Goal: Task Accomplishment & Management: Manage account settings

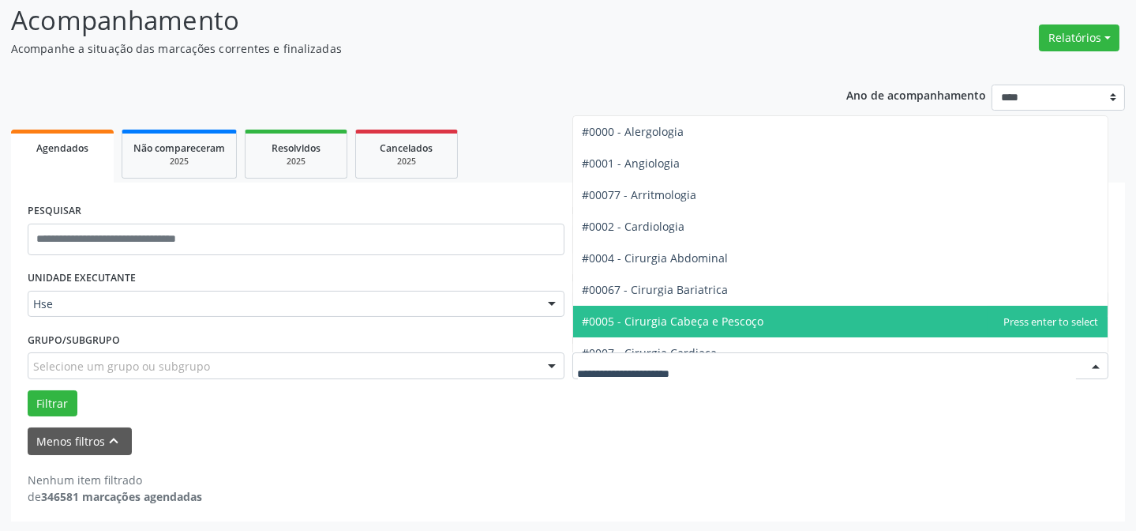
scroll to position [107, 0]
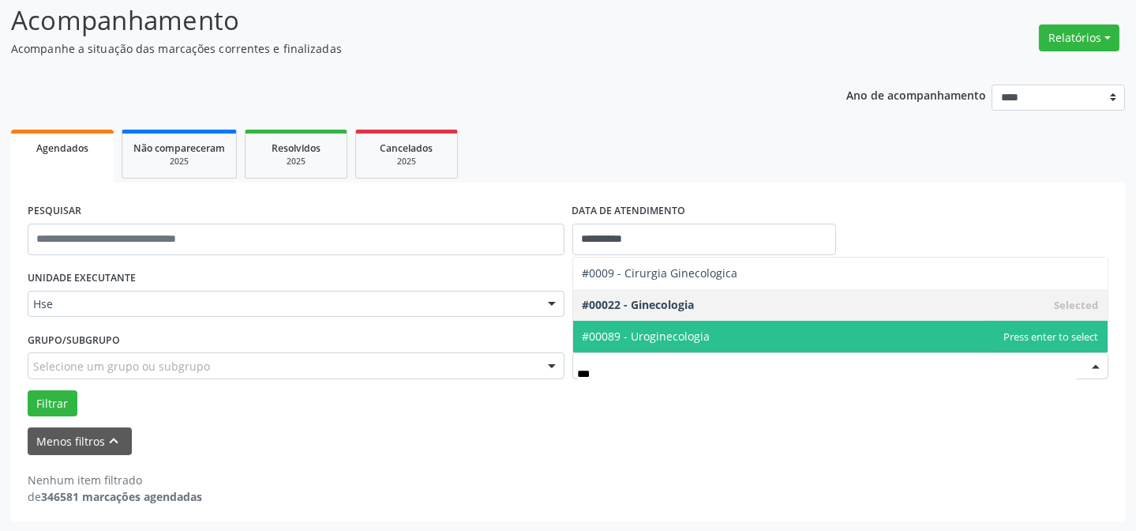
type input "****"
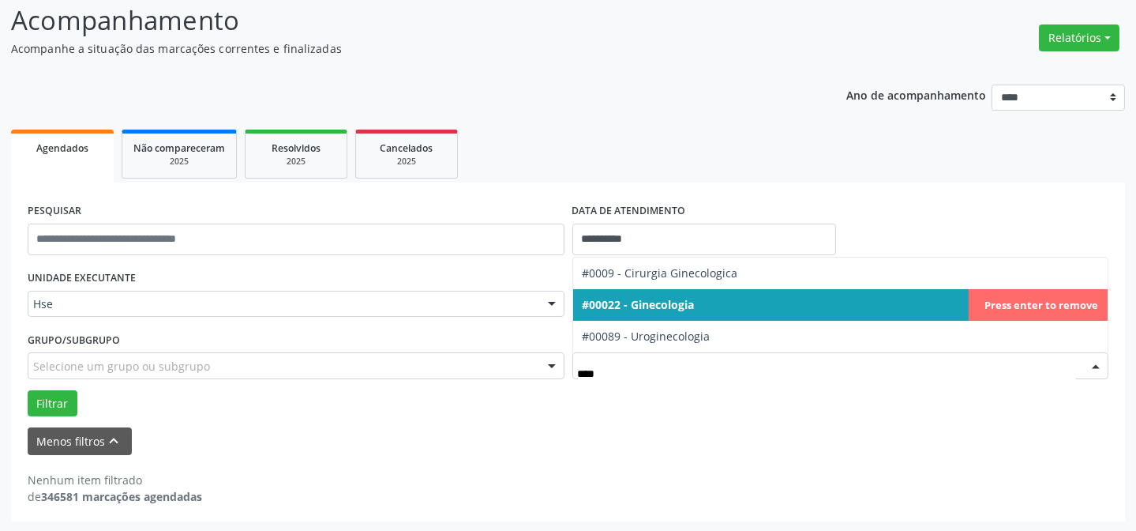
click at [1087, 305] on span "#00022 - Ginecologia" at bounding box center [840, 305] width 535 height 32
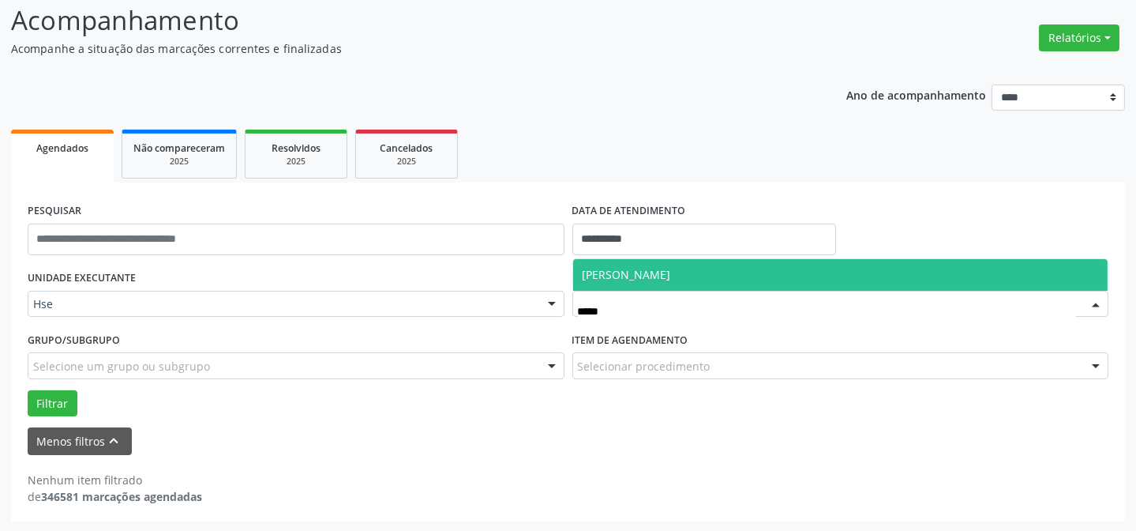
type input "******"
click at [683, 264] on span "[PERSON_NAME]" at bounding box center [840, 275] width 535 height 32
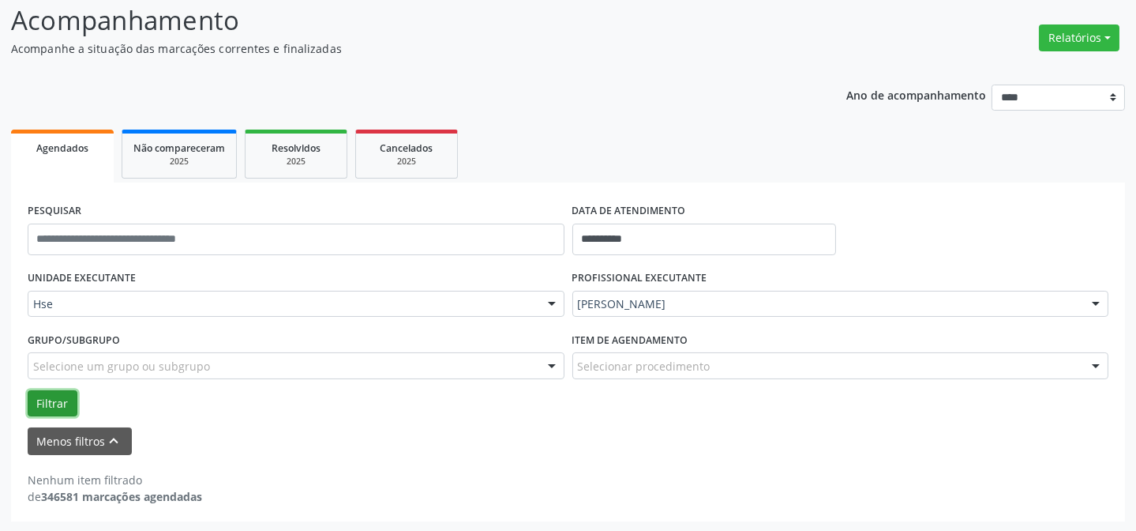
click at [47, 401] on button "Filtrar" at bounding box center [53, 403] width 50 height 27
click at [41, 400] on button "Filtrar" at bounding box center [53, 403] width 50 height 27
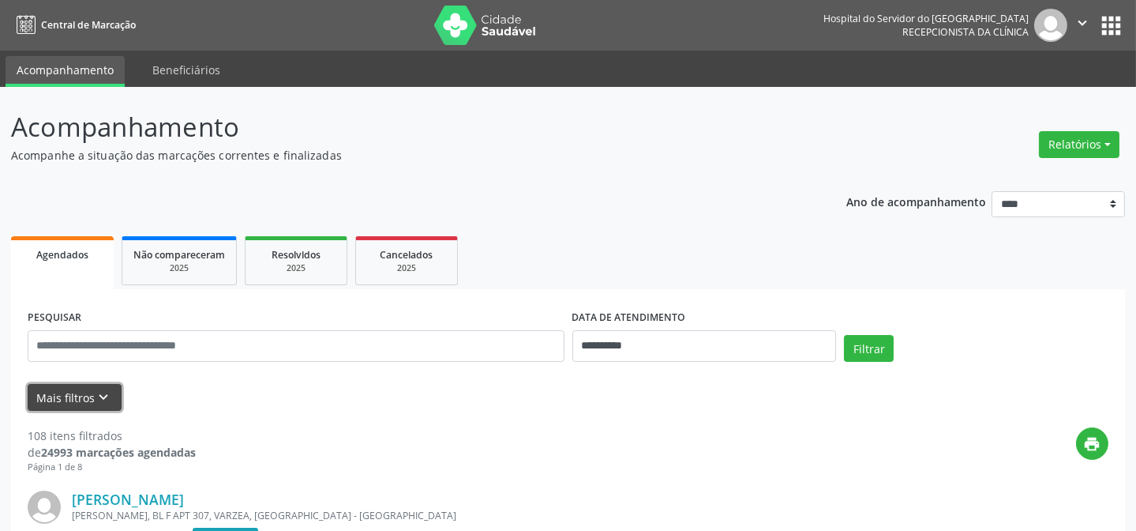
click at [79, 390] on button "Mais filtros keyboard_arrow_down" at bounding box center [75, 398] width 94 height 28
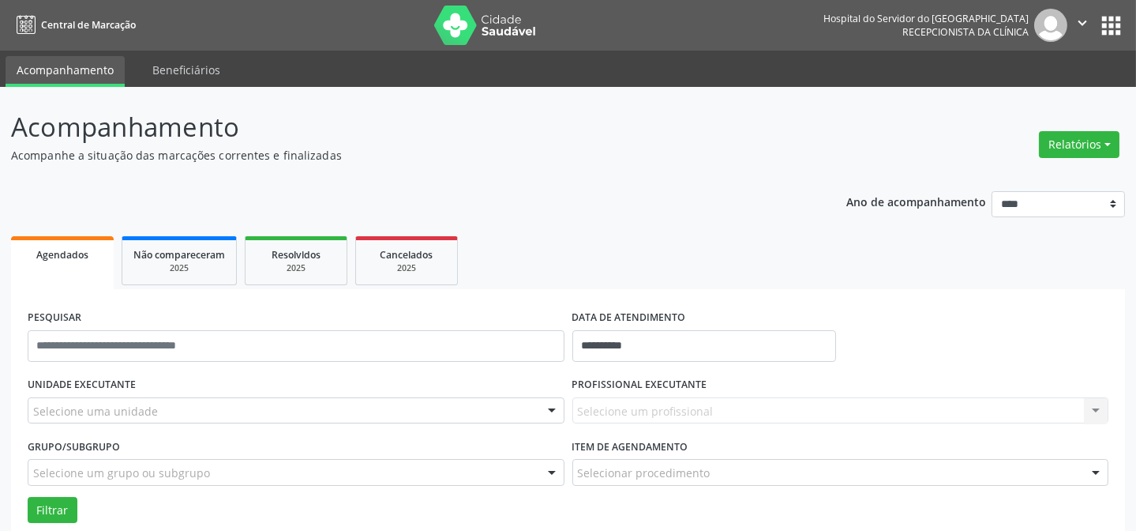
click at [163, 407] on div "Selecione uma unidade" at bounding box center [296, 410] width 537 height 27
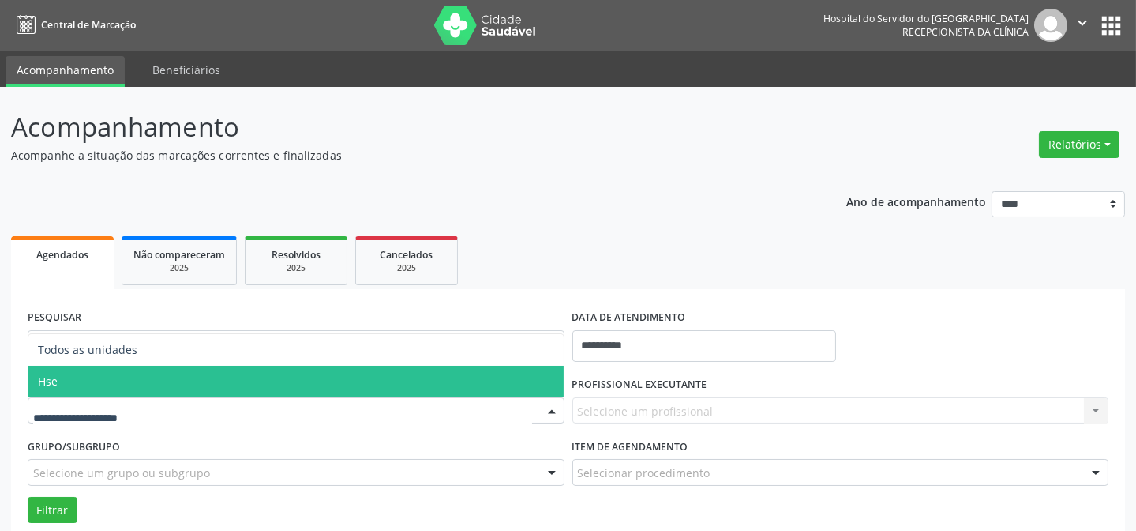
click at [148, 388] on span "Hse" at bounding box center [295, 382] width 535 height 32
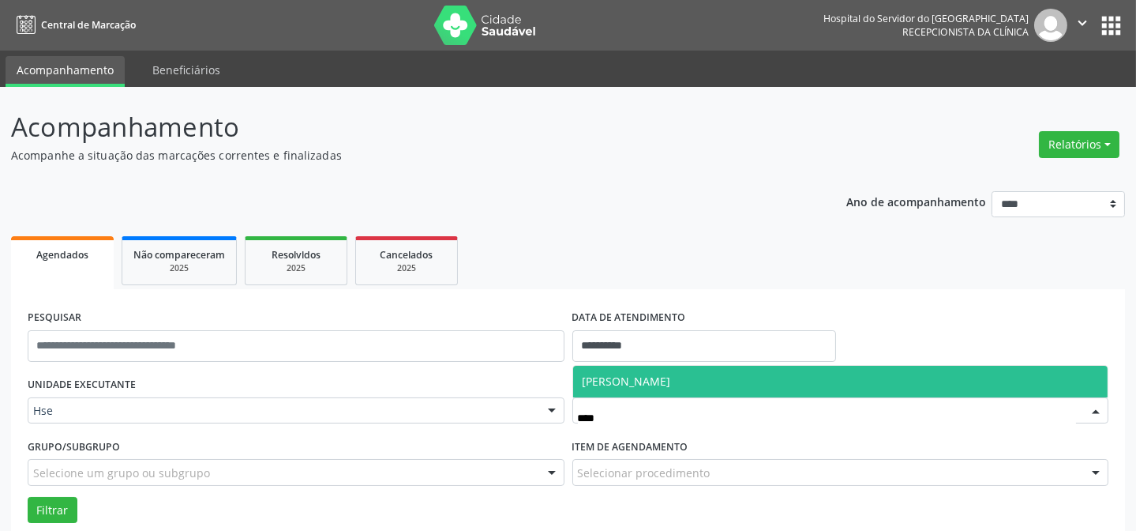
type input "*****"
click at [605, 380] on span "[PERSON_NAME]" at bounding box center [627, 380] width 88 height 15
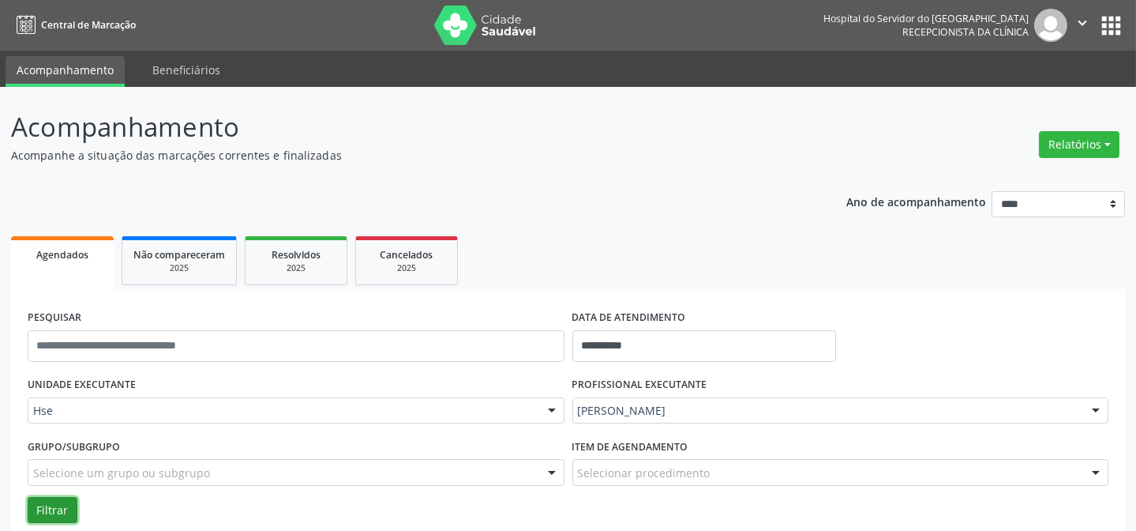
click at [51, 510] on button "Filtrar" at bounding box center [53, 510] width 50 height 27
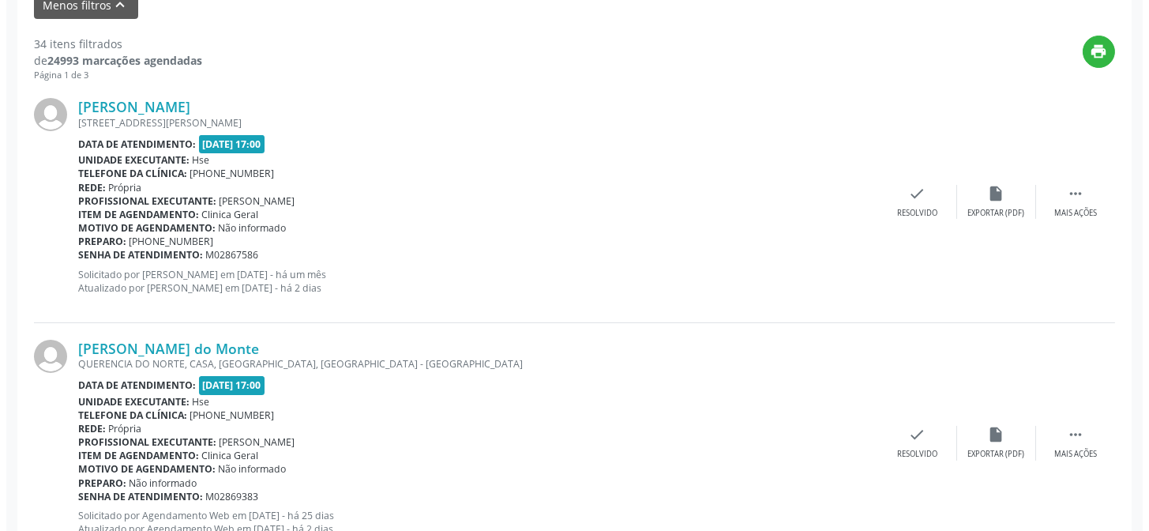
scroll to position [588, 0]
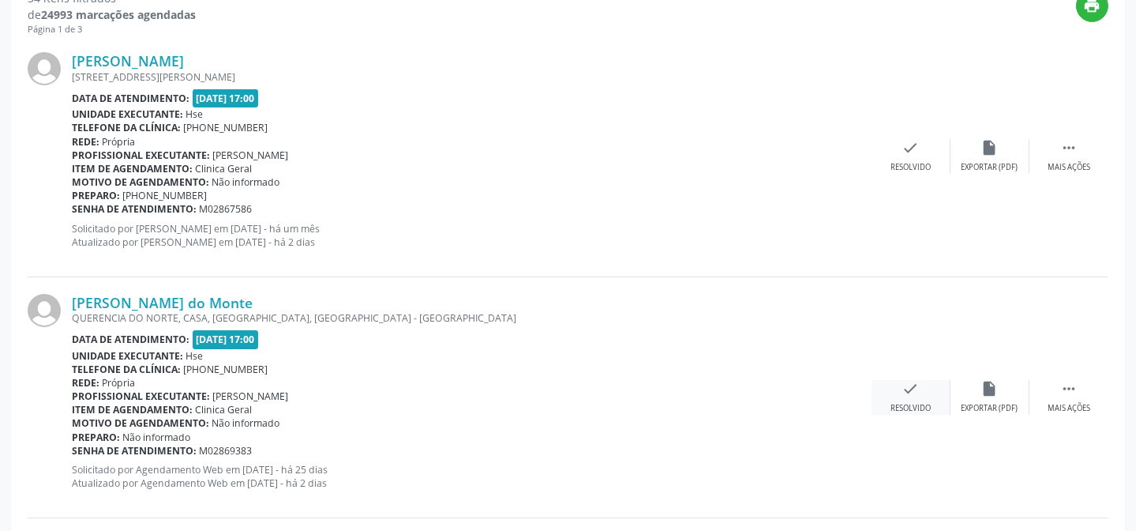
click at [910, 391] on icon "check" at bounding box center [910, 388] width 17 height 17
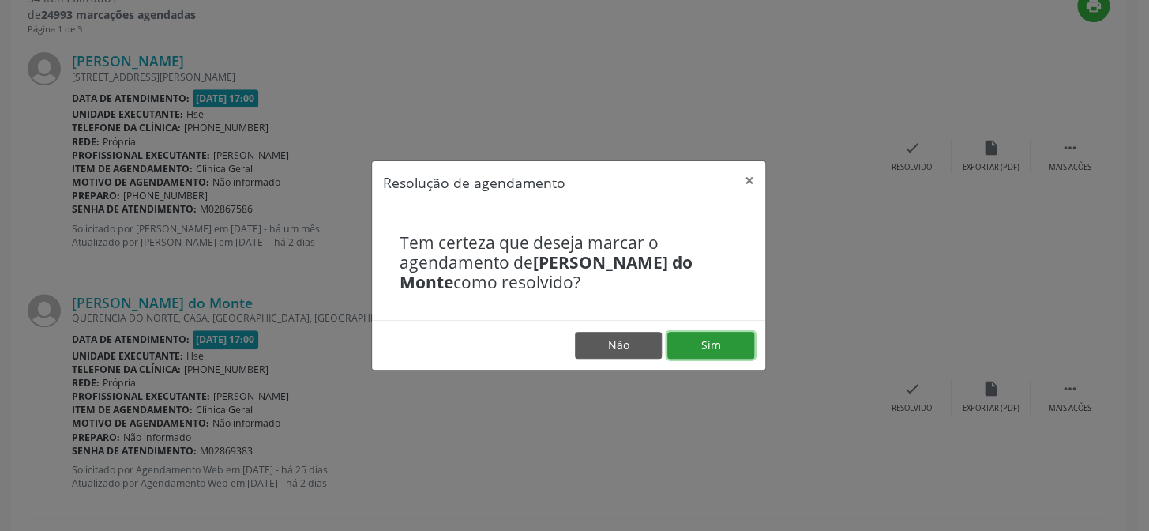
click at [728, 347] on button "Sim" at bounding box center [710, 345] width 87 height 27
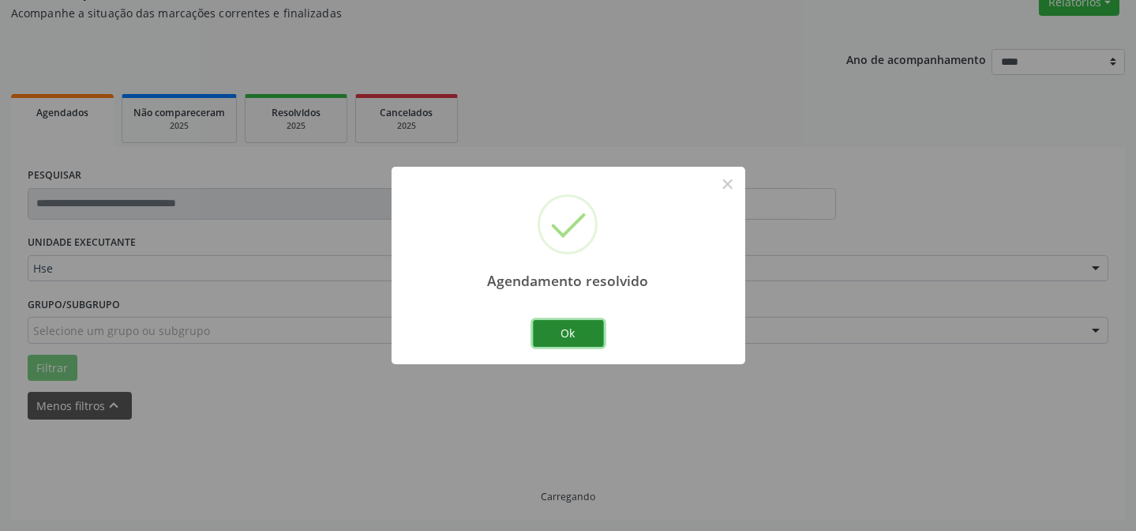
click at [592, 323] on button "Ok" at bounding box center [568, 333] width 71 height 27
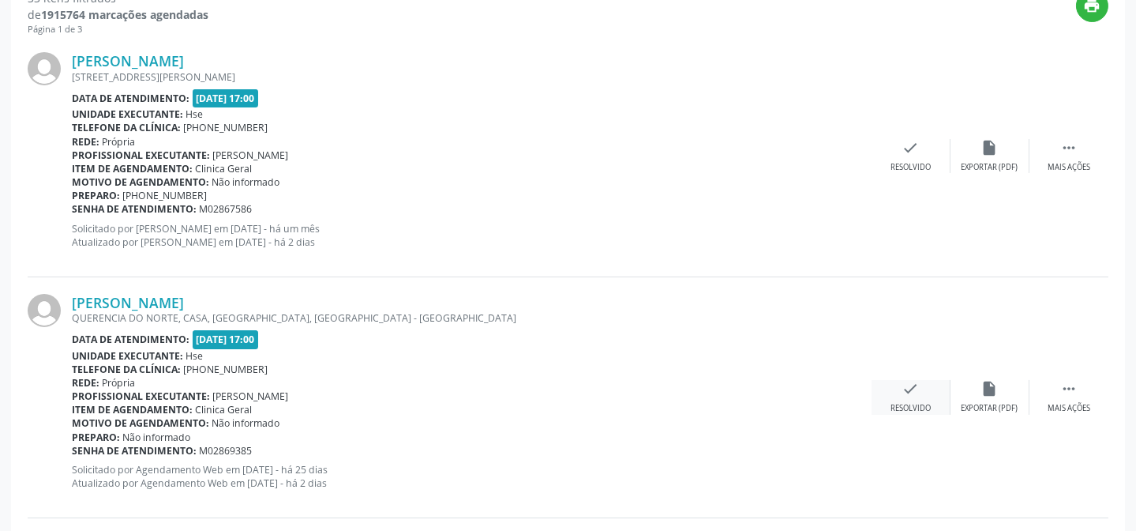
click at [898, 389] on div "check Resolvido" at bounding box center [911, 397] width 79 height 34
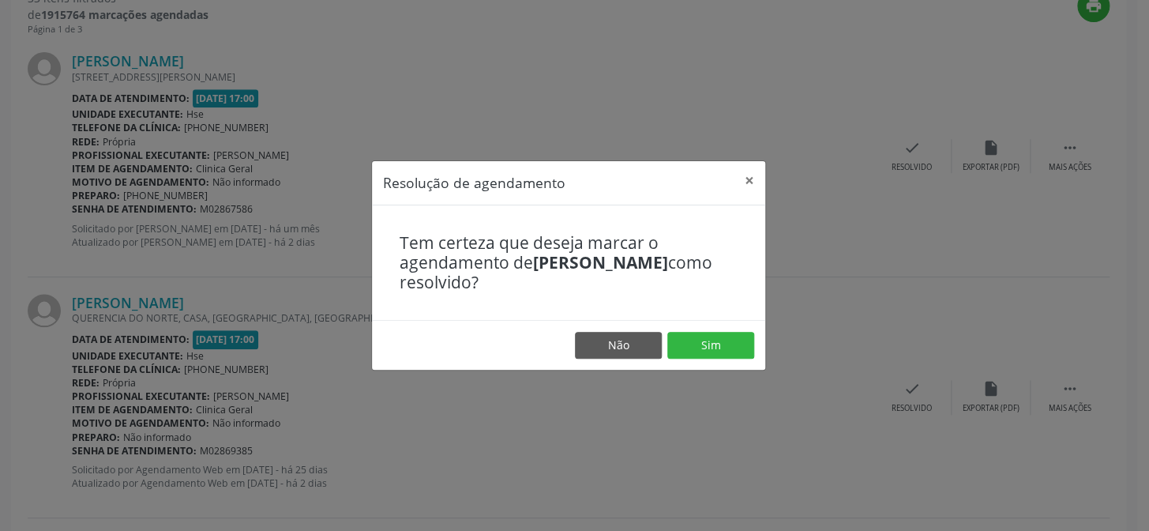
click at [726, 328] on footer "Não Sim" at bounding box center [568, 345] width 393 height 50
click at [716, 342] on button "Sim" at bounding box center [710, 345] width 87 height 27
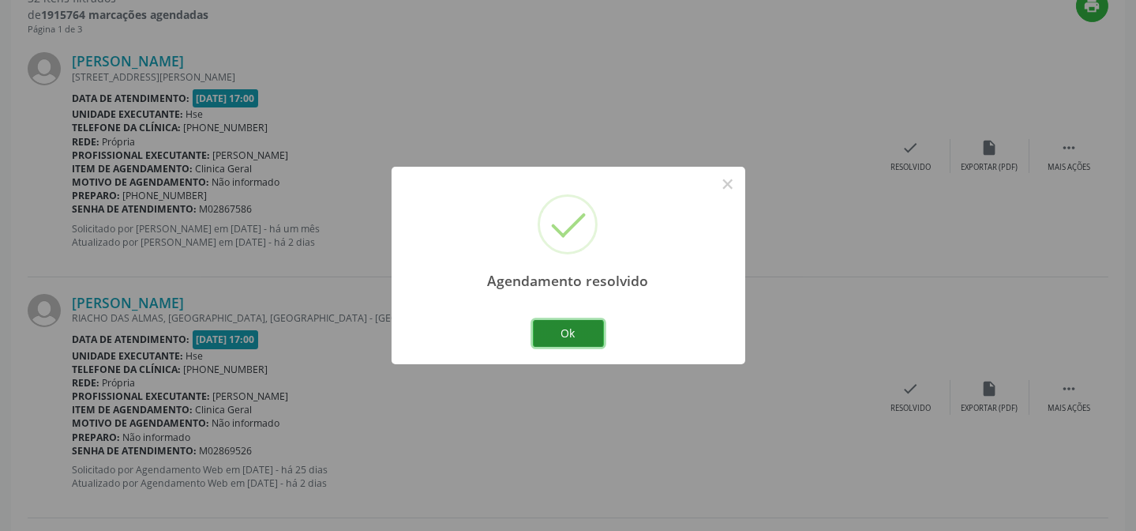
click at [584, 332] on button "Ok" at bounding box center [568, 333] width 71 height 27
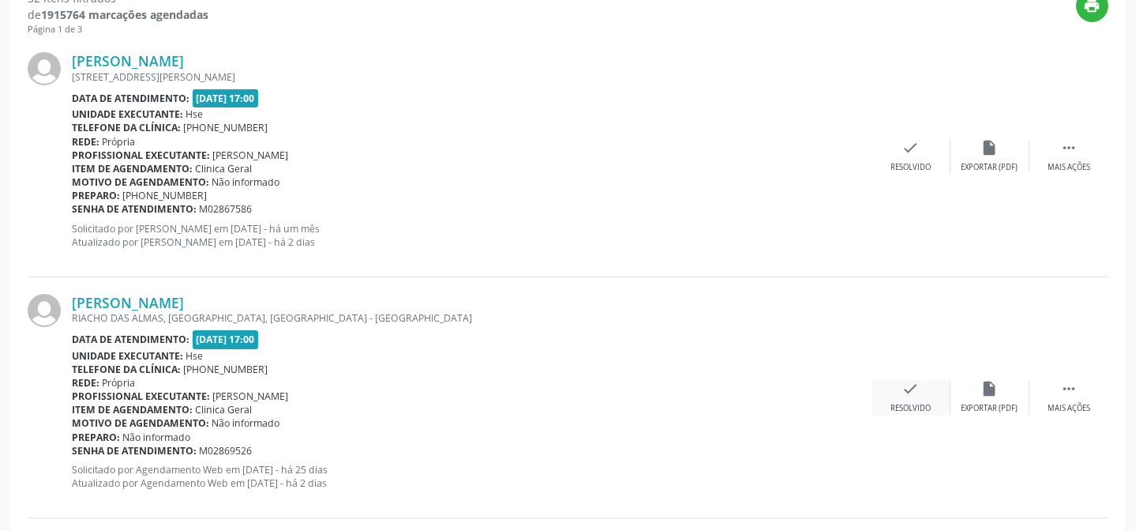
click at [910, 395] on icon "check" at bounding box center [910, 388] width 17 height 17
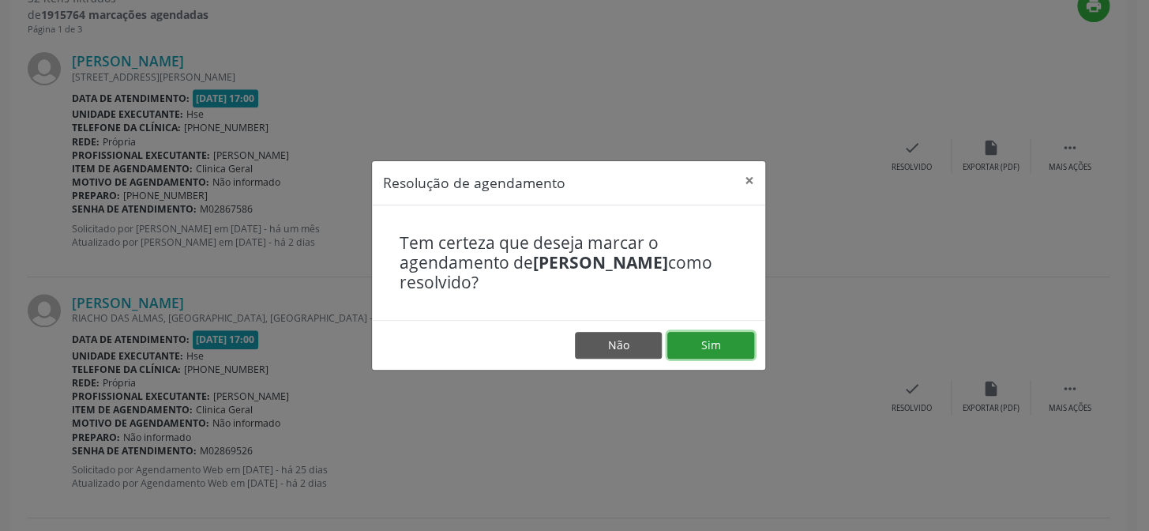
click at [719, 339] on button "Sim" at bounding box center [710, 345] width 87 height 27
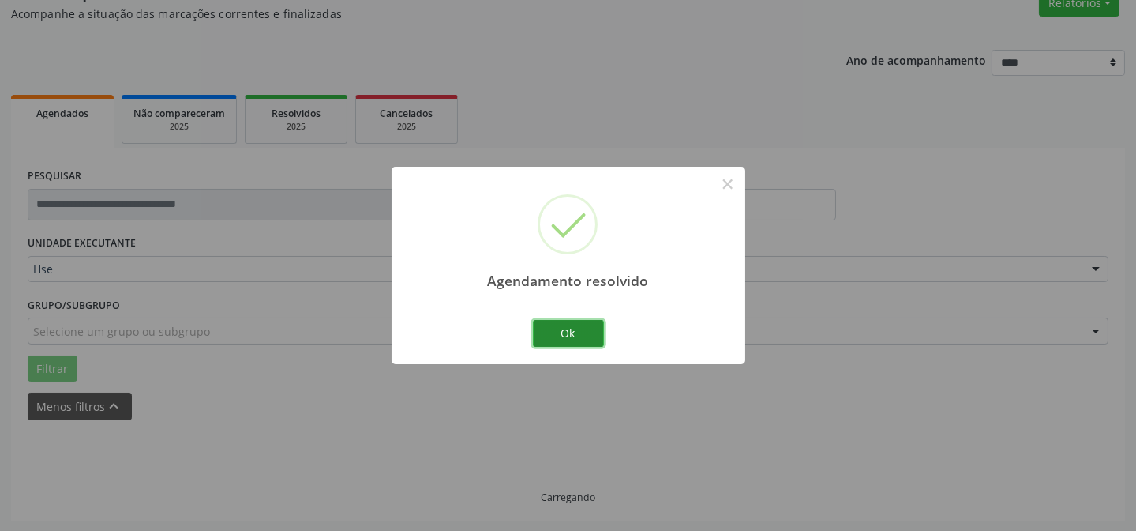
click at [571, 327] on button "Ok" at bounding box center [568, 333] width 71 height 27
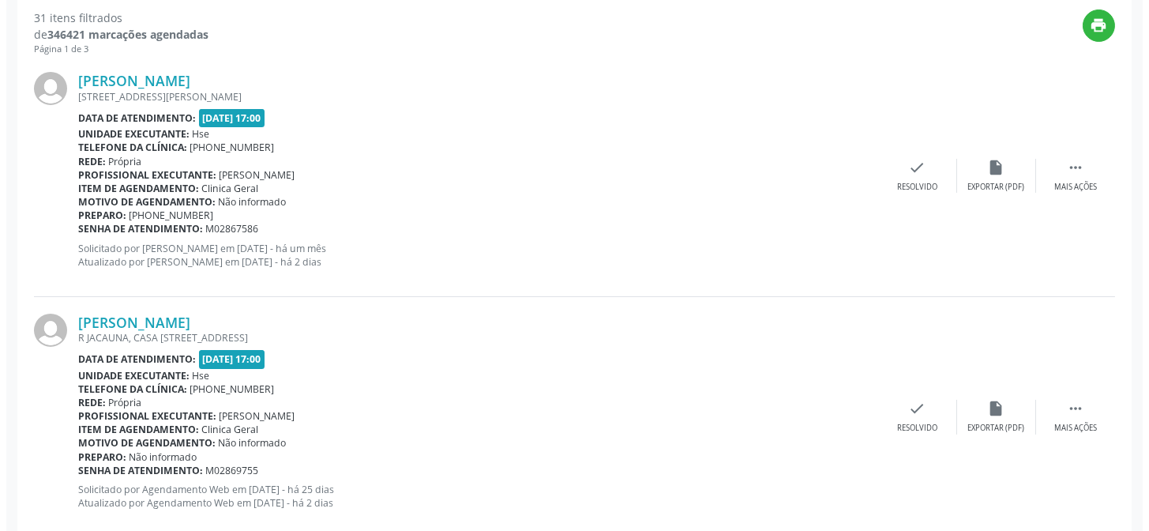
scroll to position [643, 0]
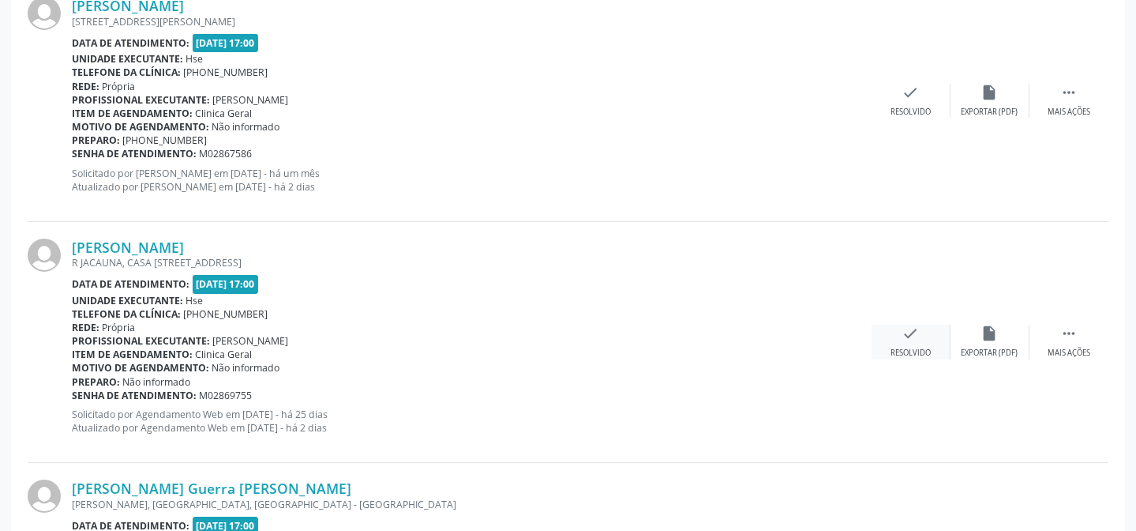
click at [895, 339] on div "check Resolvido" at bounding box center [911, 341] width 79 height 34
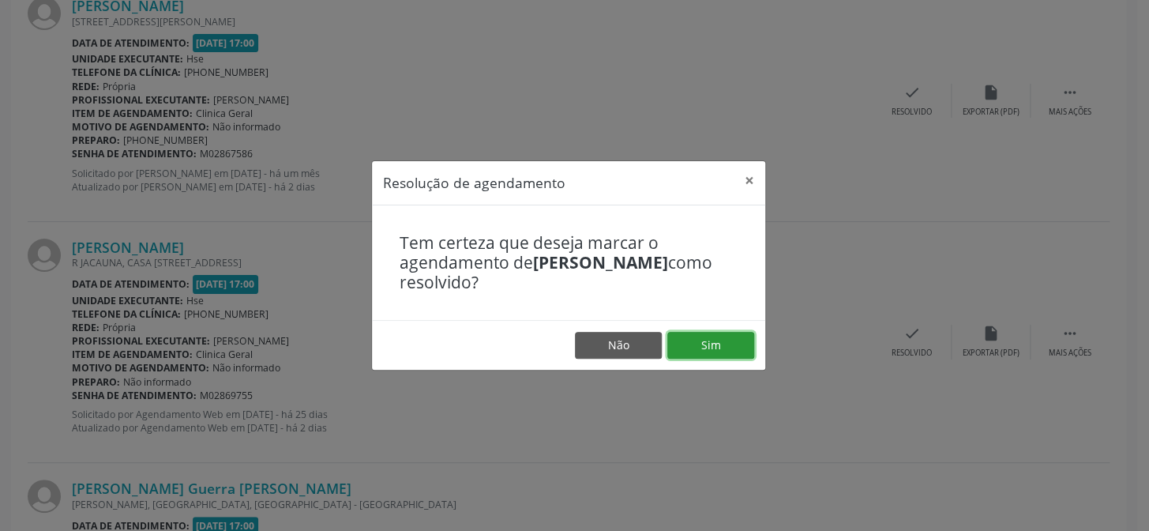
click at [711, 339] on button "Sim" at bounding box center [710, 345] width 87 height 27
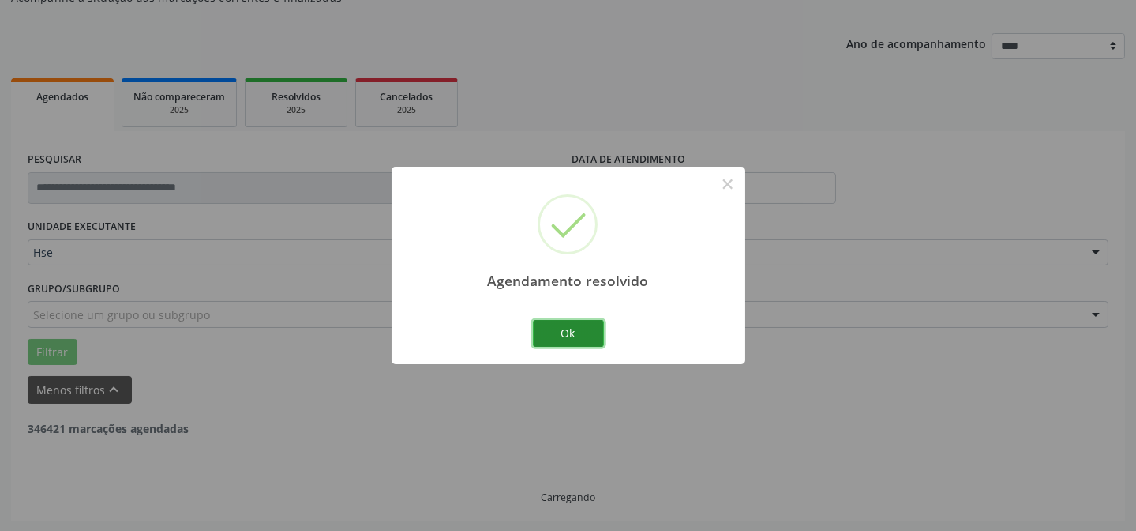
click at [537, 330] on button "Ok" at bounding box center [568, 333] width 71 height 27
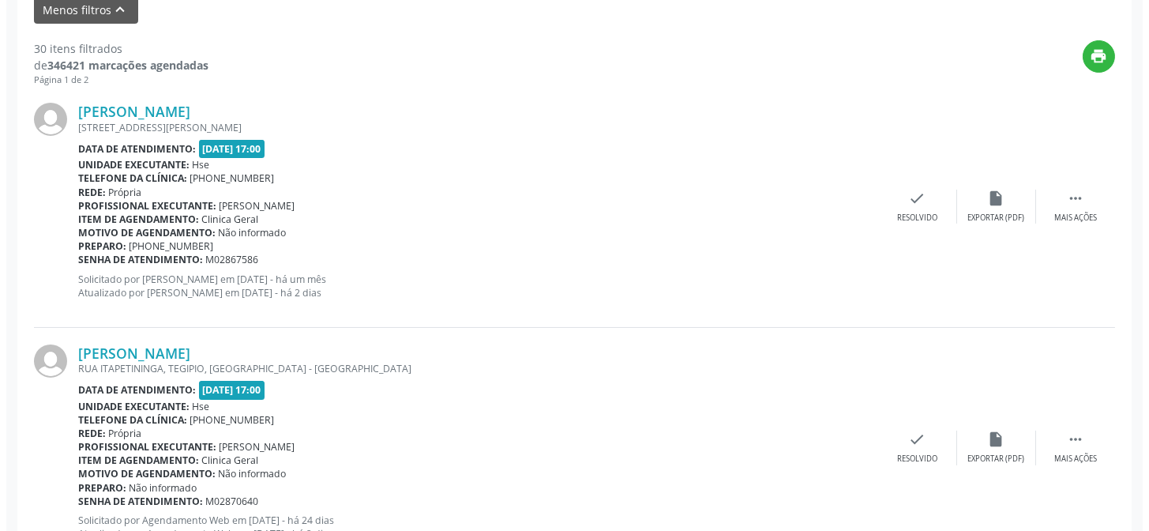
scroll to position [588, 0]
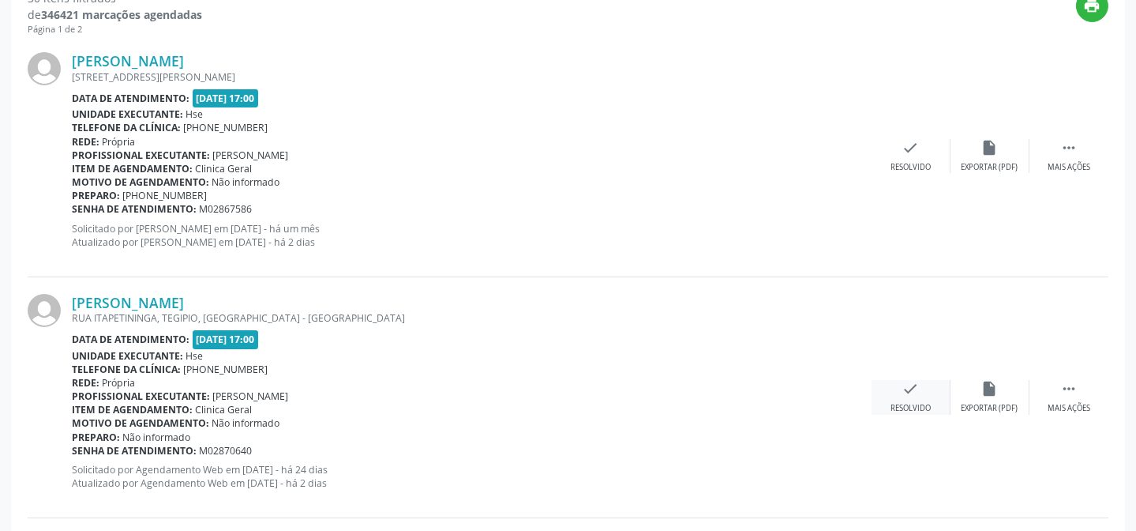
click at [927, 400] on div "check Resolvido" at bounding box center [911, 397] width 79 height 34
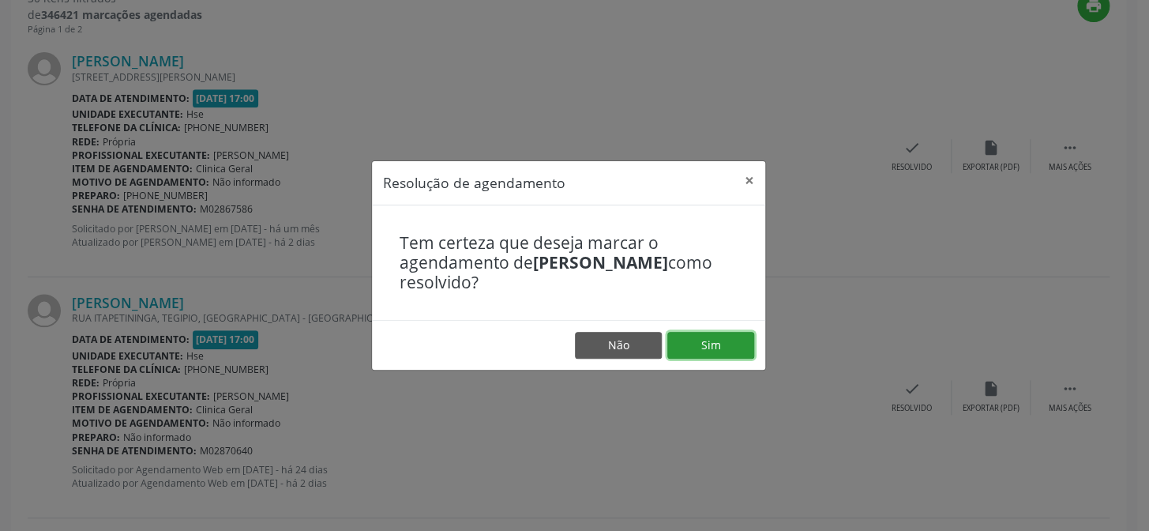
click at [729, 348] on button "Sim" at bounding box center [710, 345] width 87 height 27
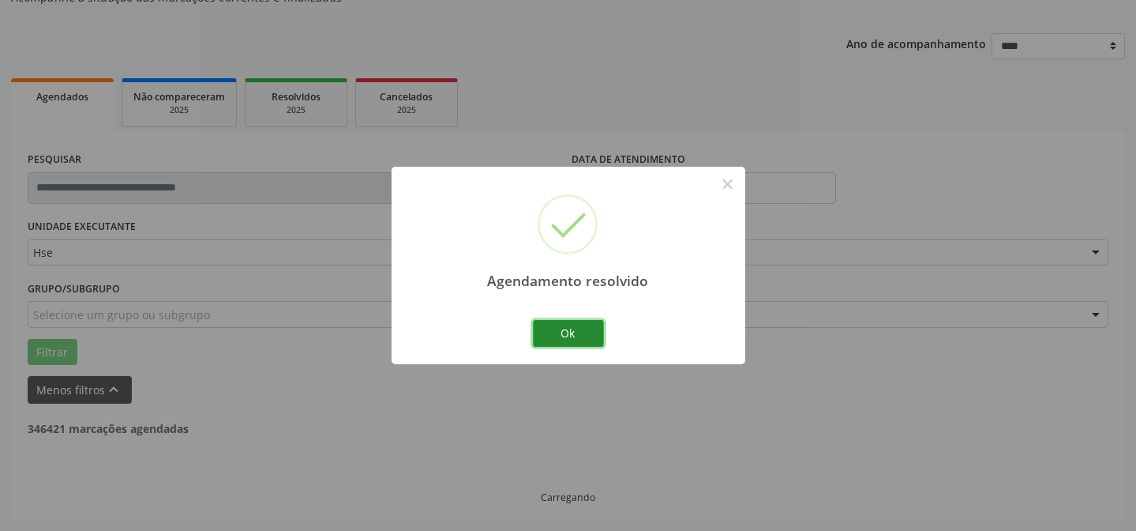
click at [585, 329] on button "Ok" at bounding box center [568, 333] width 71 height 27
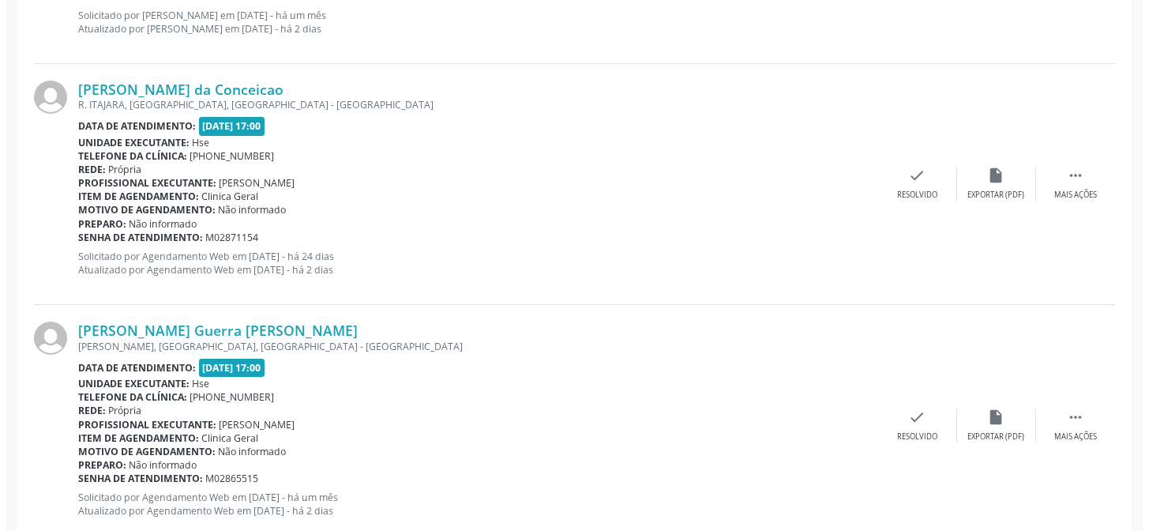
scroll to position [876, 0]
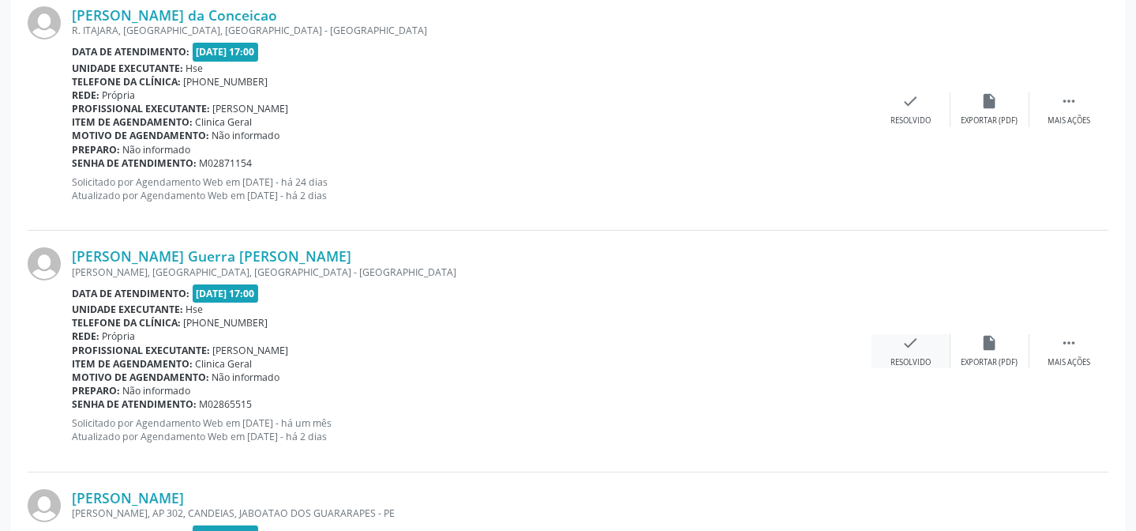
click at [897, 335] on div "check Resolvido" at bounding box center [911, 351] width 79 height 34
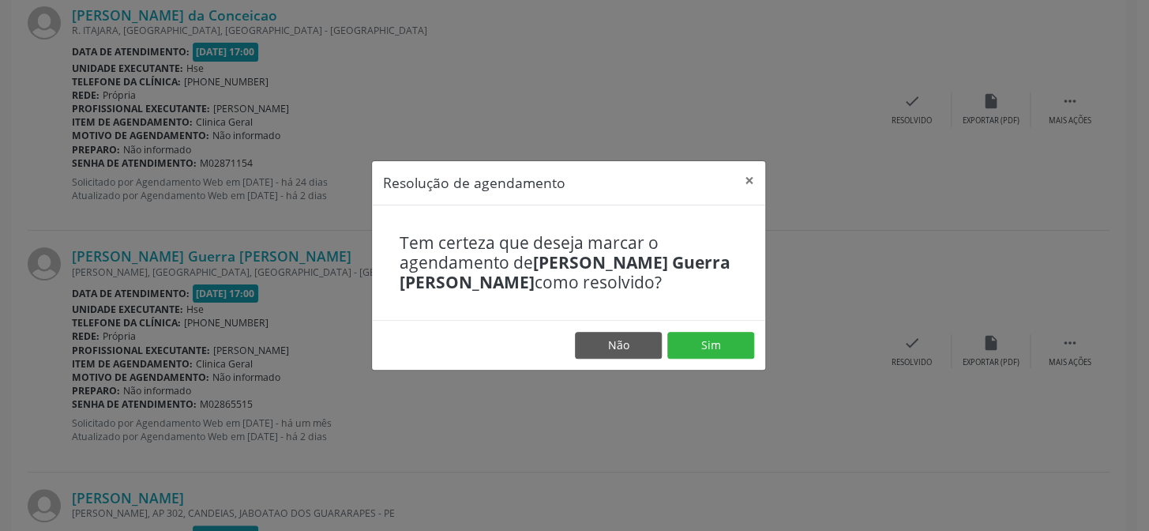
click at [746, 331] on footer "Não Sim" at bounding box center [568, 345] width 393 height 50
click at [725, 345] on button "Sim" at bounding box center [710, 345] width 87 height 27
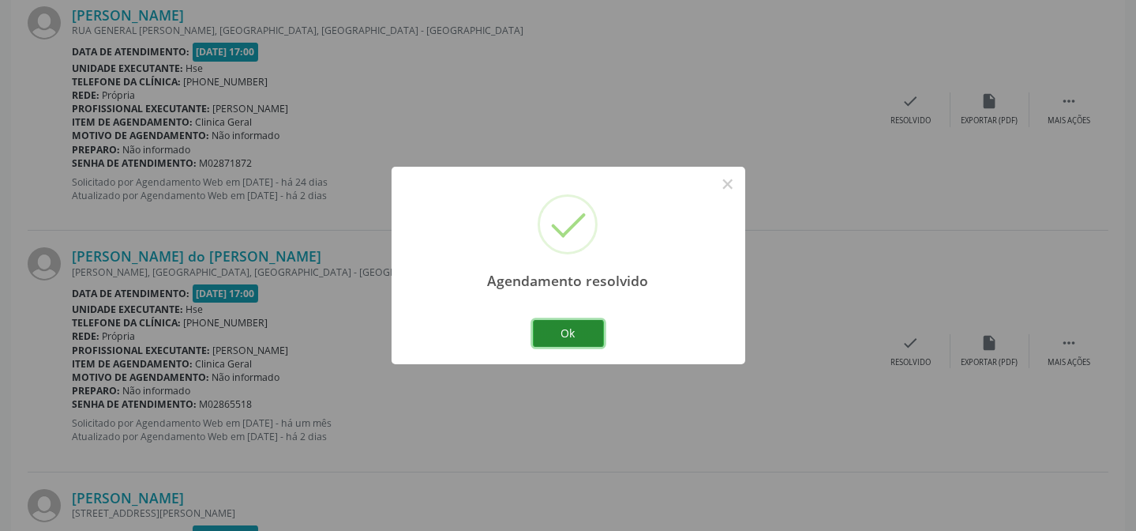
click at [557, 326] on button "Ok" at bounding box center [568, 333] width 71 height 27
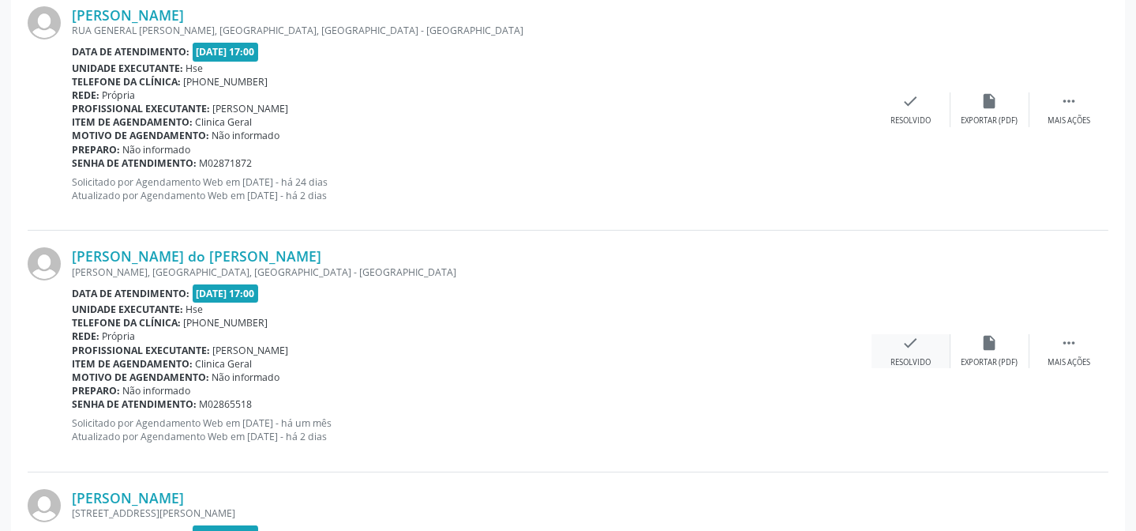
click at [904, 342] on icon "check" at bounding box center [910, 342] width 17 height 17
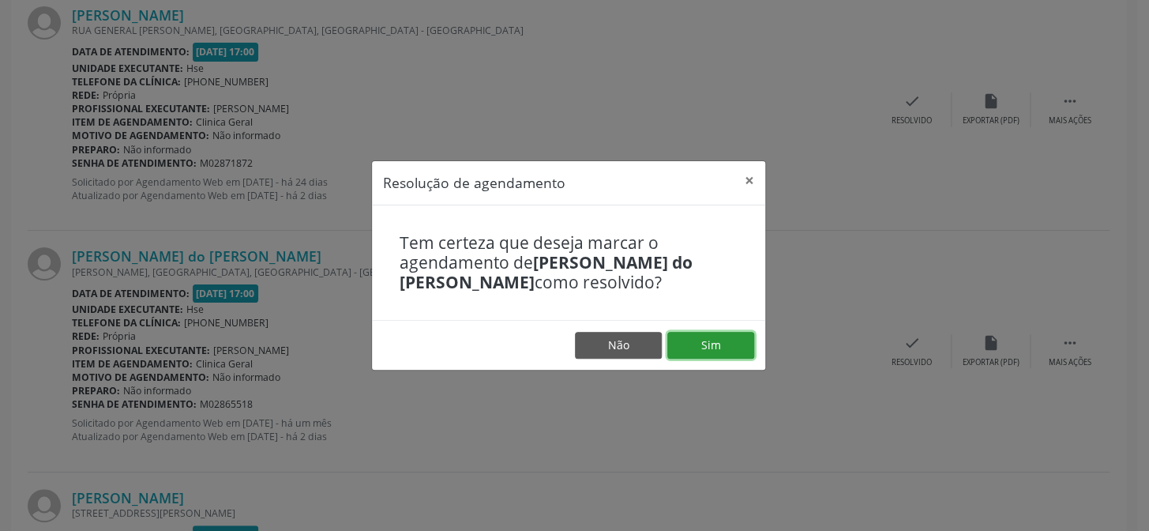
click at [707, 347] on button "Sim" at bounding box center [710, 345] width 87 height 27
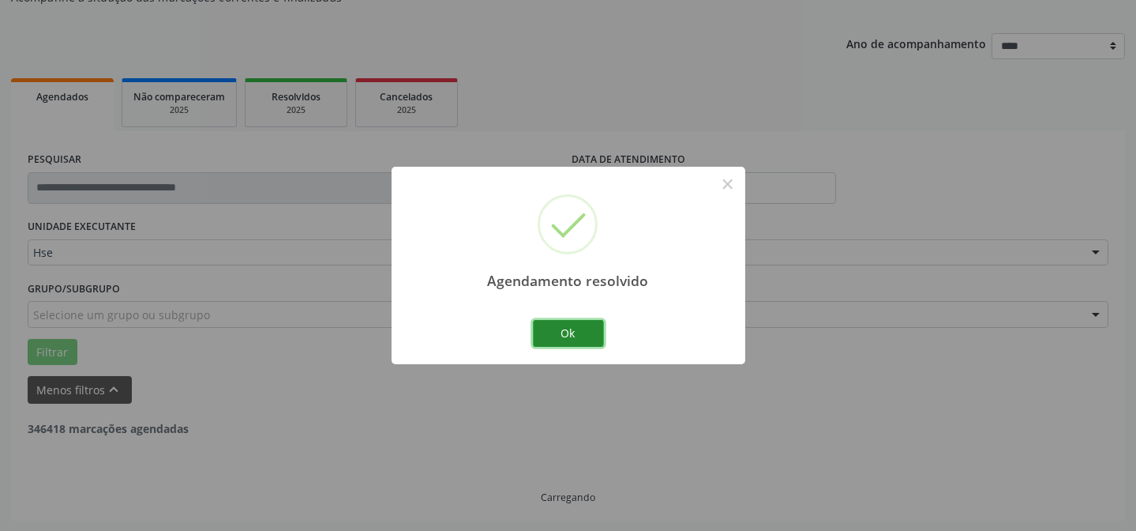
click at [552, 332] on button "Ok" at bounding box center [568, 333] width 71 height 27
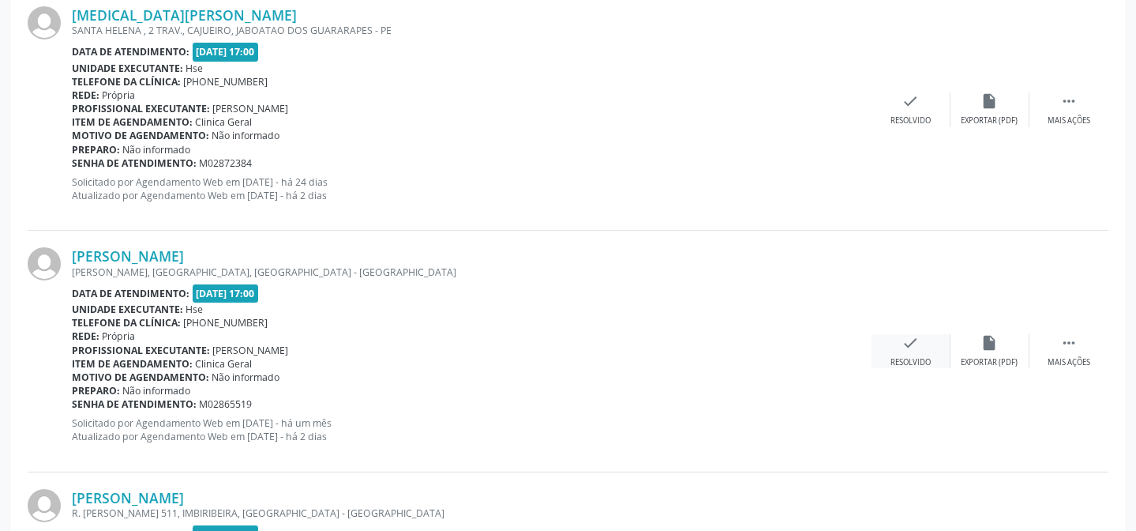
click at [911, 357] on div "Resolvido" at bounding box center [911, 362] width 40 height 11
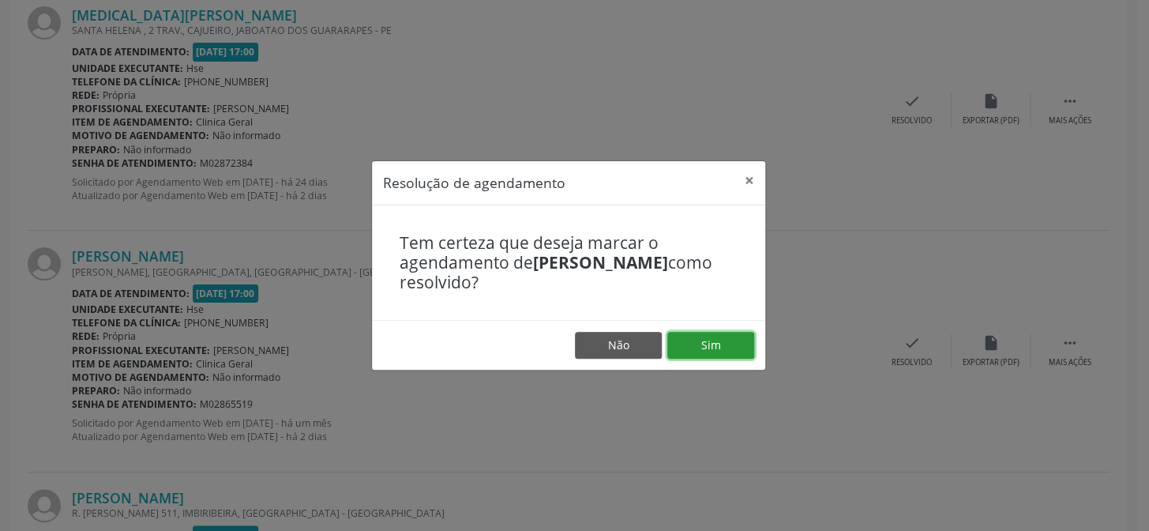
click at [726, 346] on button "Sim" at bounding box center [710, 345] width 87 height 27
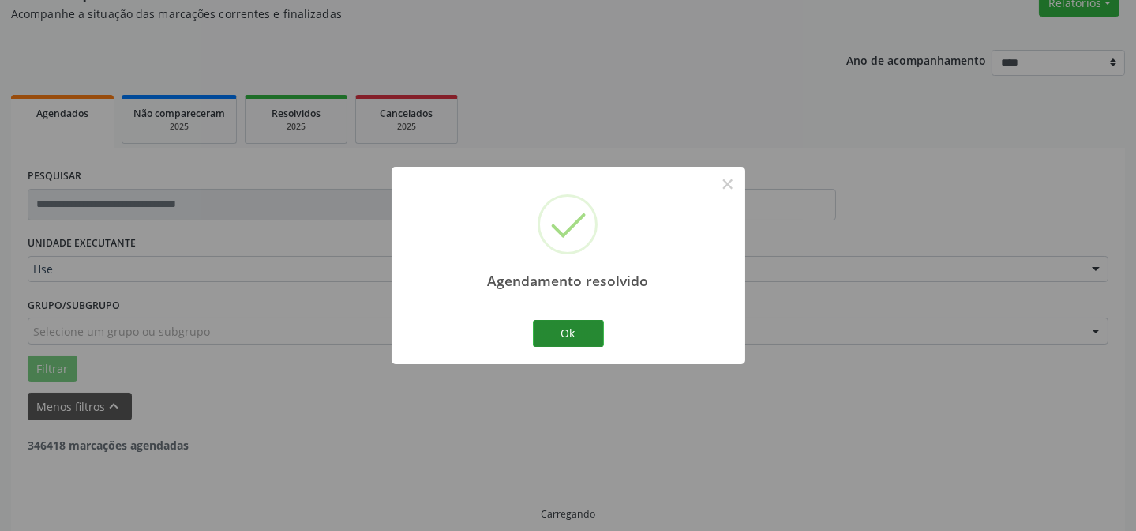
scroll to position [158, 0]
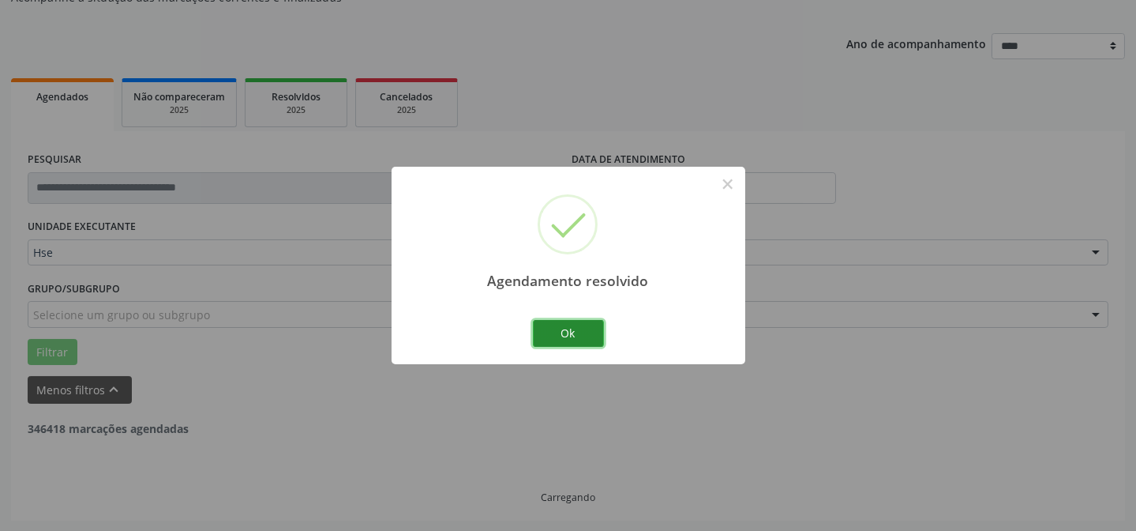
click at [546, 332] on button "Ok" at bounding box center [568, 333] width 71 height 27
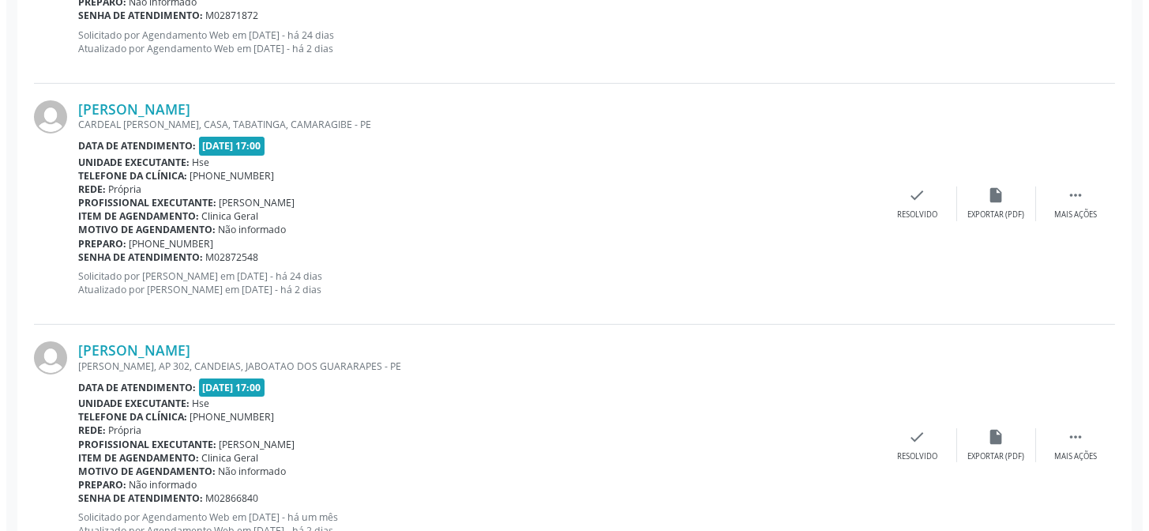
scroll to position [804, 0]
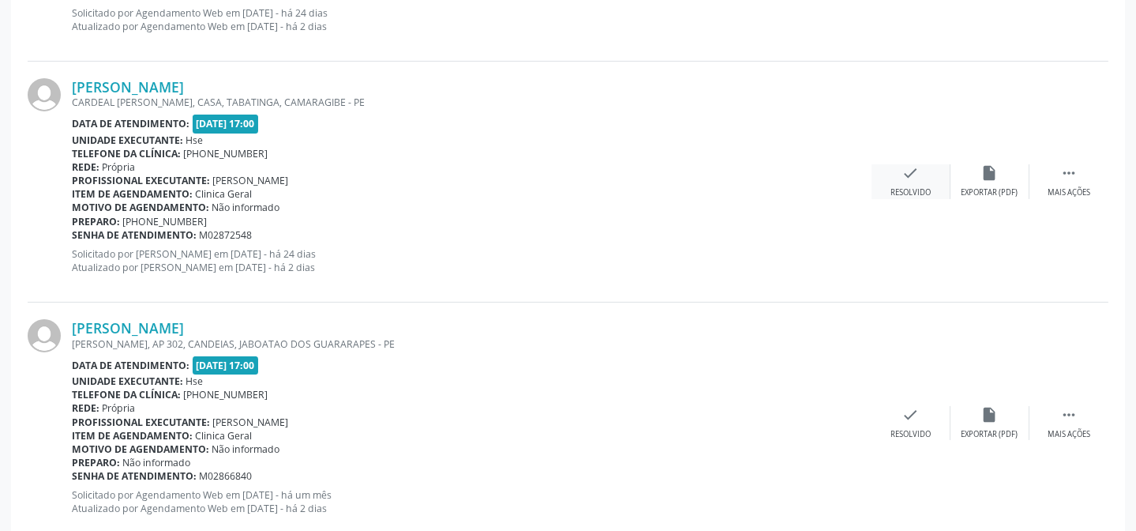
click at [891, 173] on div "check Resolvido" at bounding box center [911, 181] width 79 height 34
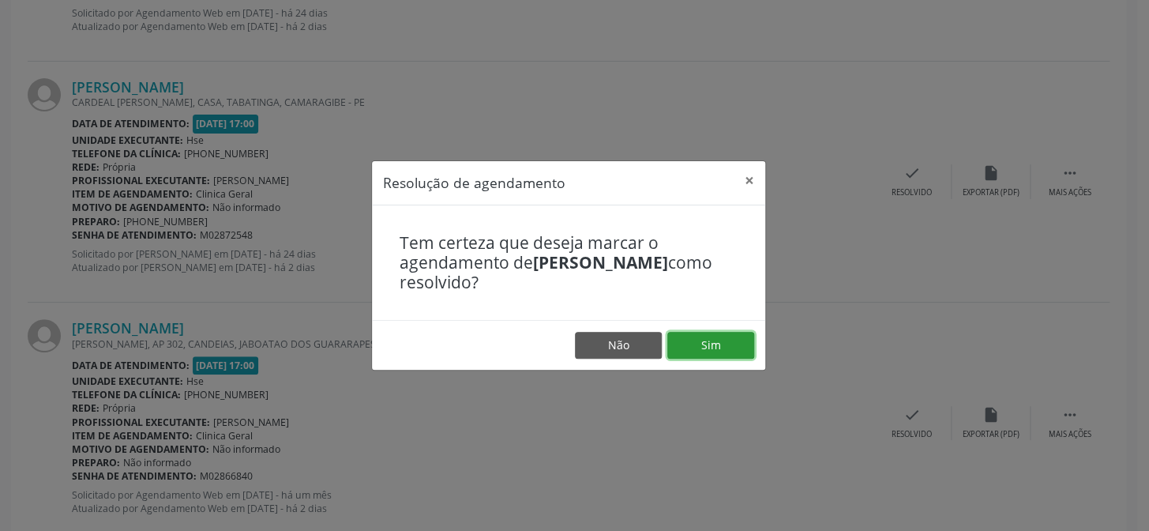
click at [721, 339] on button "Sim" at bounding box center [710, 345] width 87 height 27
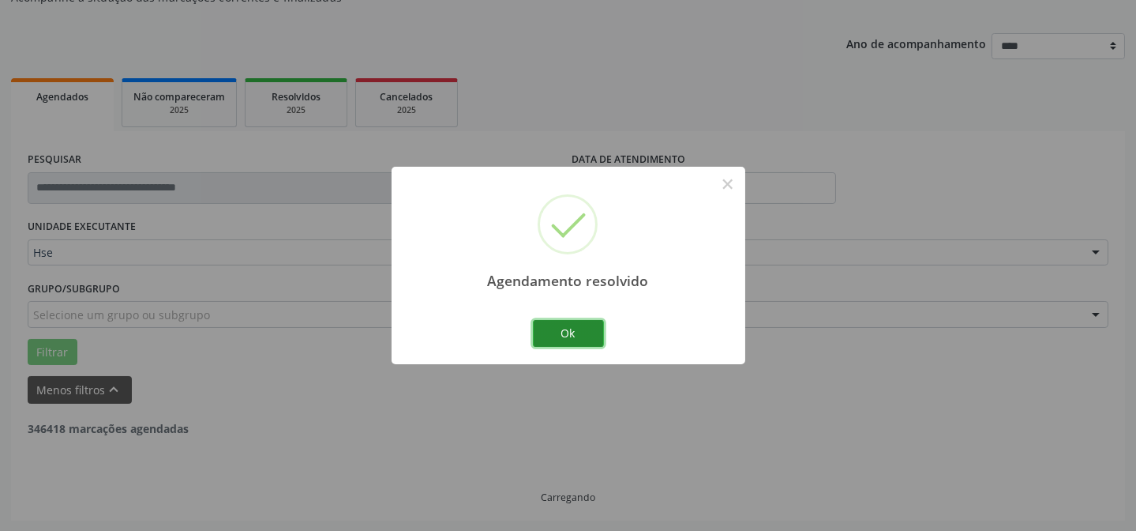
click at [567, 325] on button "Ok" at bounding box center [568, 333] width 71 height 27
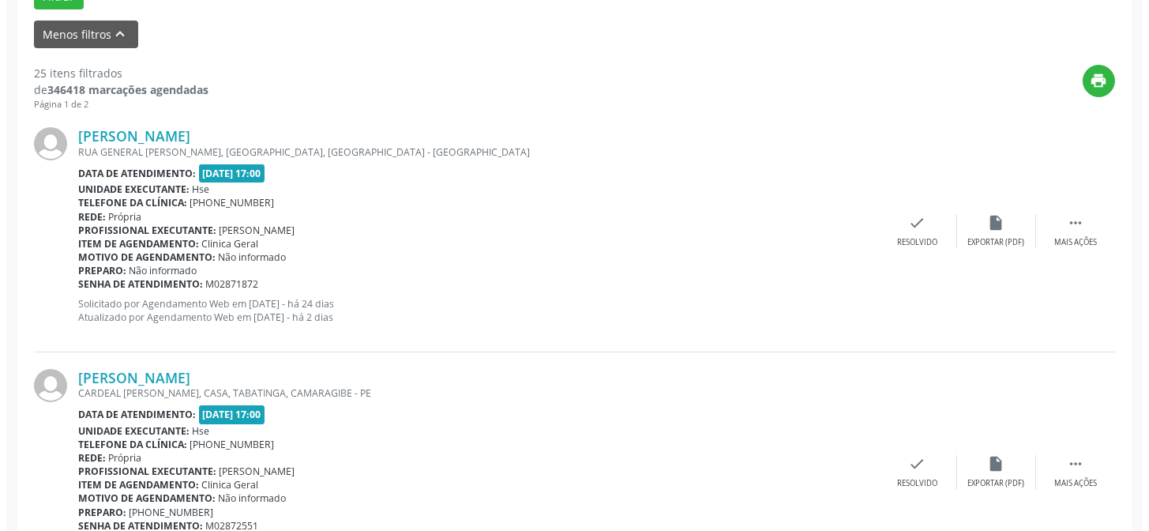
scroll to position [516, 0]
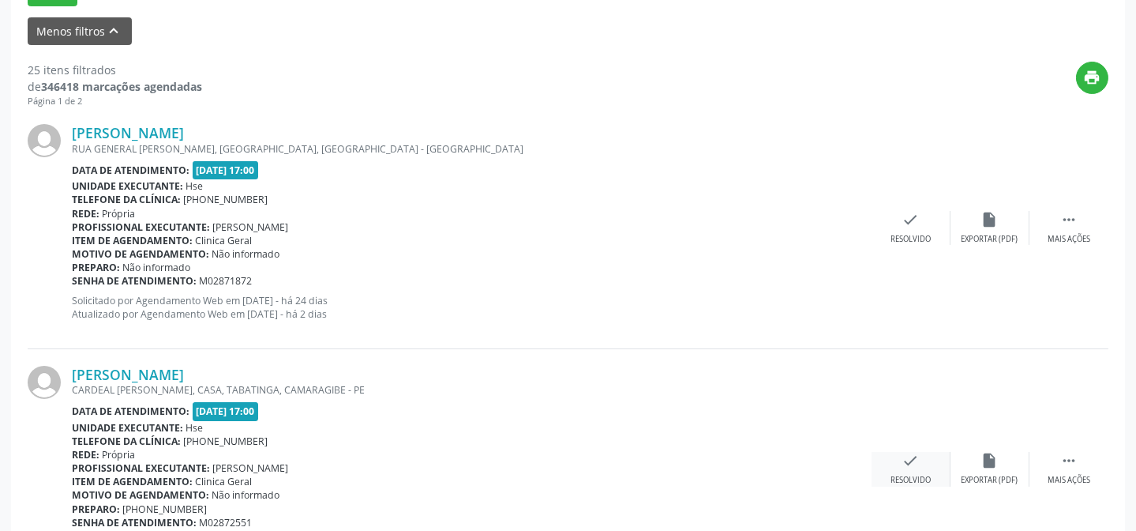
click at [903, 458] on icon "check" at bounding box center [910, 460] width 17 height 17
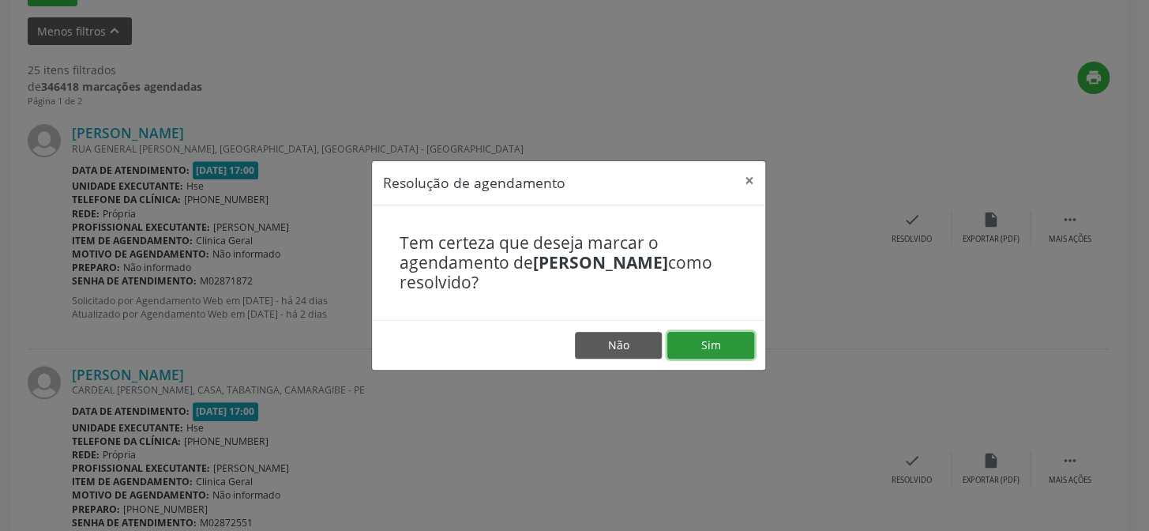
click at [718, 342] on button "Sim" at bounding box center [710, 345] width 87 height 27
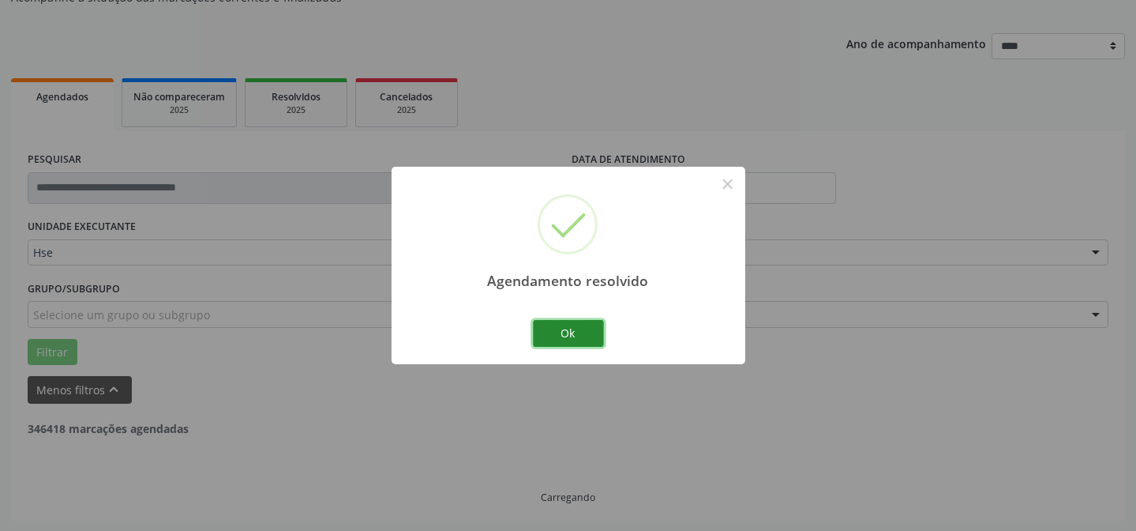
click at [591, 335] on button "Ok" at bounding box center [568, 333] width 71 height 27
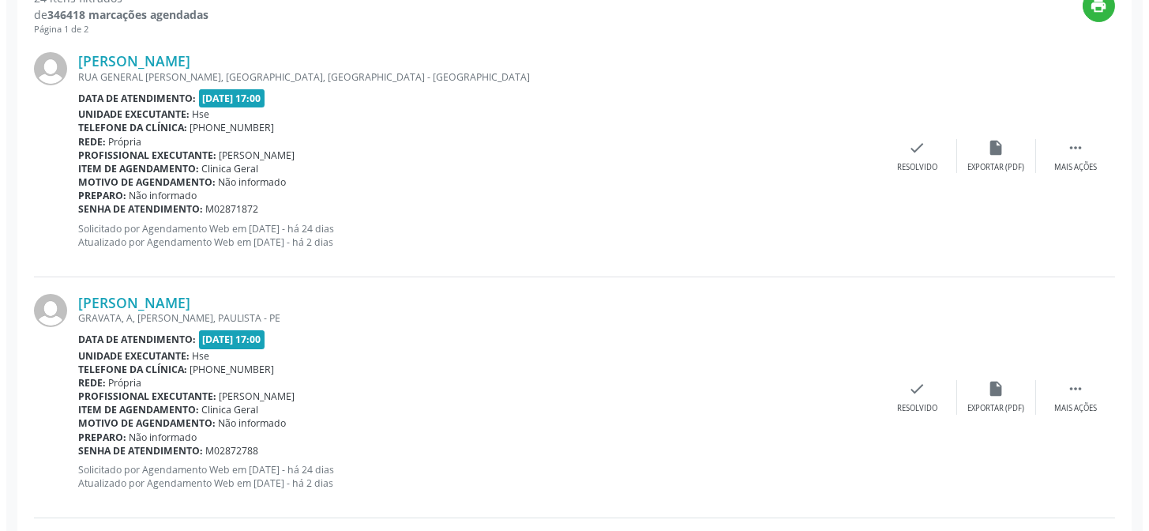
scroll to position [660, 0]
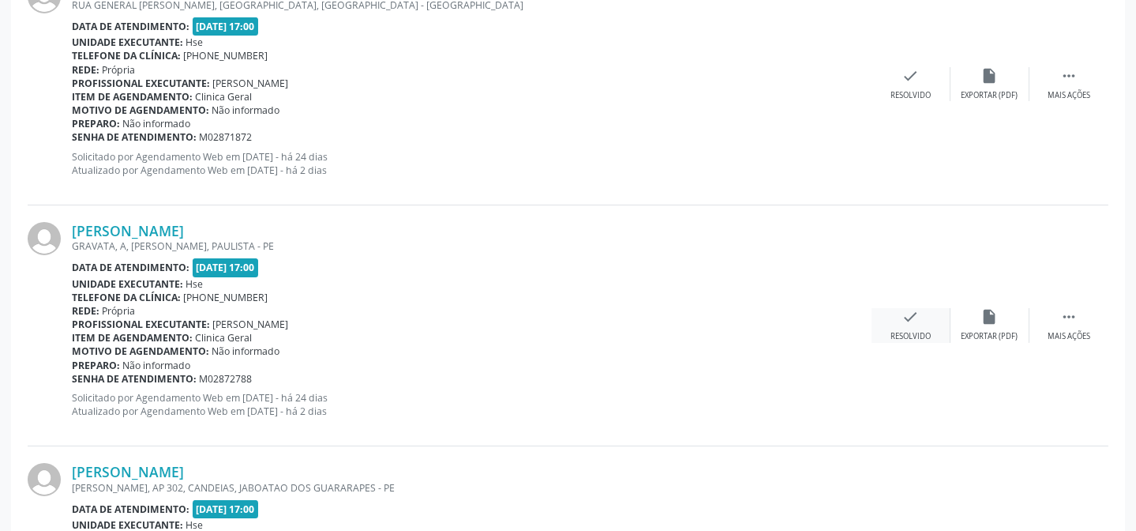
click at [913, 327] on div "check Resolvido" at bounding box center [911, 325] width 79 height 34
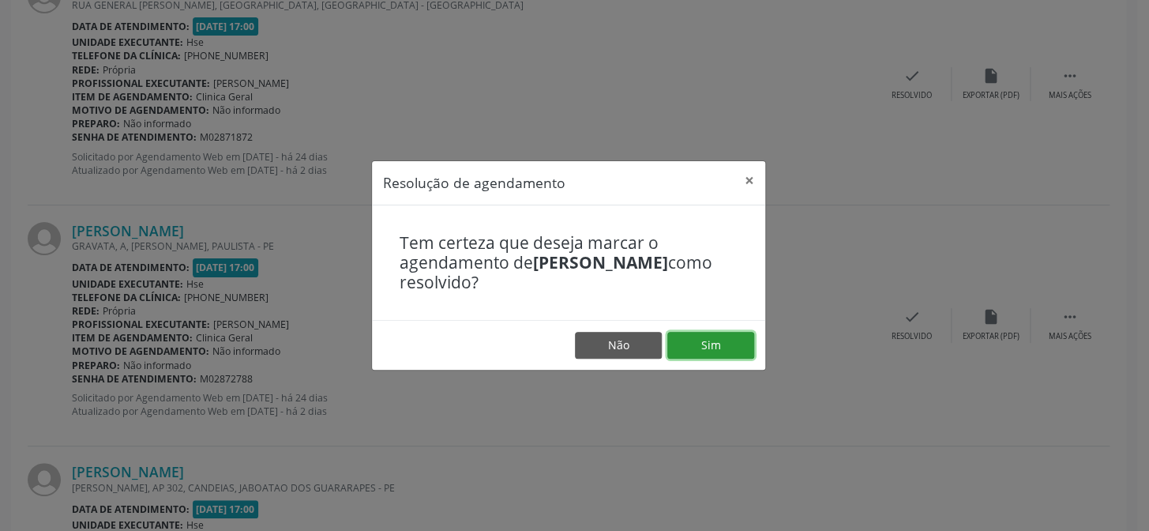
click at [699, 347] on button "Sim" at bounding box center [710, 345] width 87 height 27
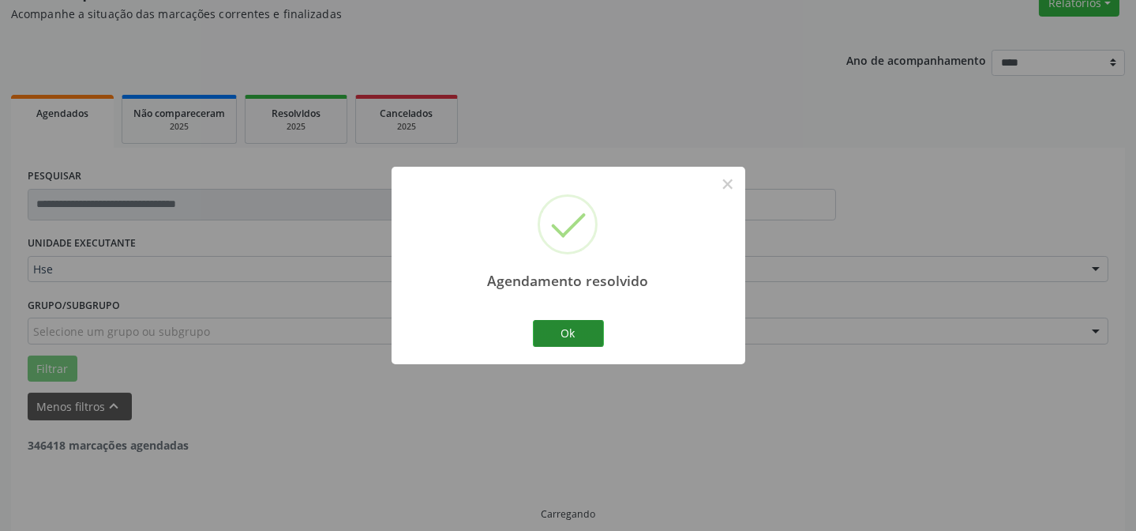
scroll to position [158, 0]
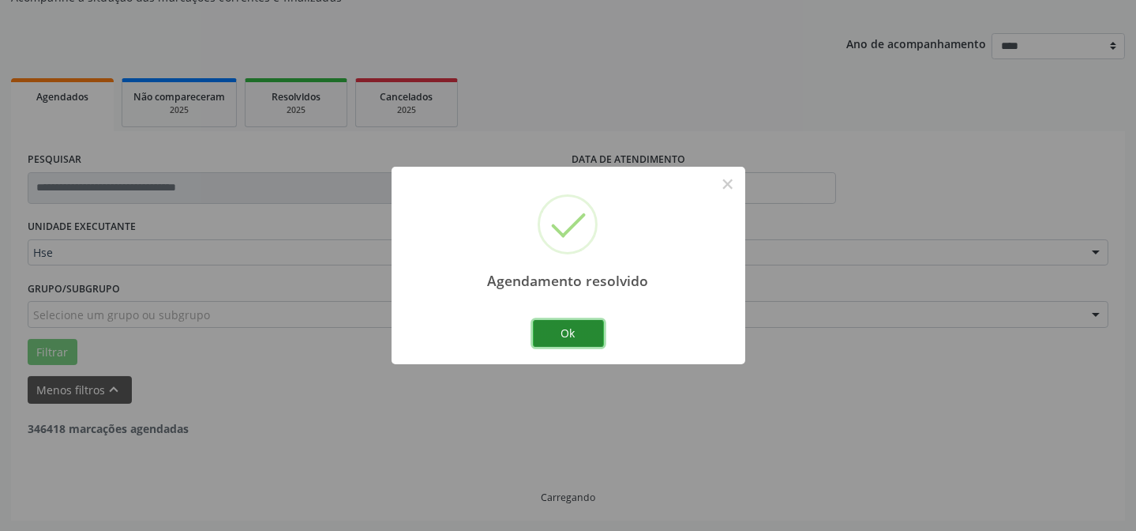
click at [588, 333] on button "Ok" at bounding box center [568, 333] width 71 height 27
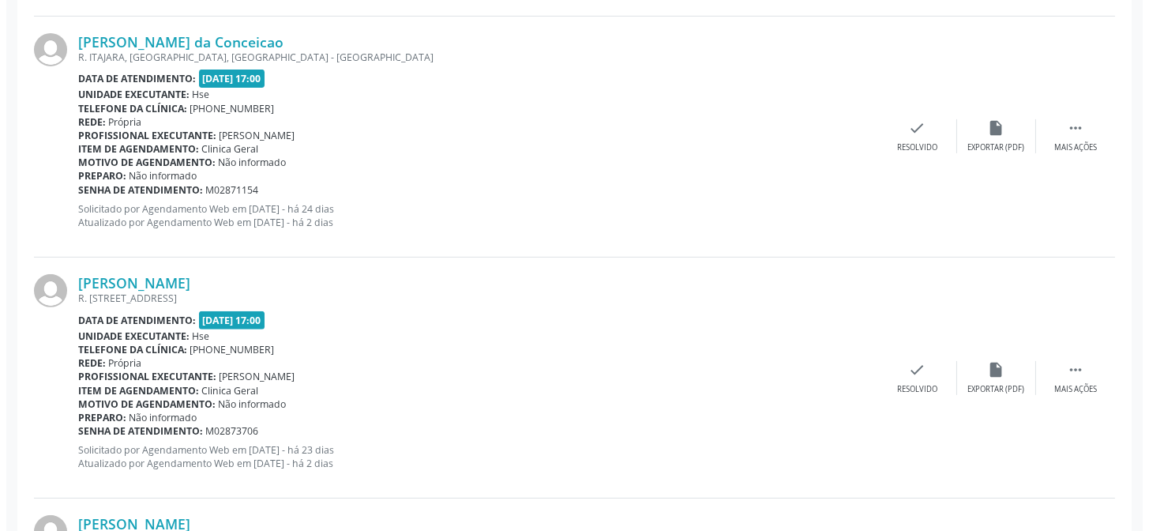
scroll to position [1378, 0]
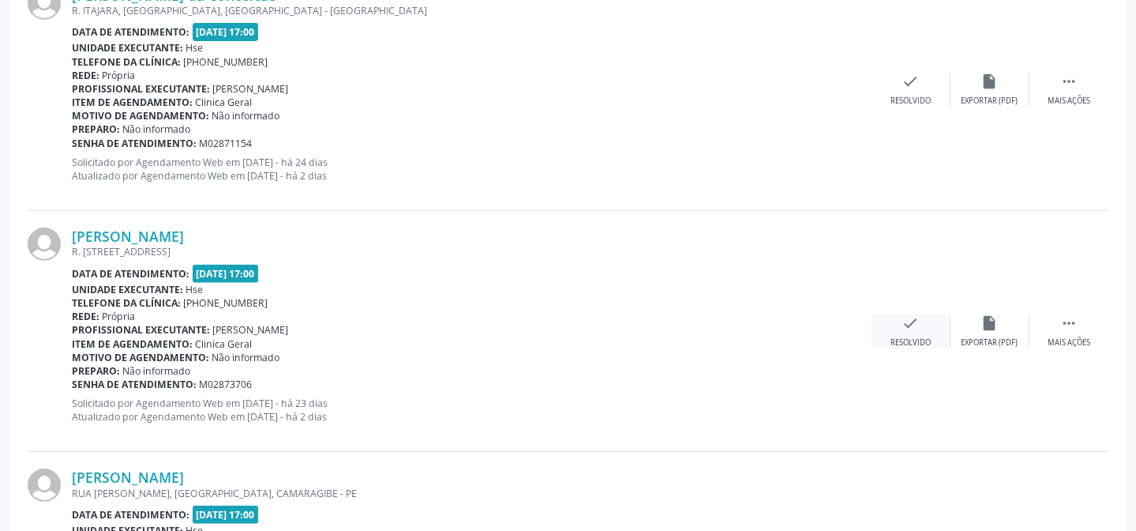
click at [922, 330] on div "check Resolvido" at bounding box center [911, 331] width 79 height 34
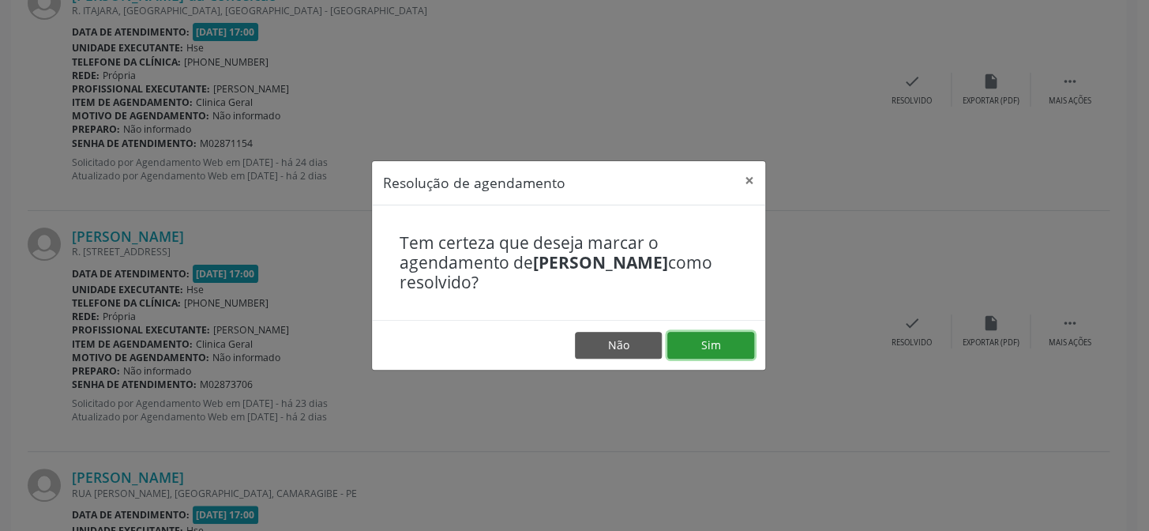
click at [690, 332] on button "Sim" at bounding box center [710, 345] width 87 height 27
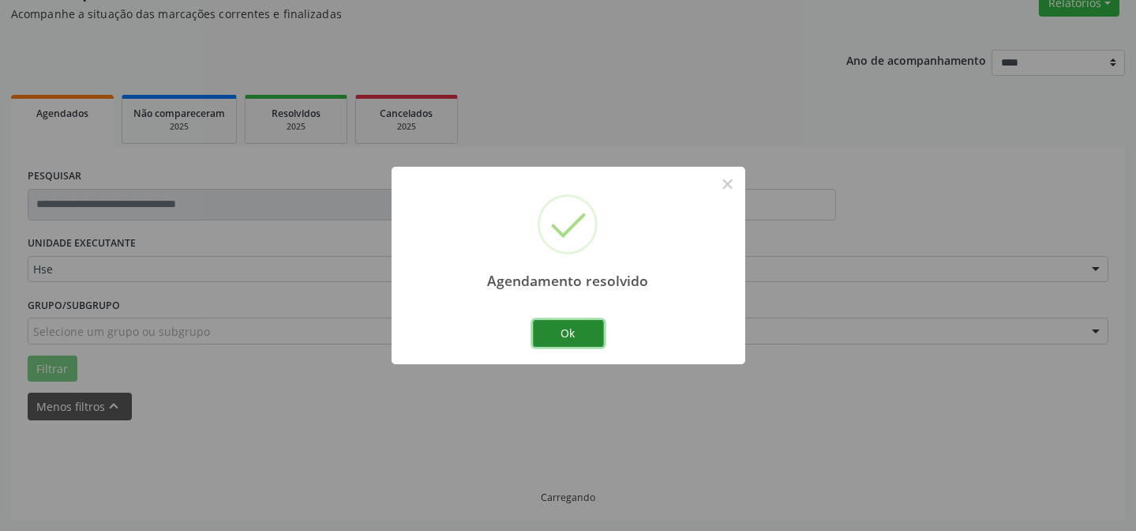
click at [583, 328] on button "Ok" at bounding box center [568, 333] width 71 height 27
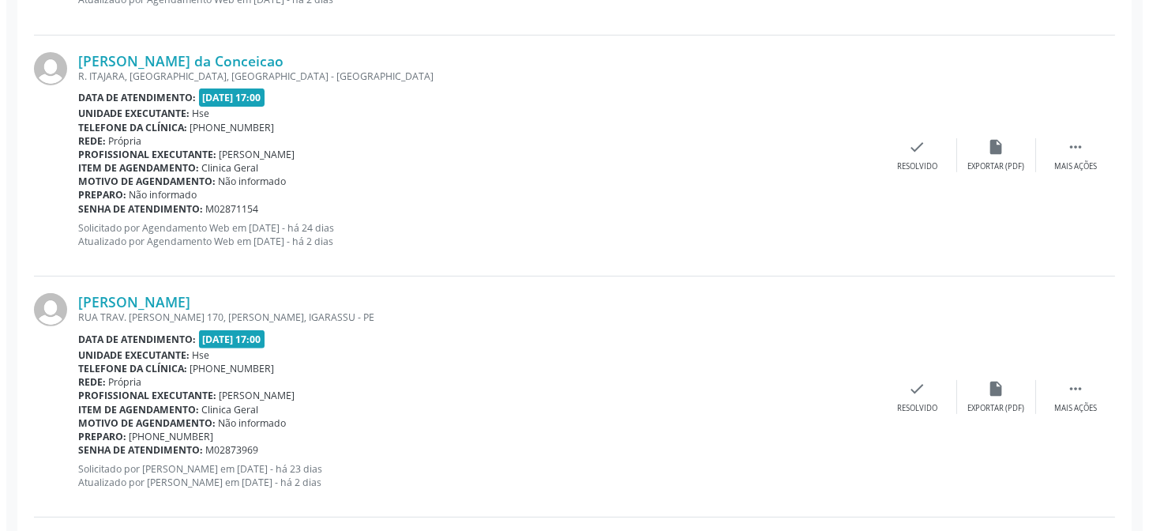
scroll to position [1361, 0]
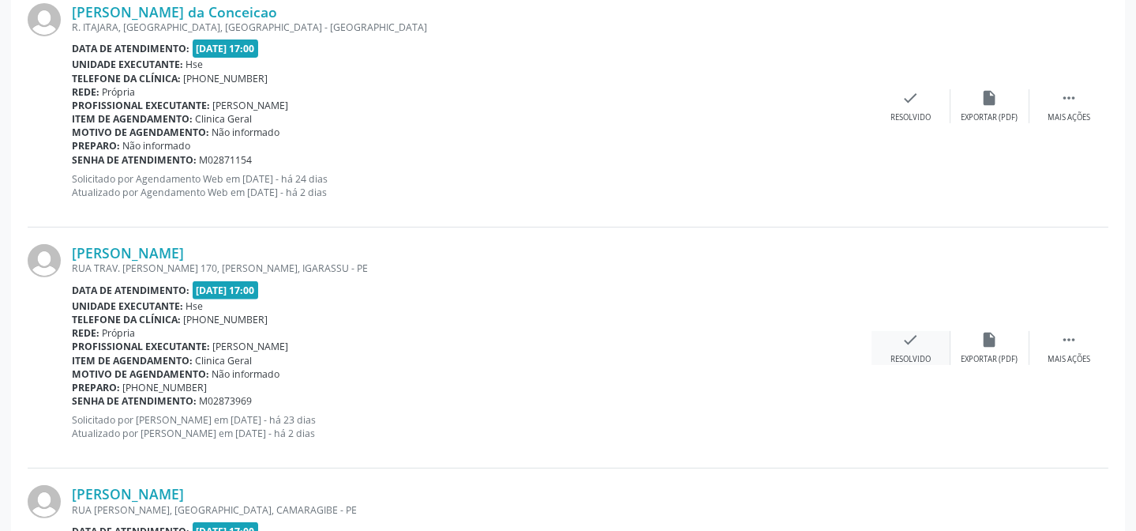
click at [894, 338] on div "check Resolvido" at bounding box center [911, 348] width 79 height 34
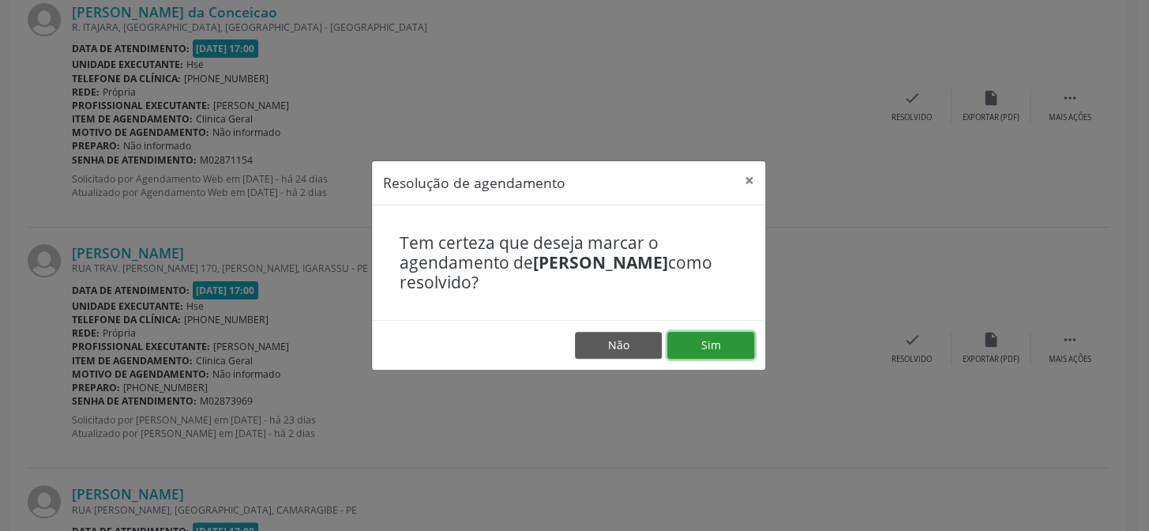
click at [718, 347] on button "Sim" at bounding box center [710, 345] width 87 height 27
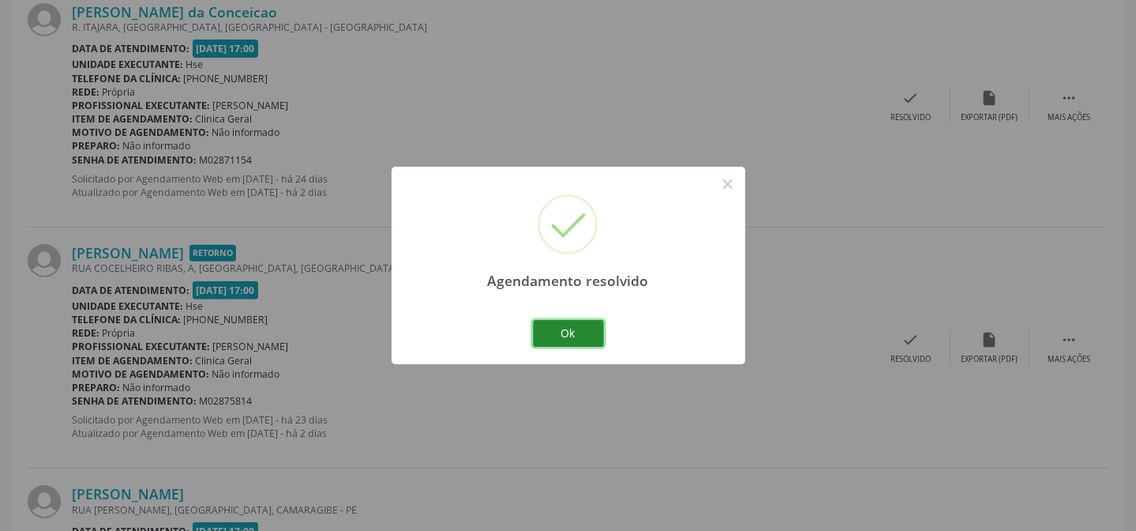
click at [587, 324] on button "Ok" at bounding box center [568, 333] width 71 height 27
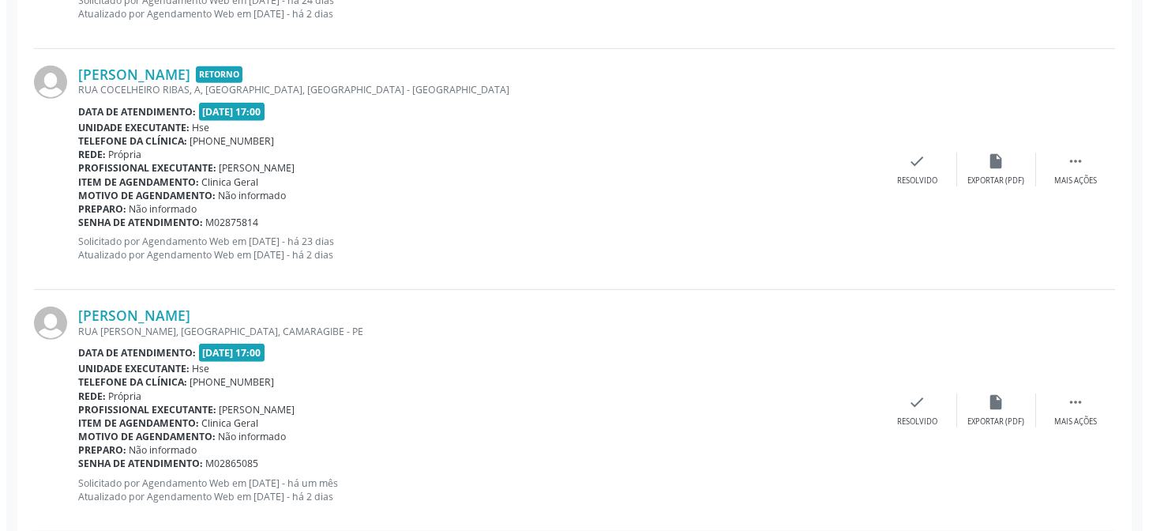
scroll to position [1649, 0]
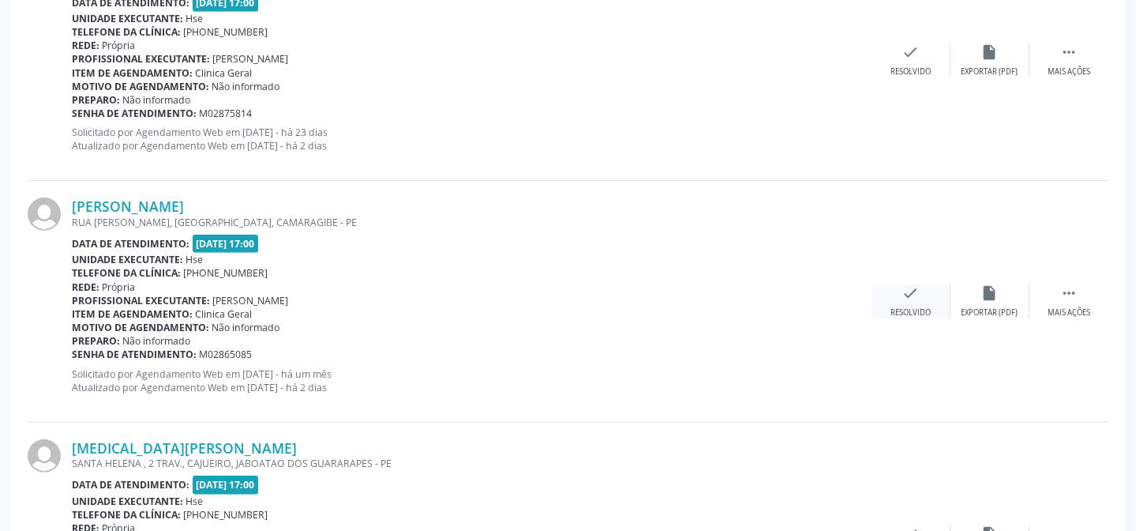
click at [921, 291] on div "check Resolvido" at bounding box center [911, 301] width 79 height 34
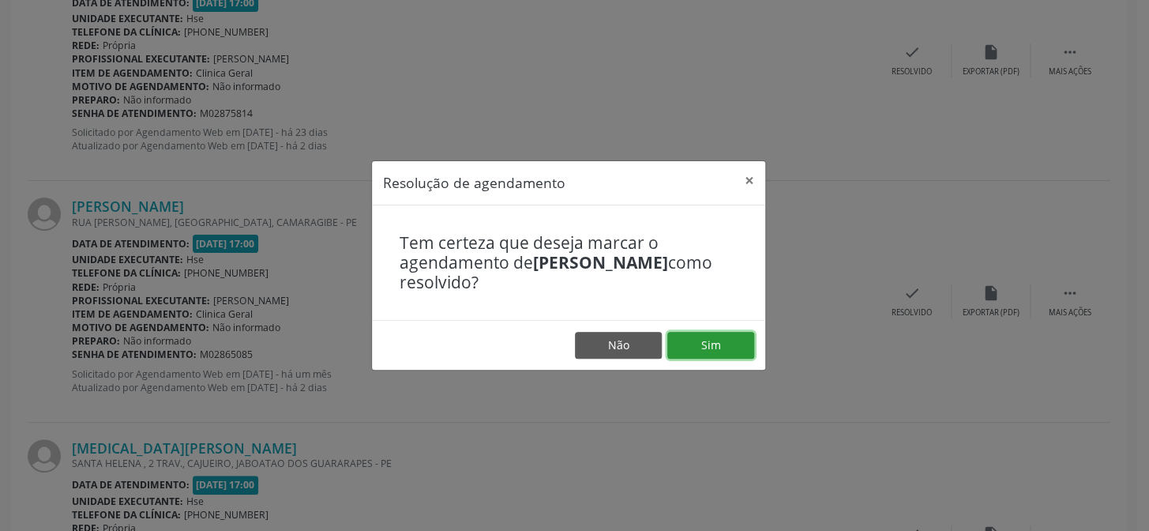
click at [703, 343] on button "Sim" at bounding box center [710, 345] width 87 height 27
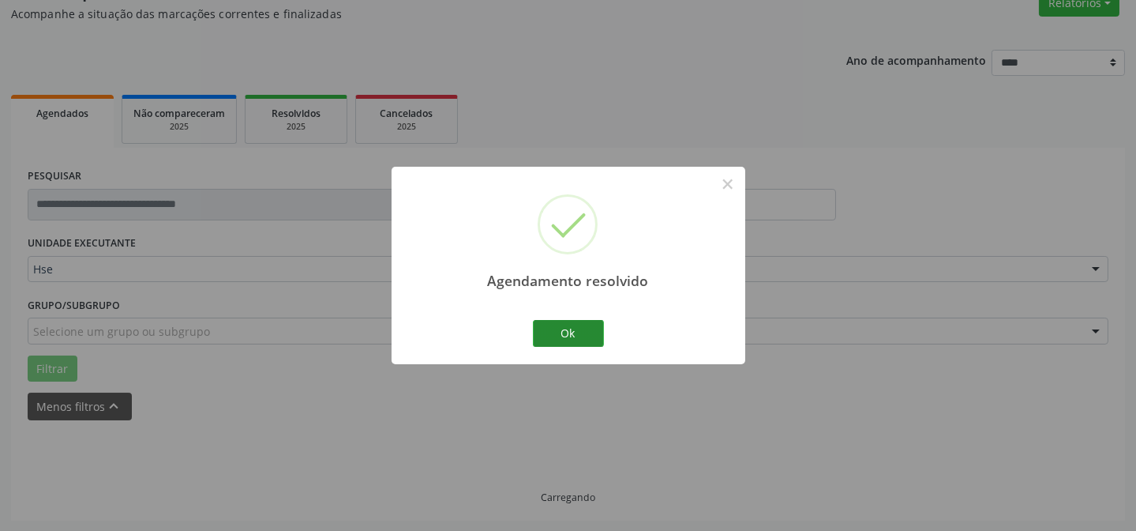
scroll to position [158, 0]
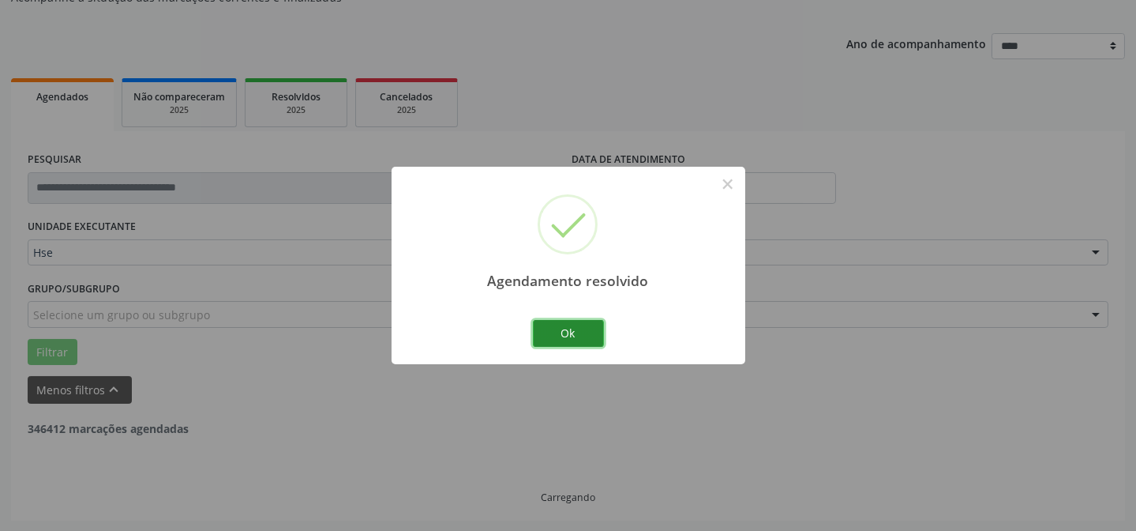
click at [583, 331] on button "Ok" at bounding box center [568, 333] width 71 height 27
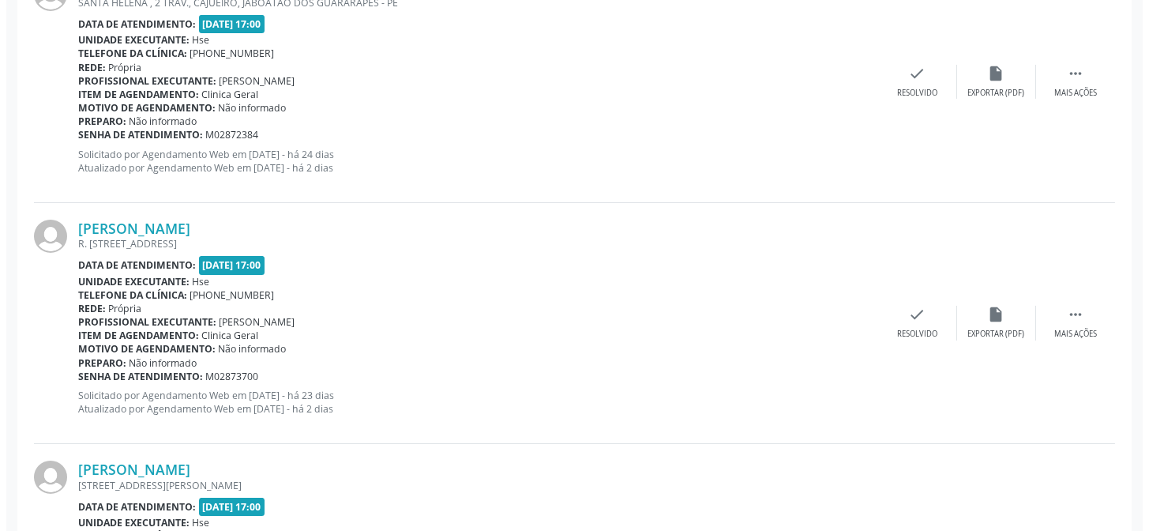
scroll to position [516, 0]
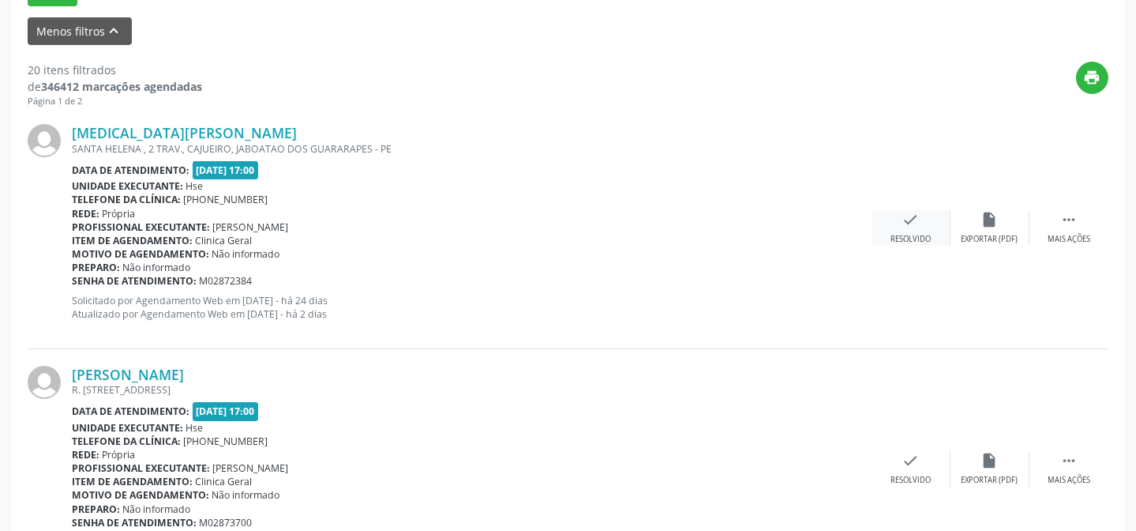
click at [902, 226] on icon "check" at bounding box center [910, 219] width 17 height 17
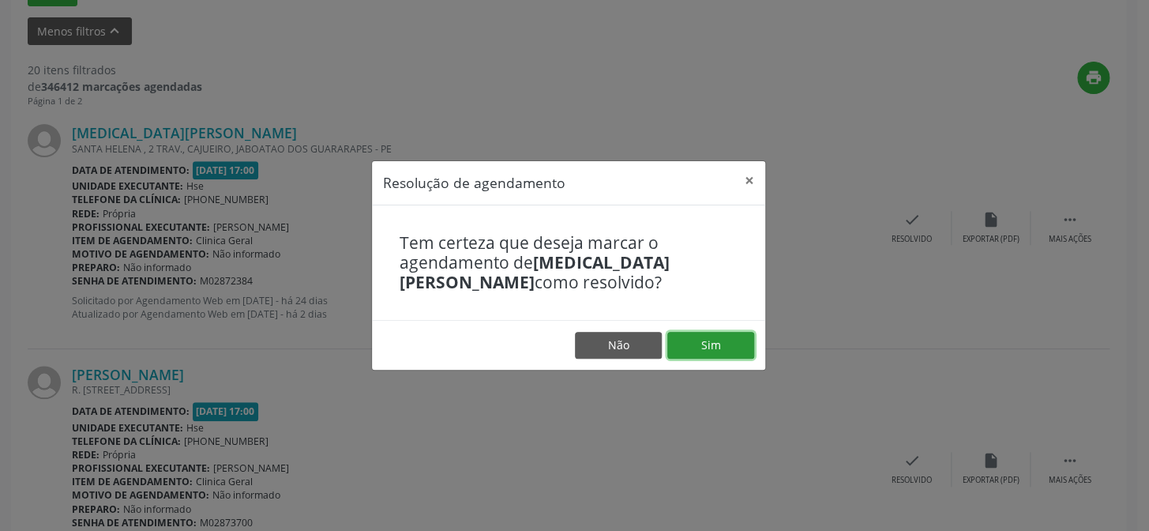
click at [696, 337] on button "Sim" at bounding box center [710, 345] width 87 height 27
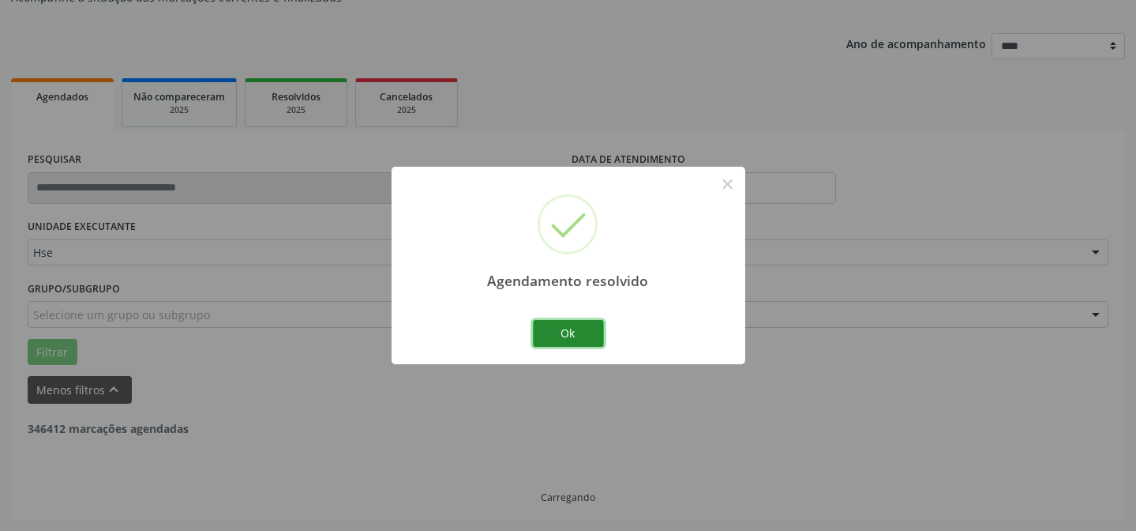
click at [565, 336] on button "Ok" at bounding box center [568, 333] width 71 height 27
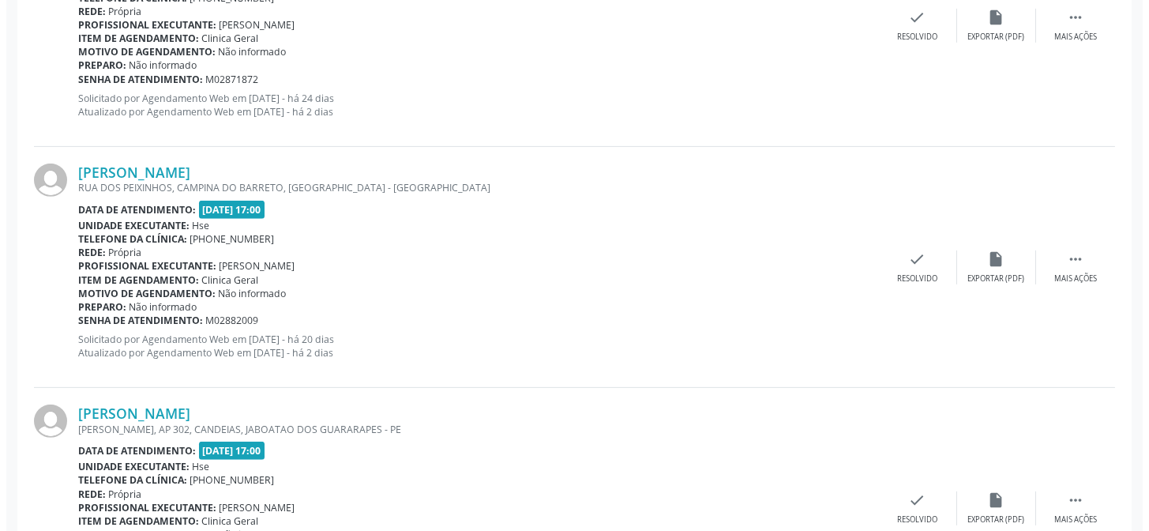
scroll to position [1450, 0]
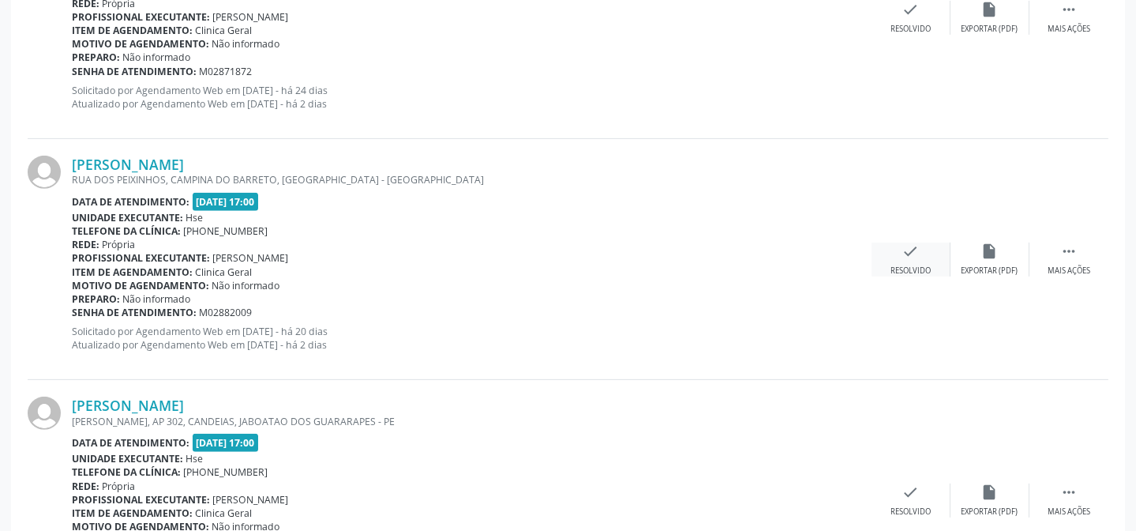
click at [909, 260] on div "check Resolvido" at bounding box center [911, 259] width 79 height 34
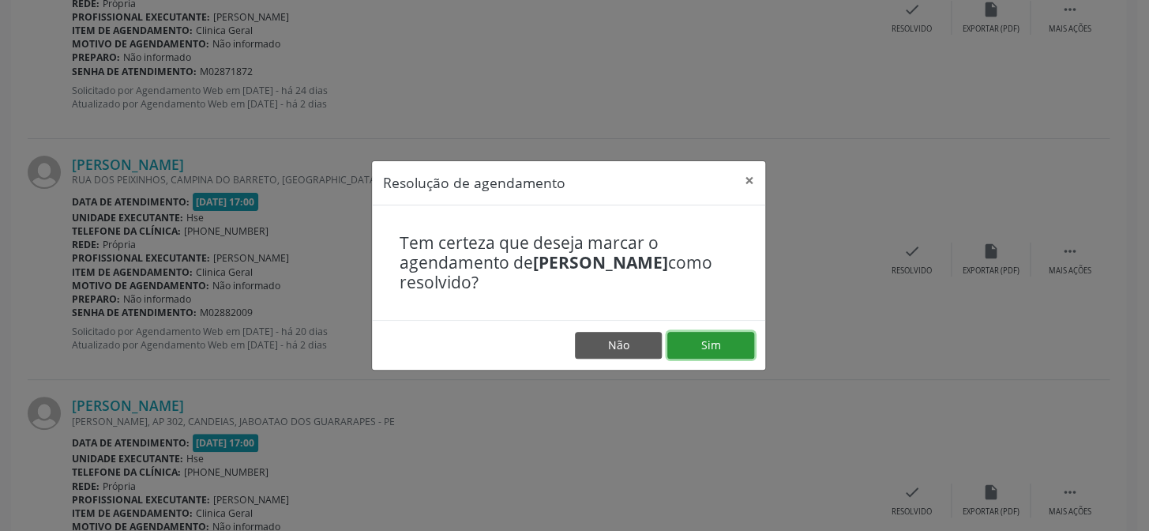
click at [718, 339] on button "Sim" at bounding box center [710, 345] width 87 height 27
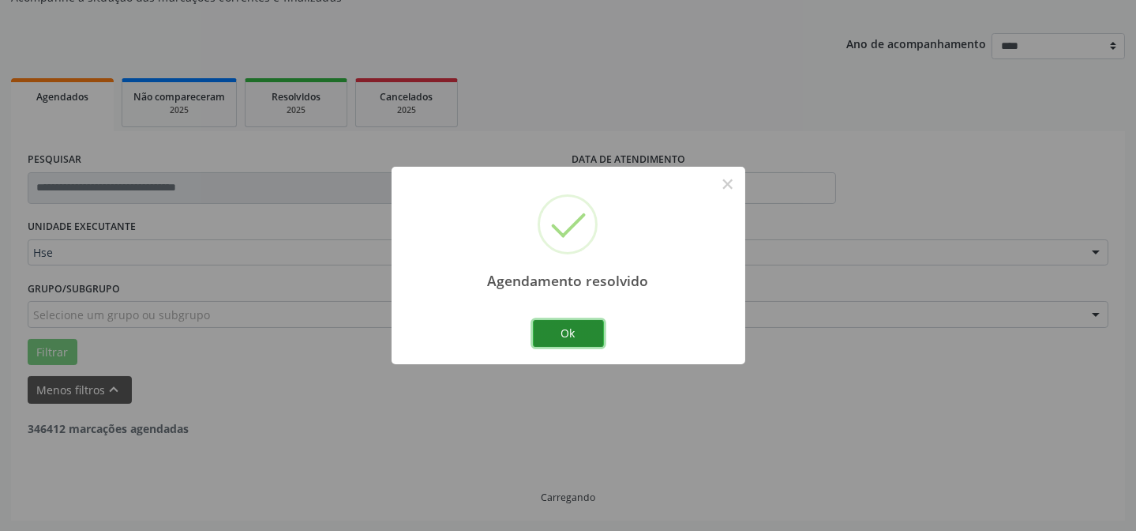
click at [591, 325] on button "Ok" at bounding box center [568, 333] width 71 height 27
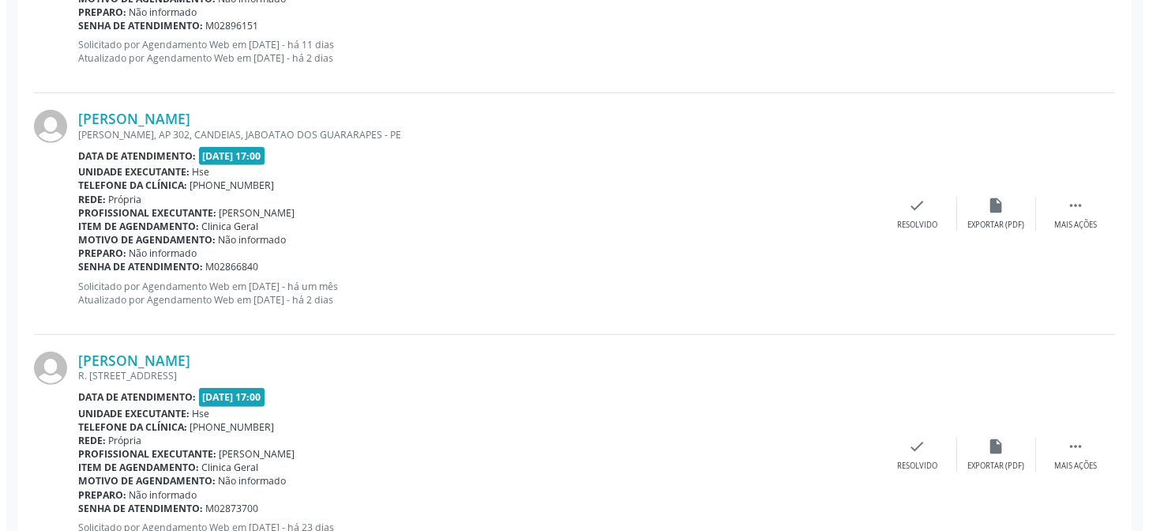
scroll to position [1737, 0]
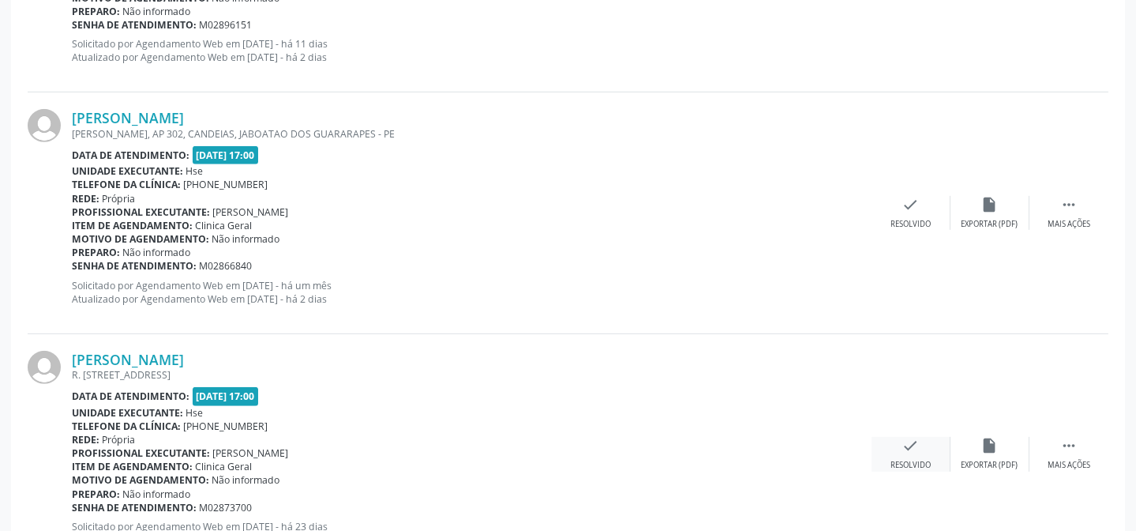
click at [898, 444] on div "check Resolvido" at bounding box center [911, 454] width 79 height 34
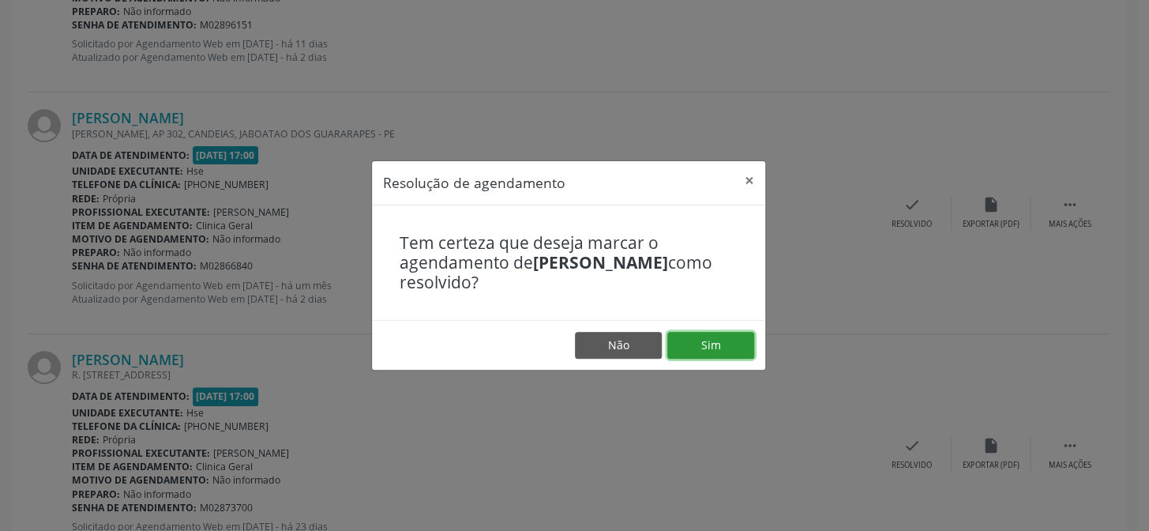
click at [709, 333] on button "Sim" at bounding box center [710, 345] width 87 height 27
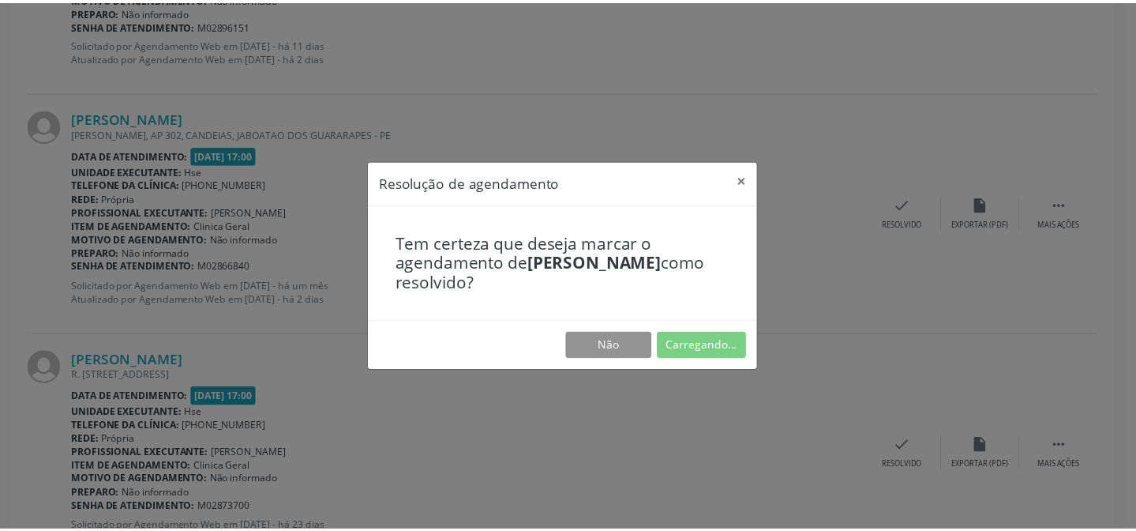
scroll to position [141, 0]
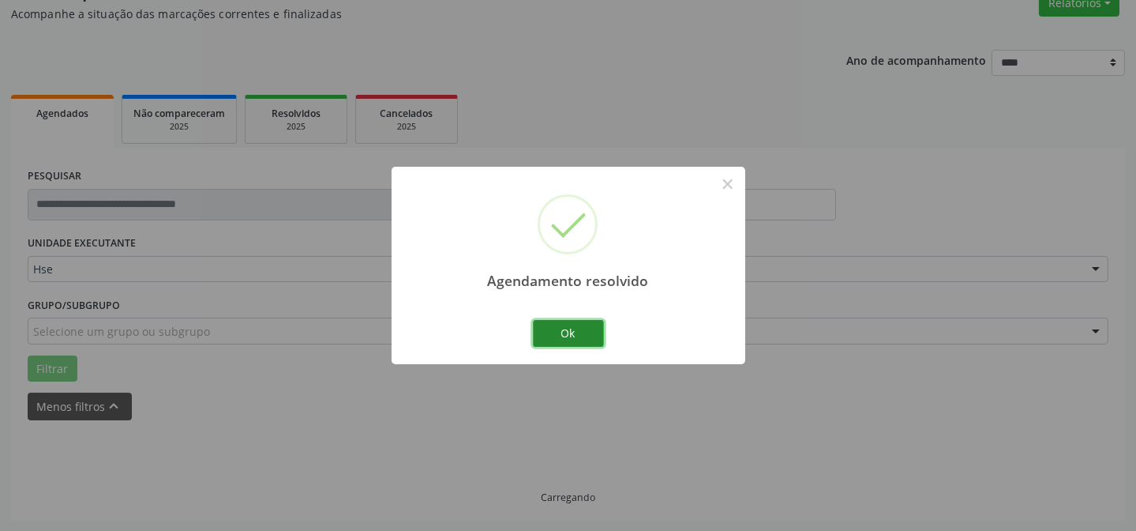
click at [587, 332] on button "Ok" at bounding box center [568, 333] width 71 height 27
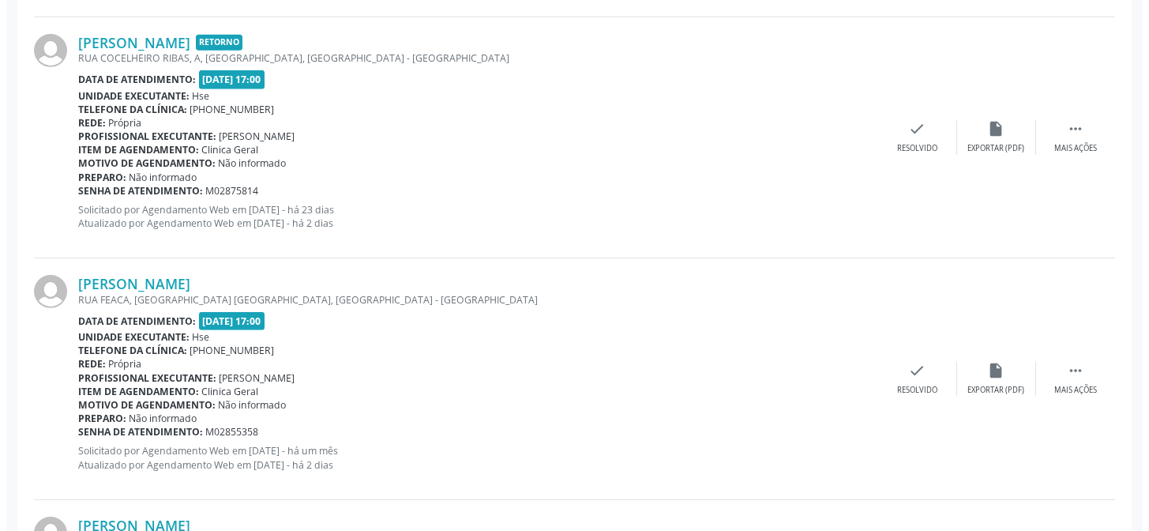
scroll to position [2079, 0]
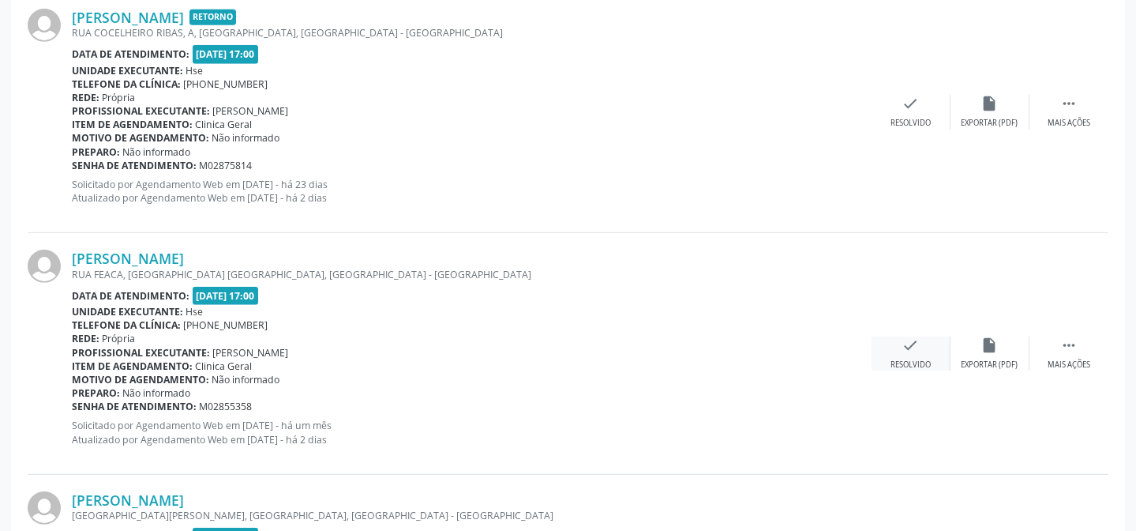
click at [902, 350] on icon "check" at bounding box center [910, 344] width 17 height 17
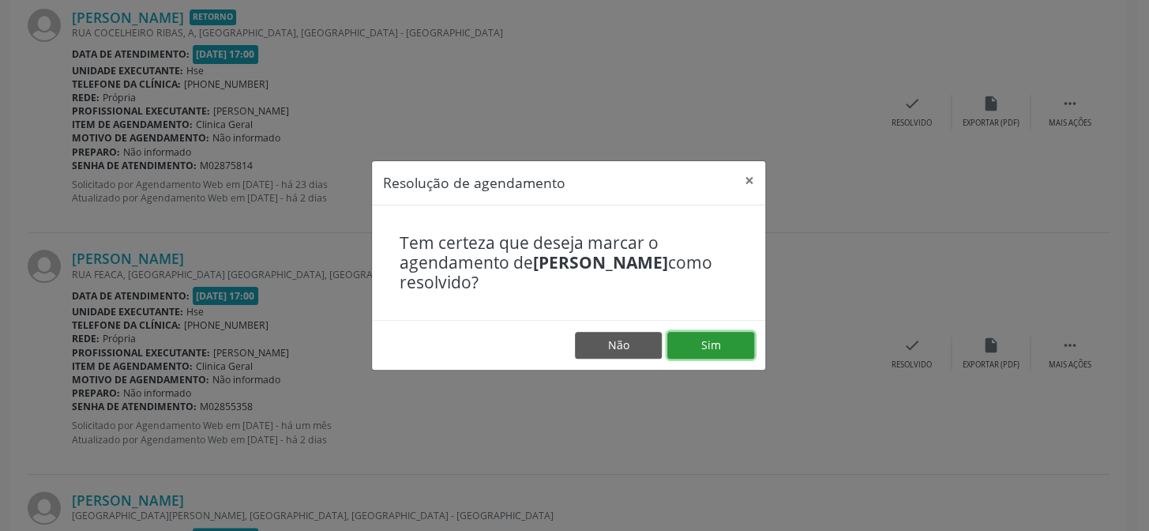
click at [741, 351] on button "Sim" at bounding box center [710, 345] width 87 height 27
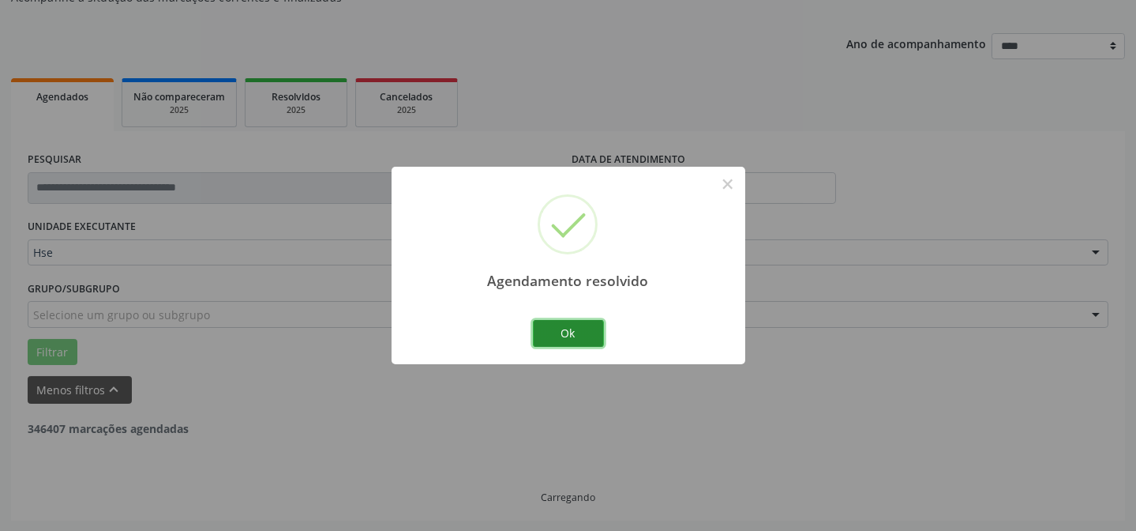
click at [568, 333] on button "Ok" at bounding box center [568, 333] width 71 height 27
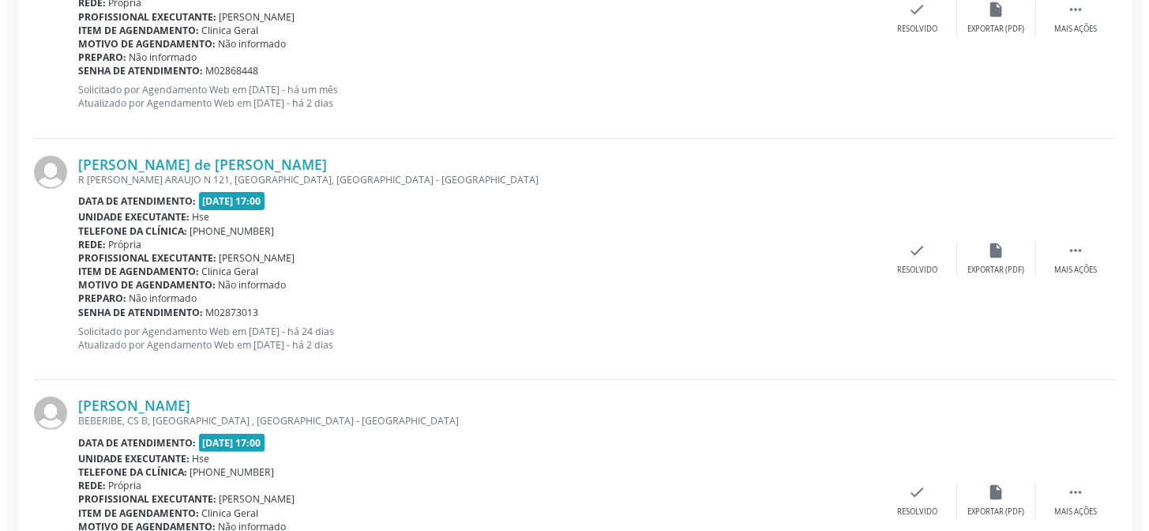
scroll to position [1234, 0]
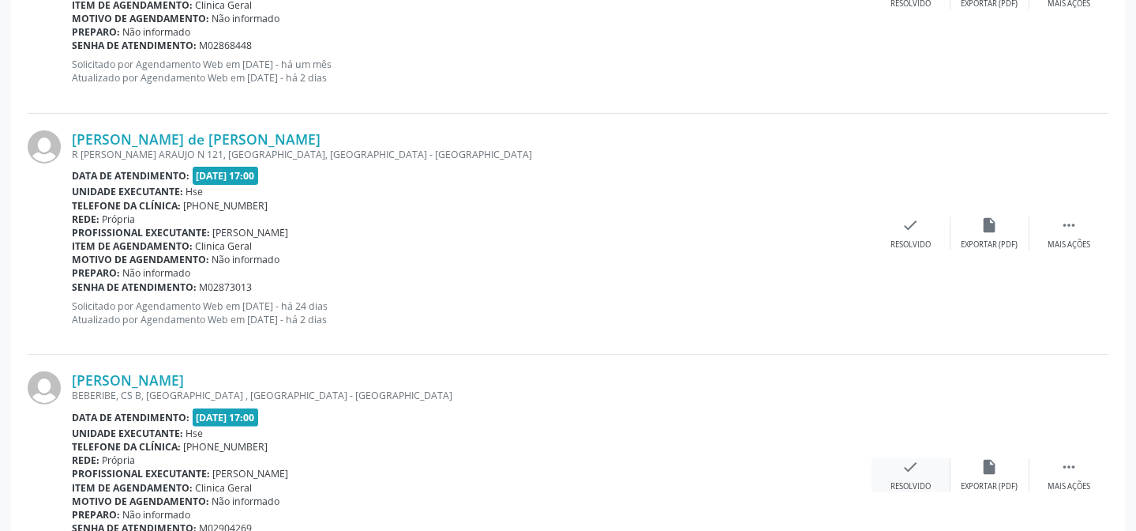
click at [917, 463] on icon "check" at bounding box center [910, 466] width 17 height 17
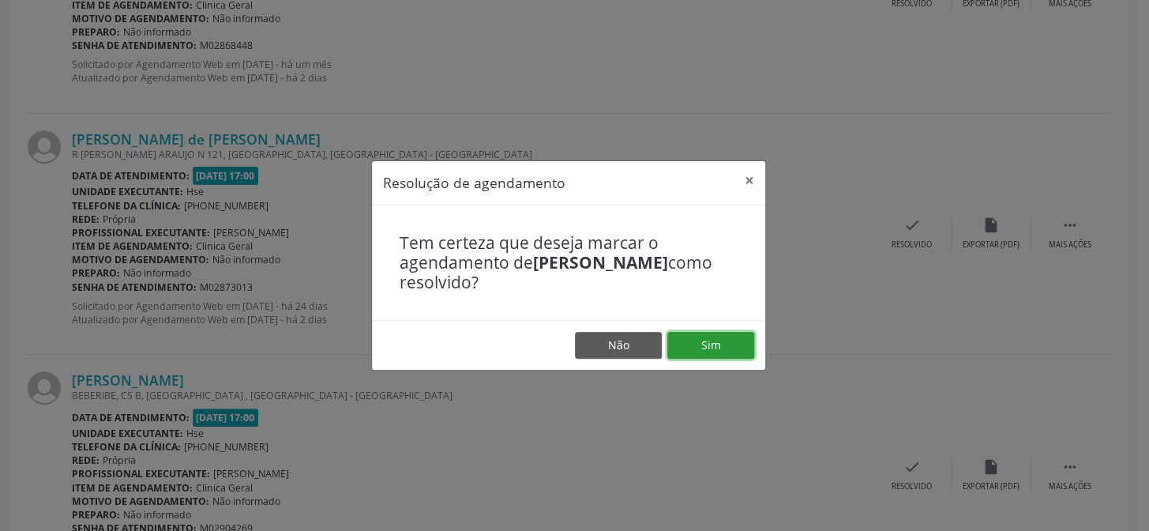
click at [733, 344] on button "Sim" at bounding box center [710, 345] width 87 height 27
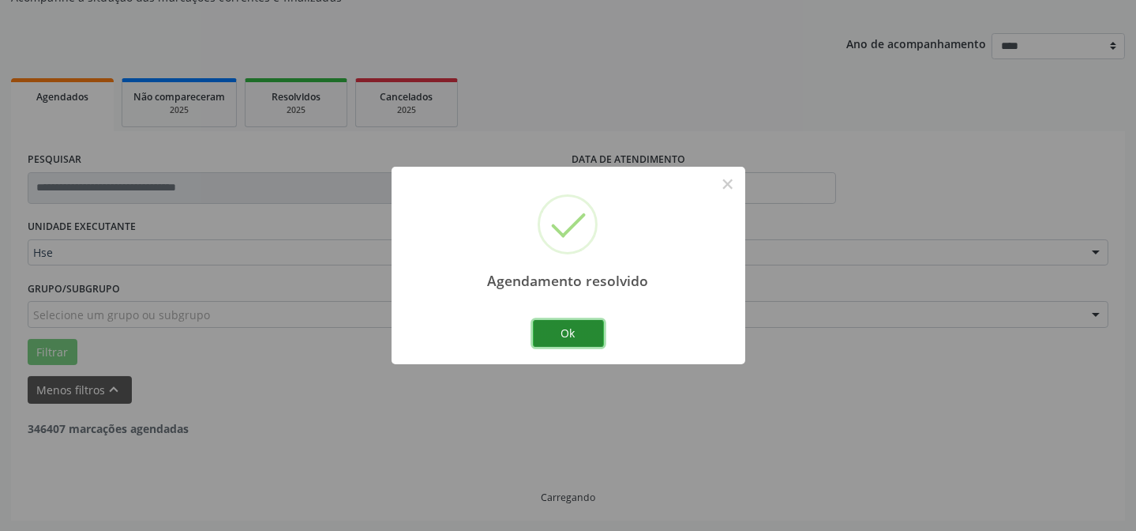
click at [563, 333] on button "Ok" at bounding box center [568, 333] width 71 height 27
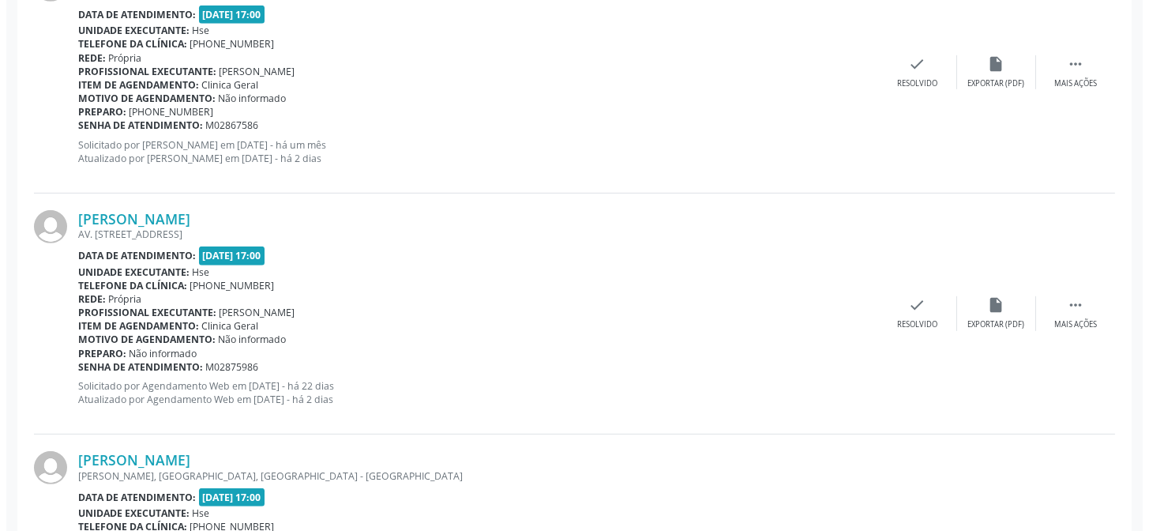
scroll to position [1880, 0]
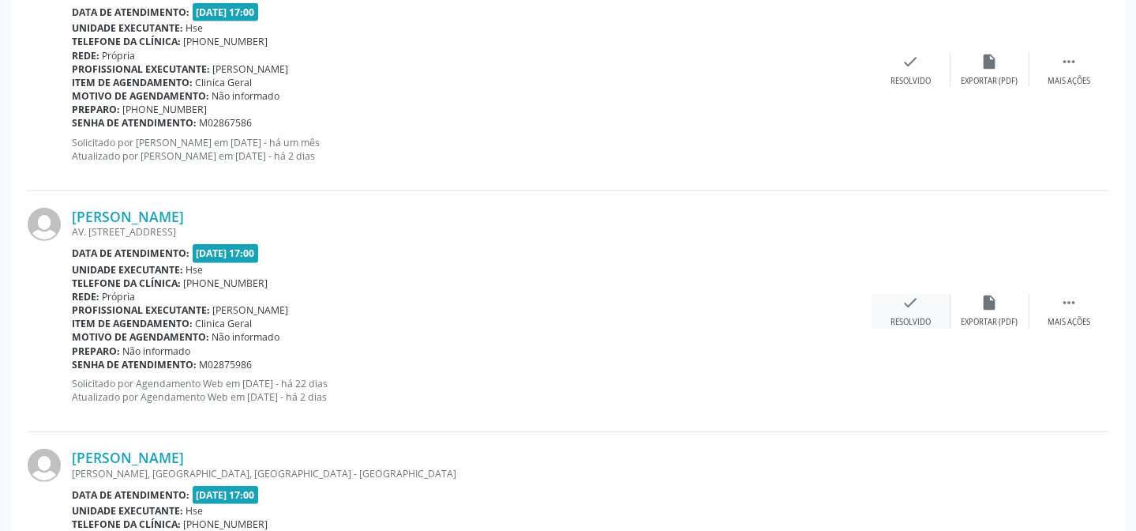
click at [908, 305] on icon "check" at bounding box center [910, 302] width 17 height 17
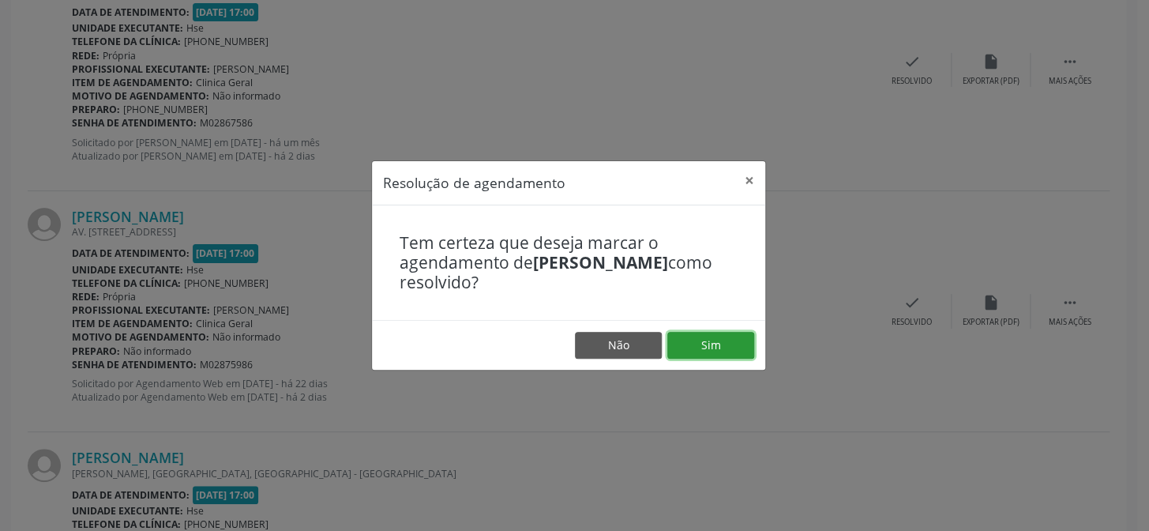
click at [713, 339] on button "Sim" at bounding box center [710, 345] width 87 height 27
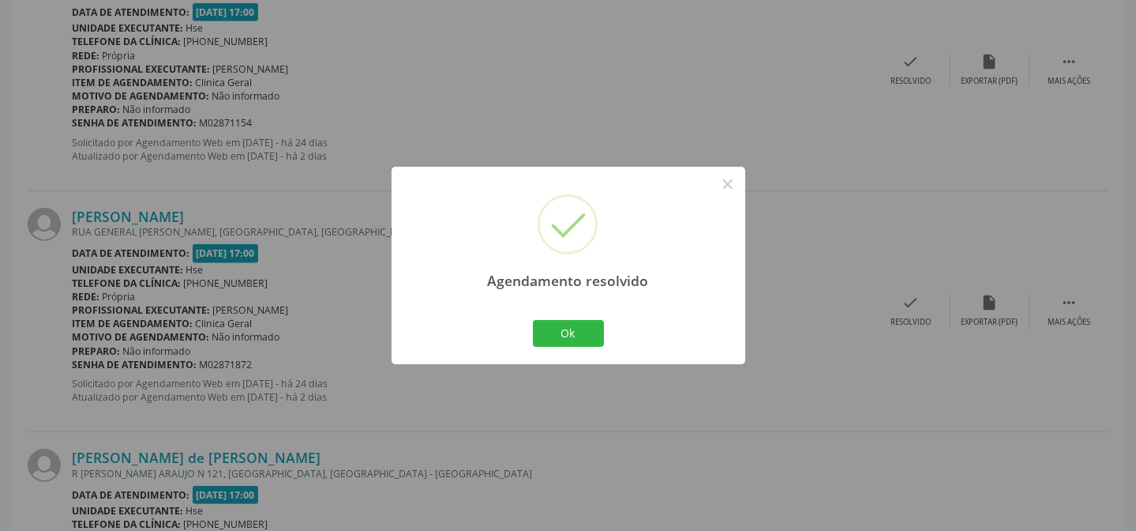
click at [613, 334] on div "Agendamento resolvido × Ok Cancel" at bounding box center [569, 265] width 354 height 197
click at [562, 325] on button "Ok" at bounding box center [568, 333] width 71 height 27
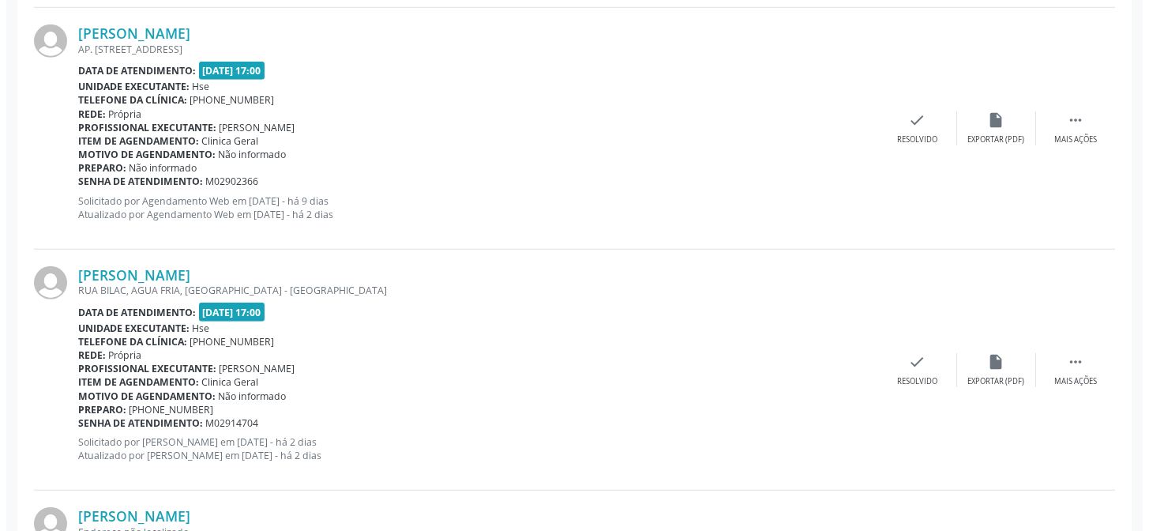
scroll to position [3029, 0]
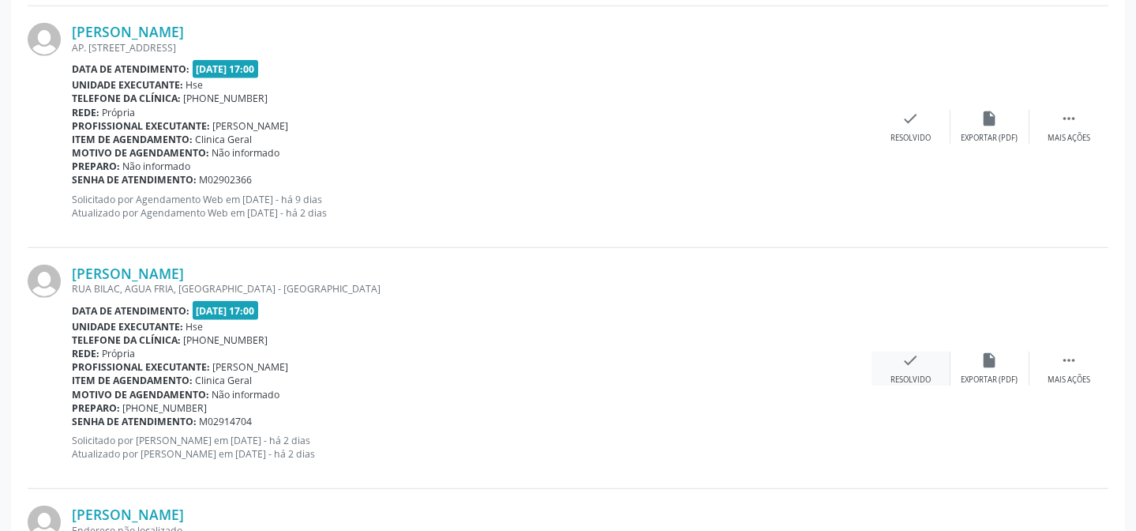
click at [905, 358] on icon "check" at bounding box center [910, 359] width 17 height 17
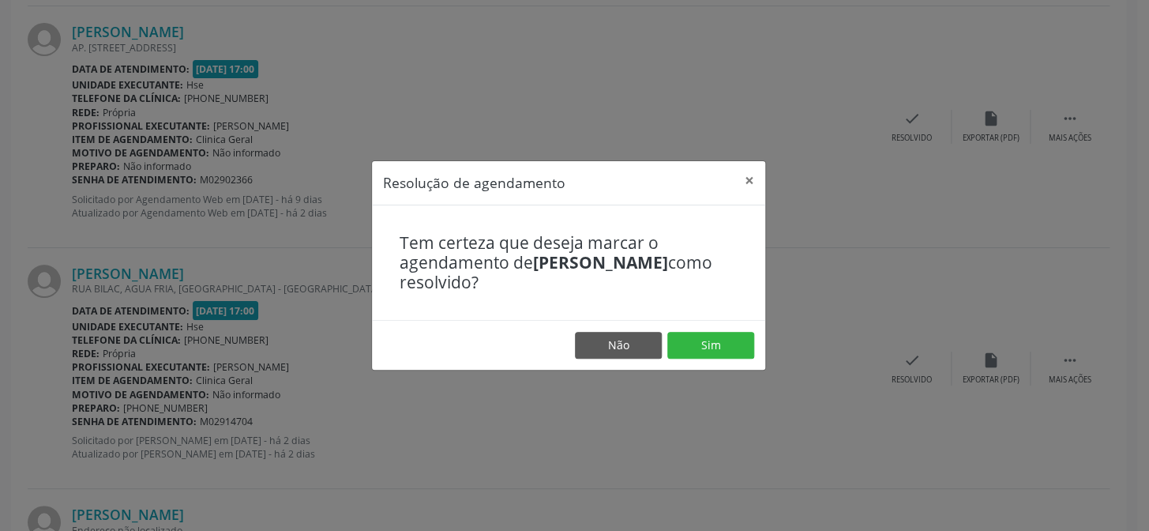
click at [740, 358] on footer "Não Sim" at bounding box center [568, 345] width 393 height 50
click at [738, 353] on button "Sim" at bounding box center [710, 345] width 87 height 27
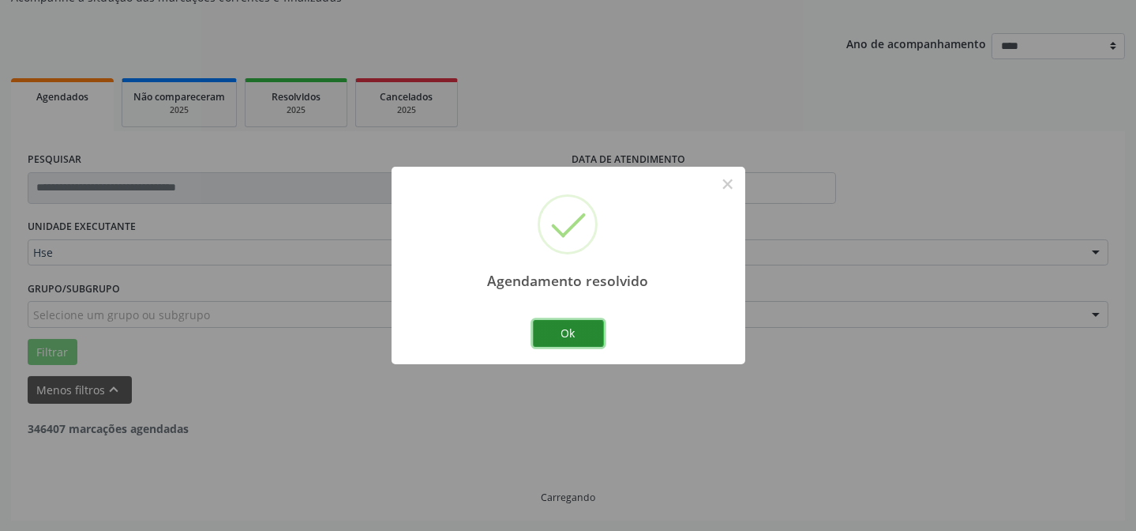
click at [563, 332] on button "Ok" at bounding box center [568, 333] width 71 height 27
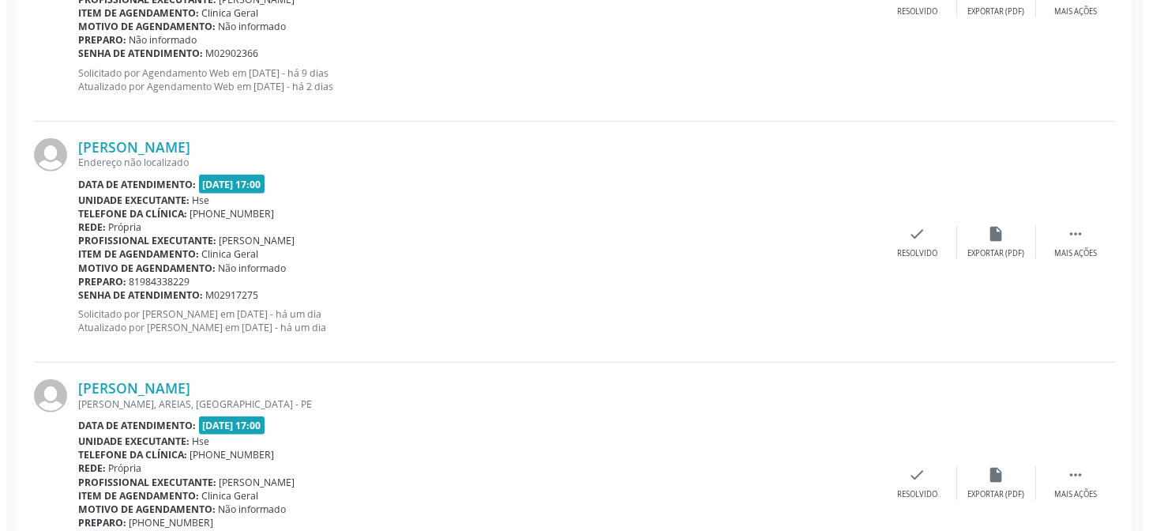
scroll to position [3251, 0]
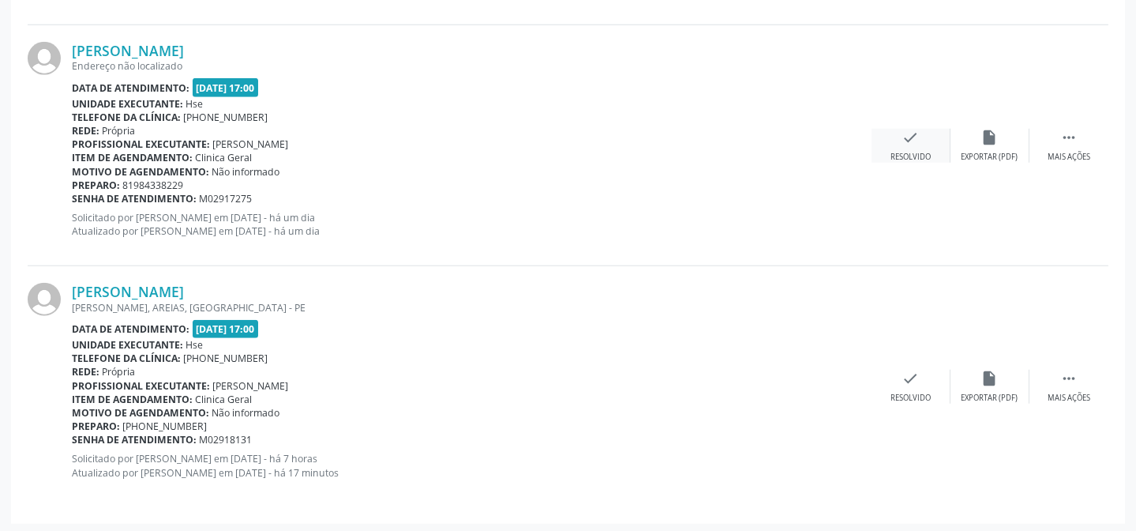
click at [918, 137] on icon "check" at bounding box center [910, 137] width 17 height 17
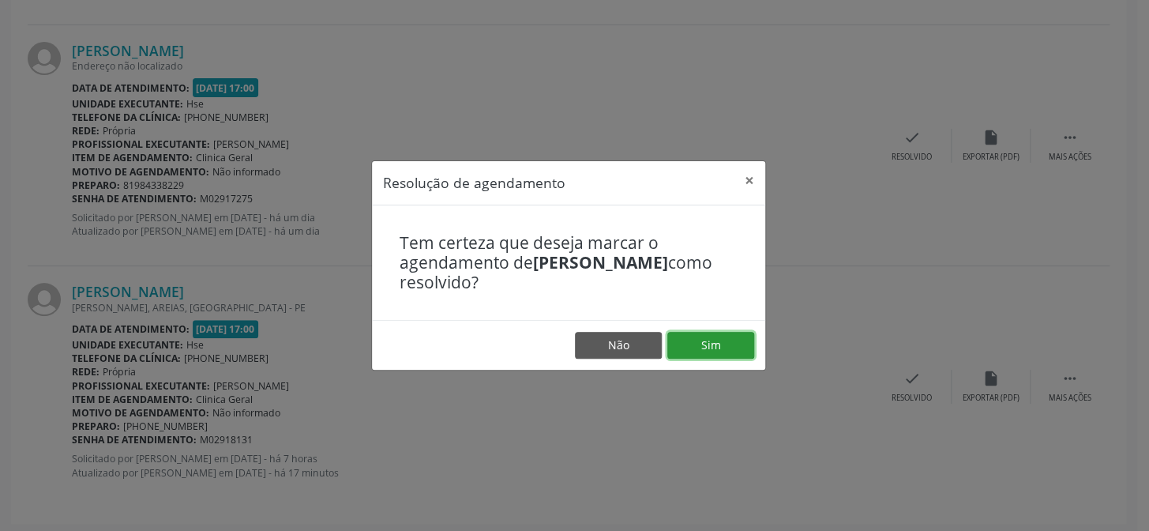
click at [717, 334] on button "Sim" at bounding box center [710, 345] width 87 height 27
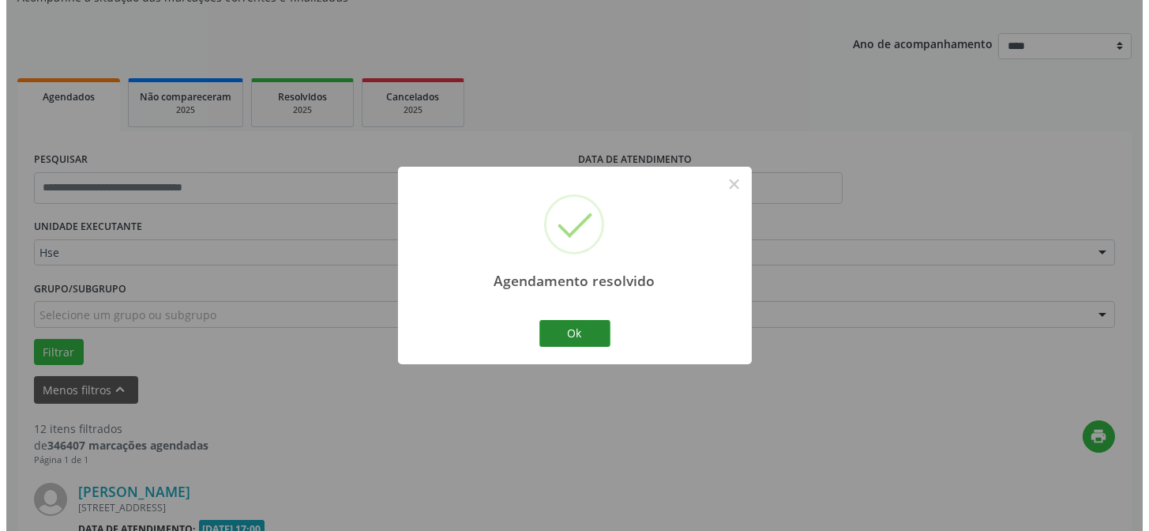
scroll to position [3010, 0]
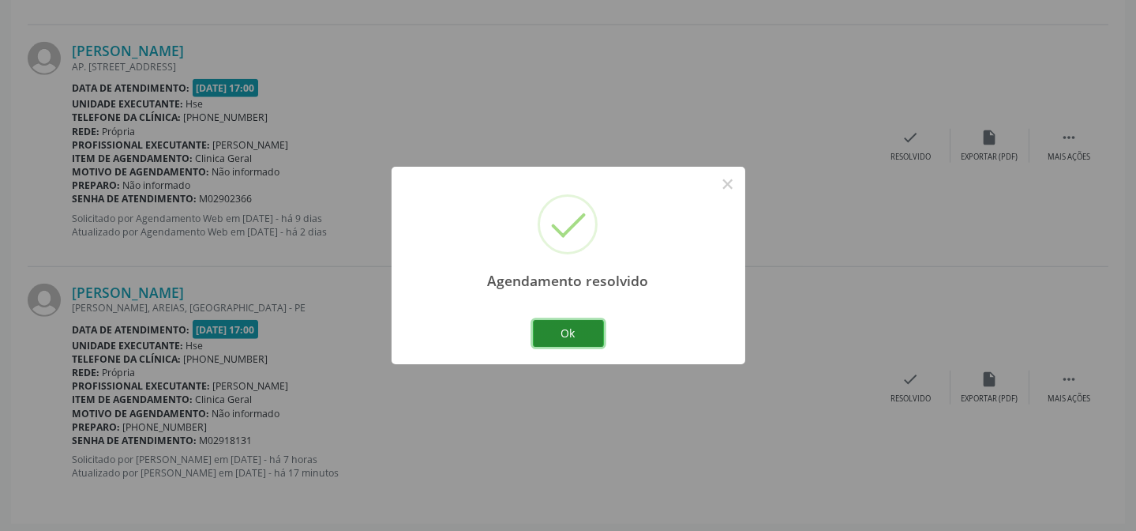
click at [579, 328] on button "Ok" at bounding box center [568, 333] width 71 height 27
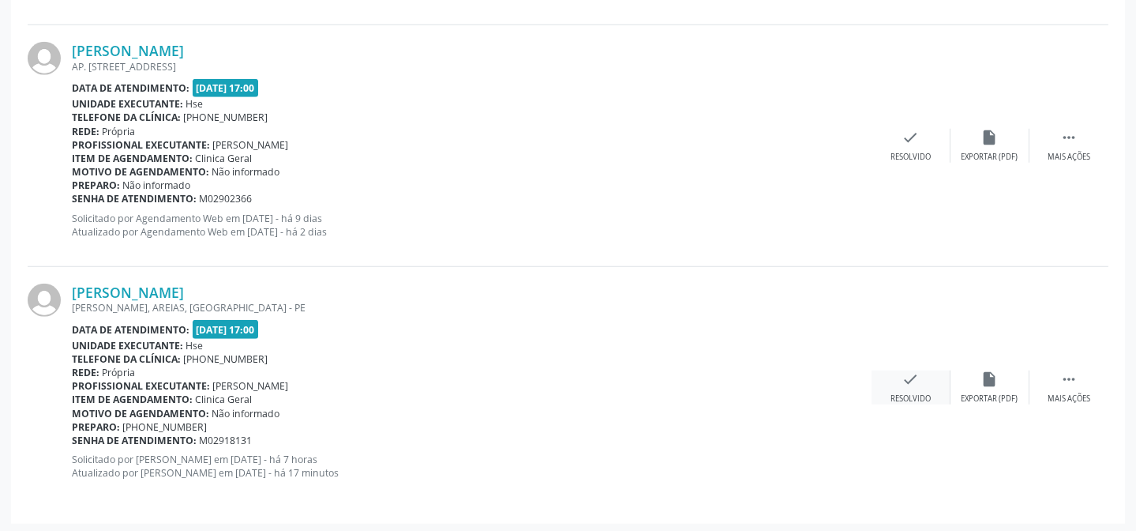
click at [913, 393] on div "Resolvido" at bounding box center [911, 398] width 40 height 11
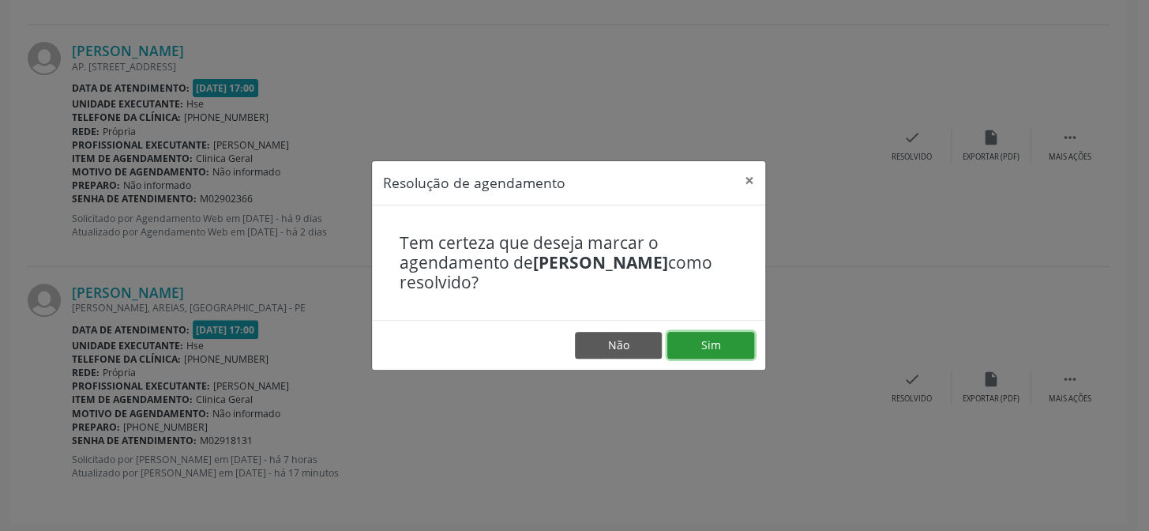
click at [723, 347] on button "Sim" at bounding box center [710, 345] width 87 height 27
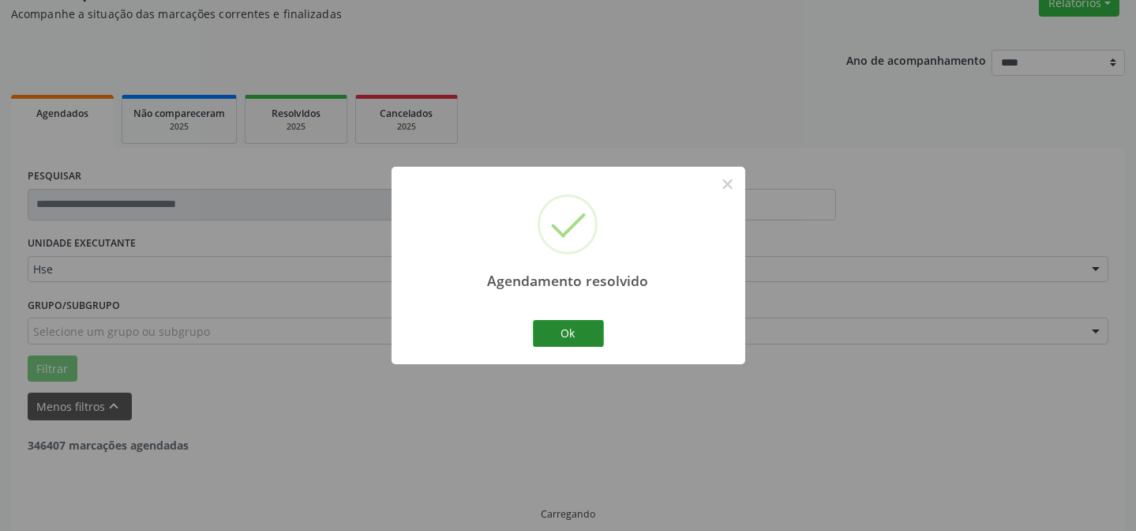
scroll to position [158, 0]
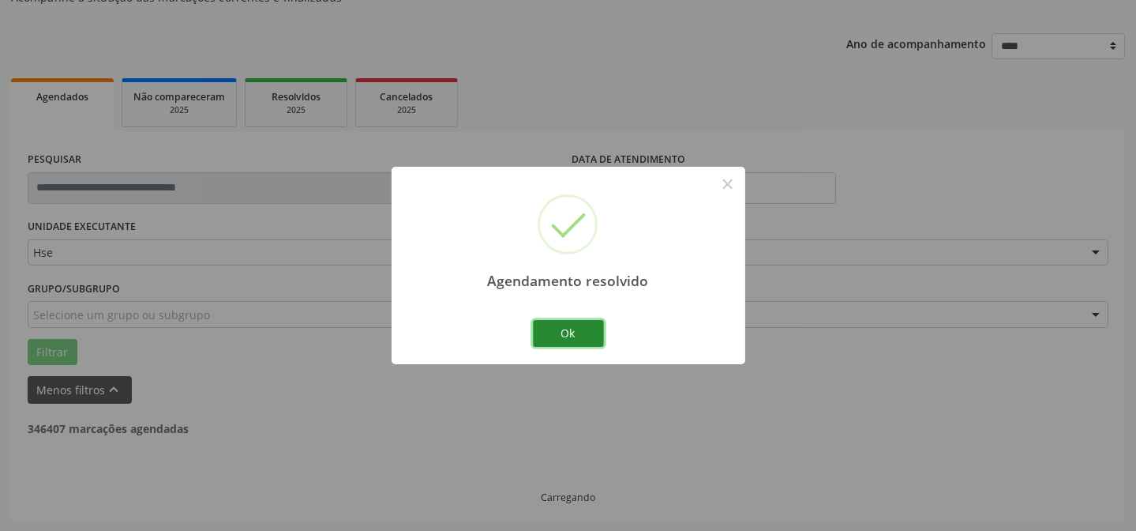
click at [568, 320] on button "Ok" at bounding box center [568, 333] width 71 height 27
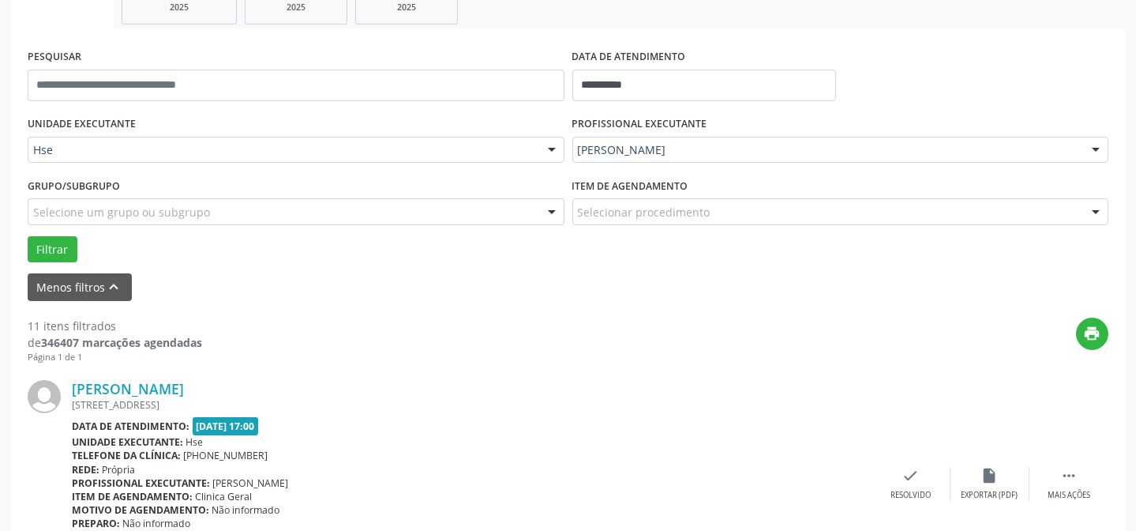
scroll to position [301, 0]
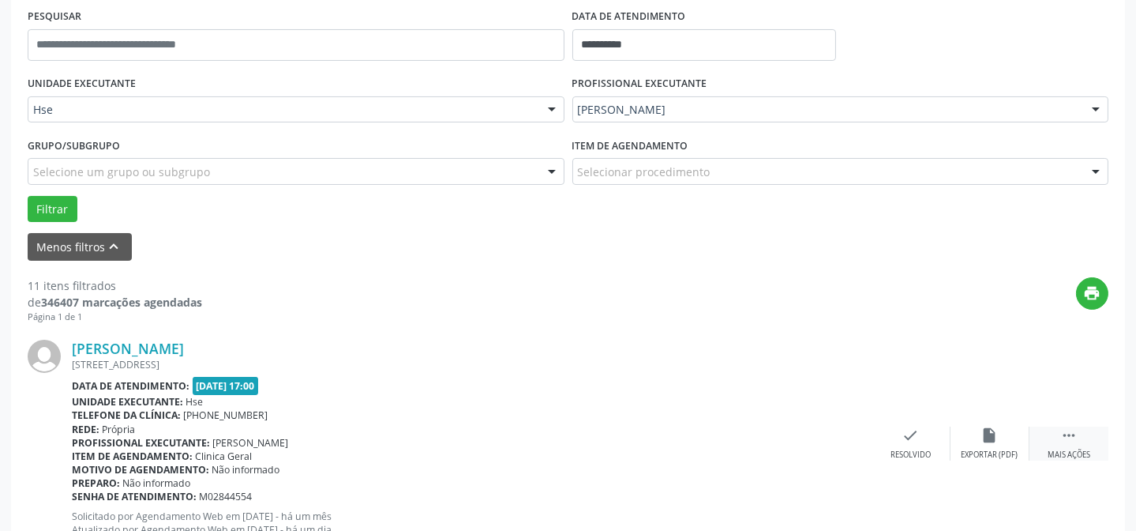
click at [1060, 449] on div "Mais ações" at bounding box center [1069, 454] width 43 height 11
click at [1015, 439] on div "alarm_off Não compareceu" at bounding box center [990, 443] width 79 height 34
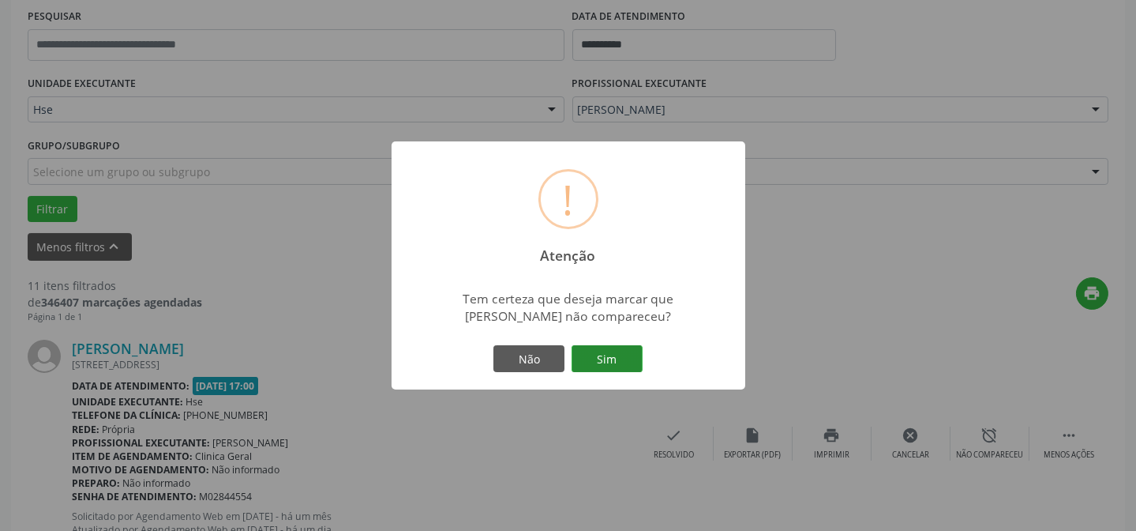
click at [608, 358] on button "Sim" at bounding box center [607, 358] width 71 height 27
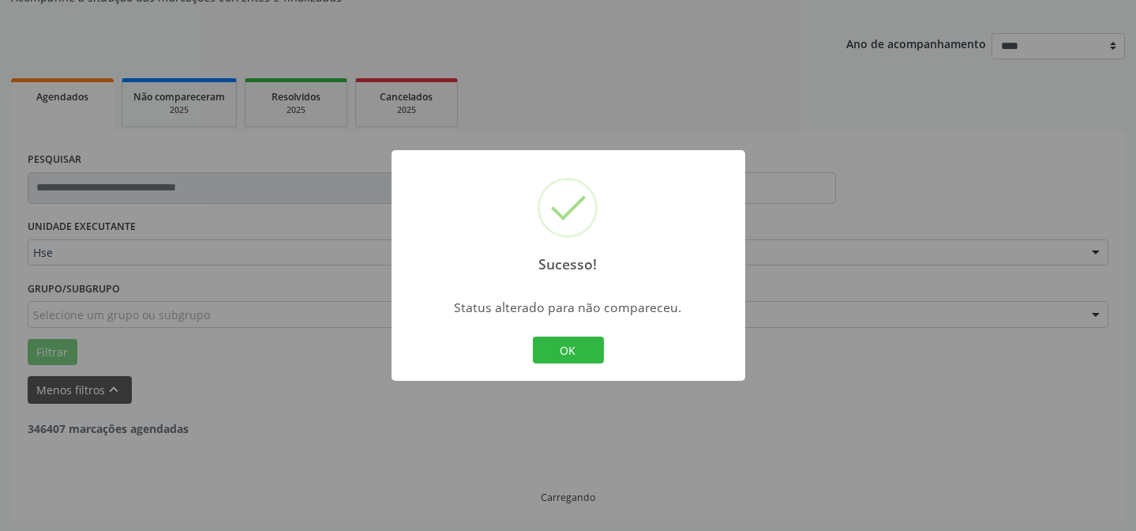
click at [613, 349] on div "Sucesso! × Status alterado para não compareceu. OK Cancel" at bounding box center [569, 265] width 354 height 231
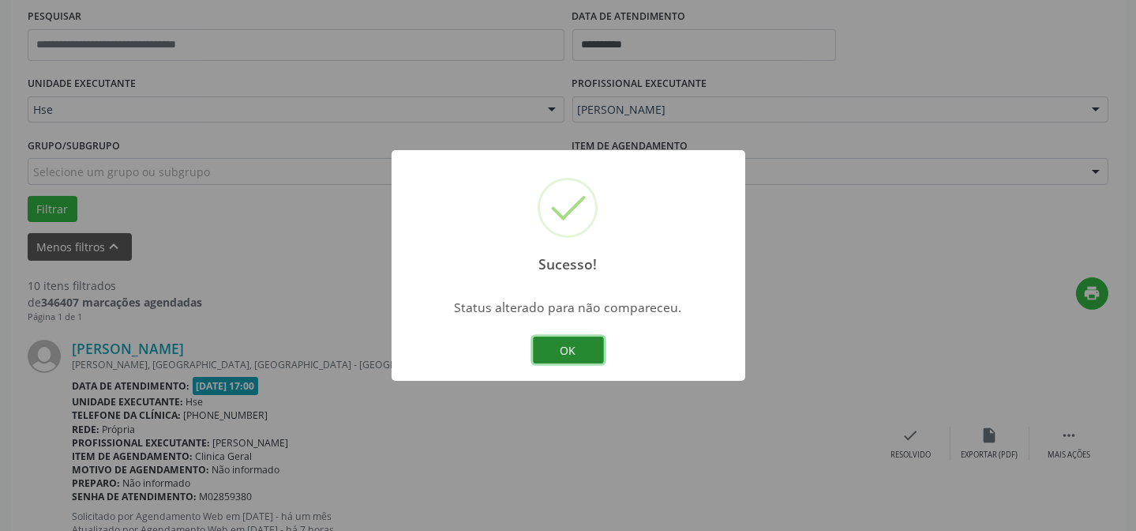
click at [580, 349] on button "OK" at bounding box center [568, 349] width 71 height 27
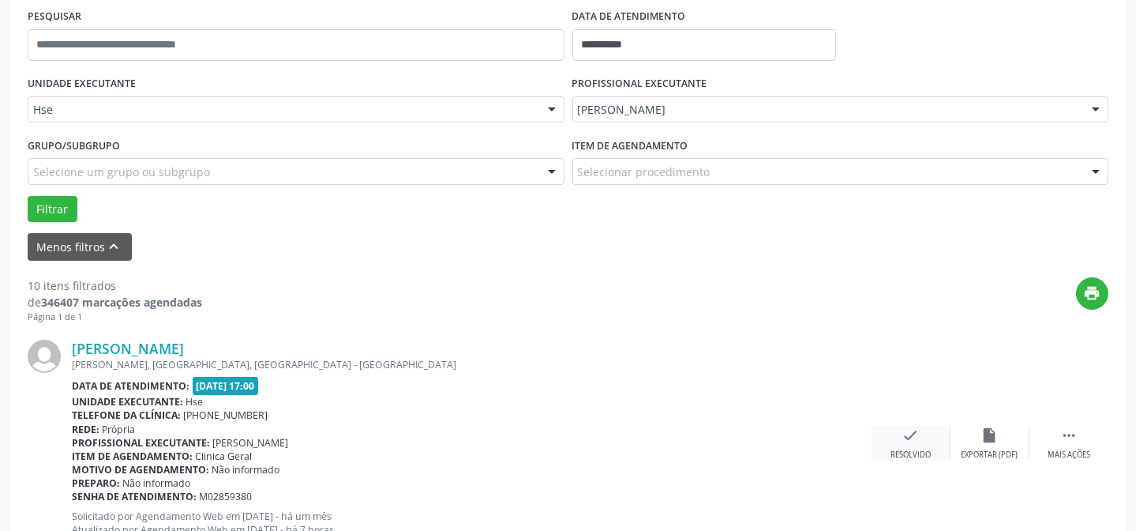
click at [905, 440] on icon "check" at bounding box center [910, 434] width 17 height 17
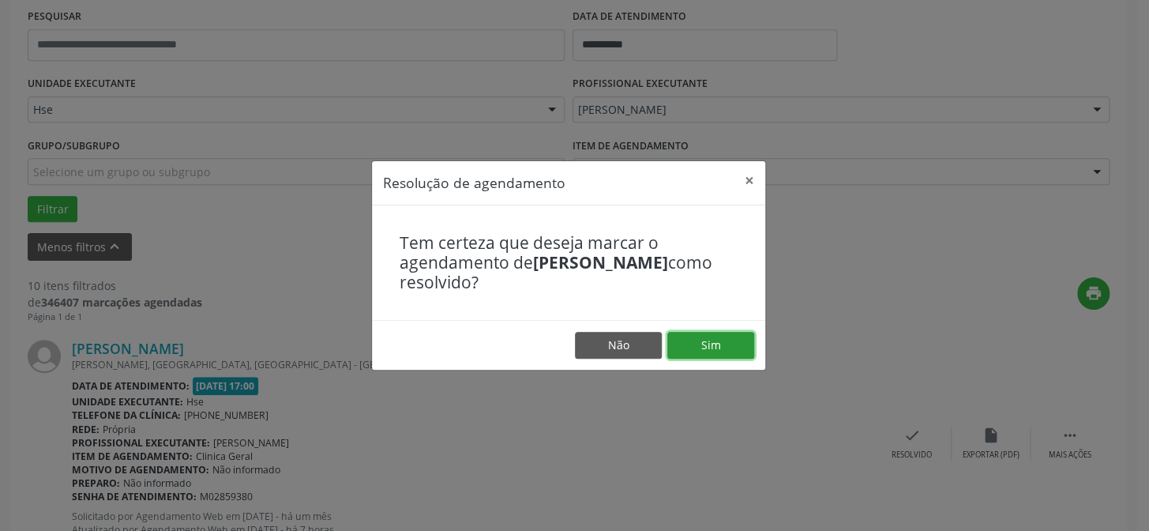
click at [684, 332] on button "Sim" at bounding box center [710, 345] width 87 height 27
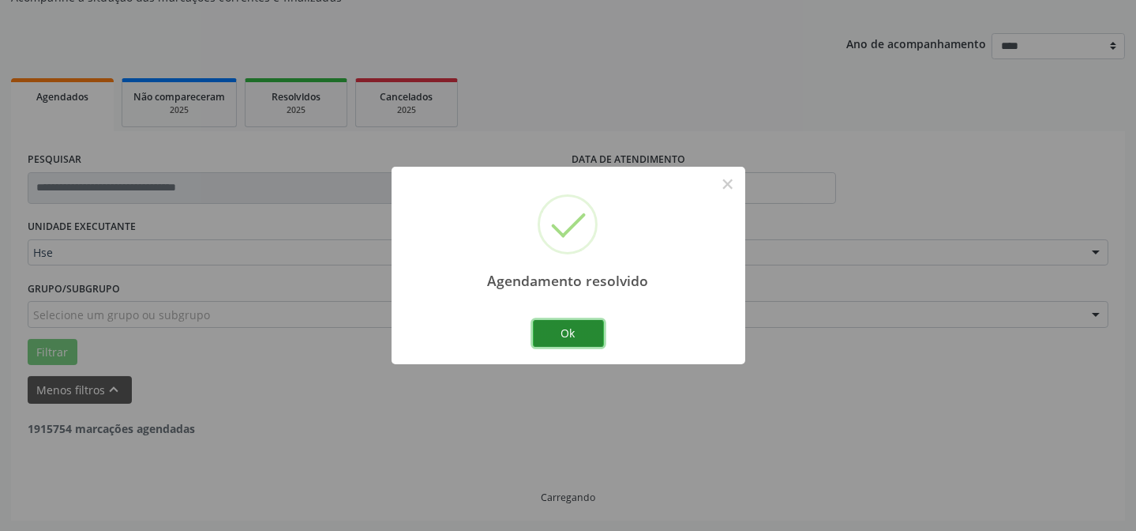
click at [561, 342] on button "Ok" at bounding box center [568, 333] width 71 height 27
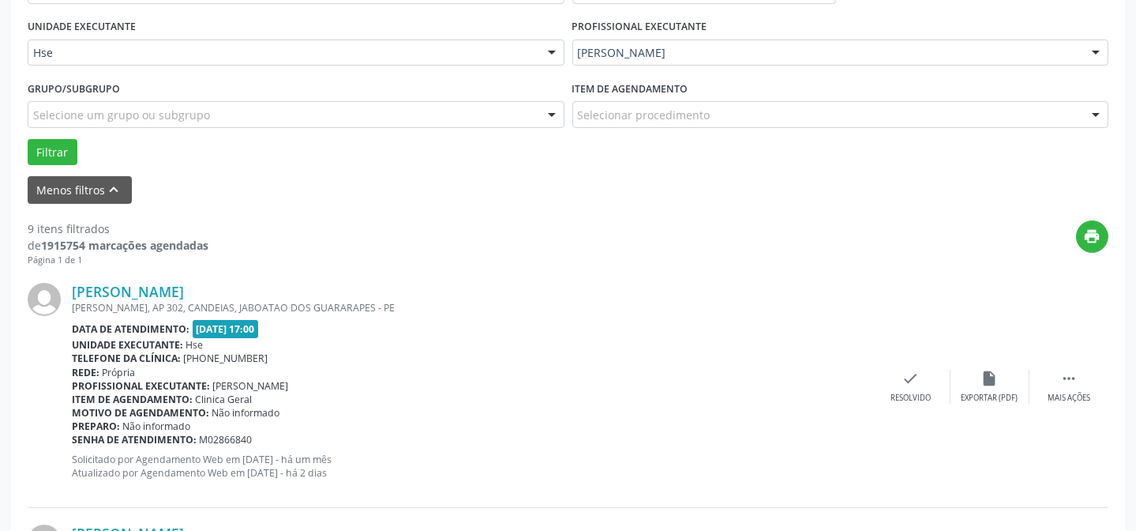
scroll to position [373, 0]
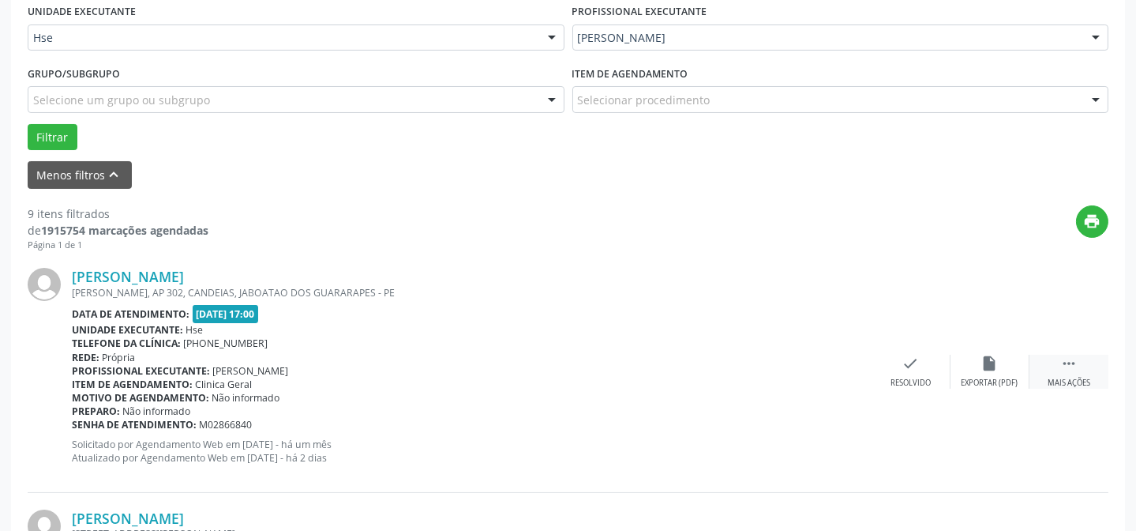
click at [1079, 370] on div " Mais ações" at bounding box center [1069, 371] width 79 height 34
click at [988, 360] on icon "alarm_off" at bounding box center [989, 362] width 17 height 17
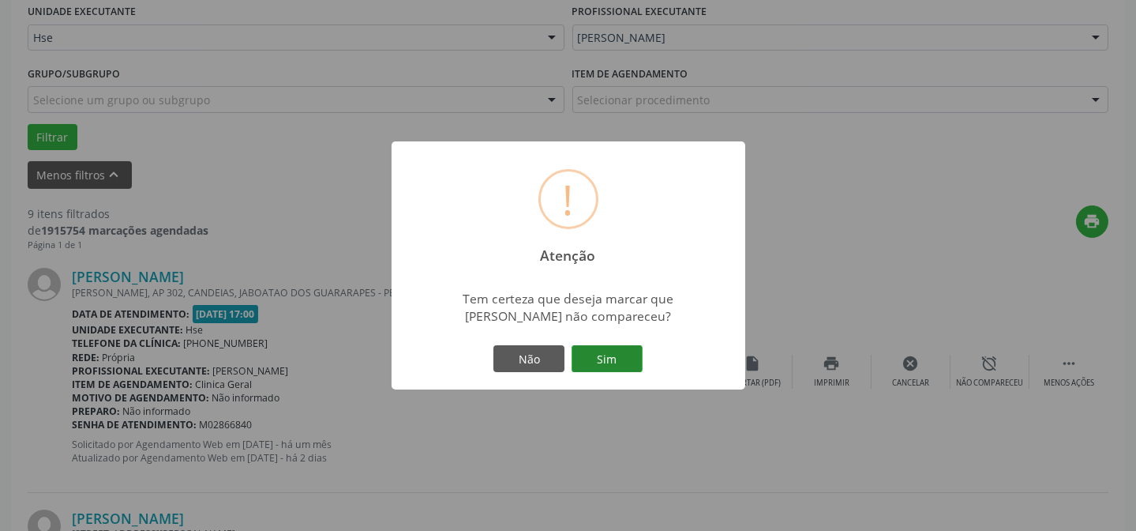
click at [622, 366] on button "Sim" at bounding box center [607, 358] width 71 height 27
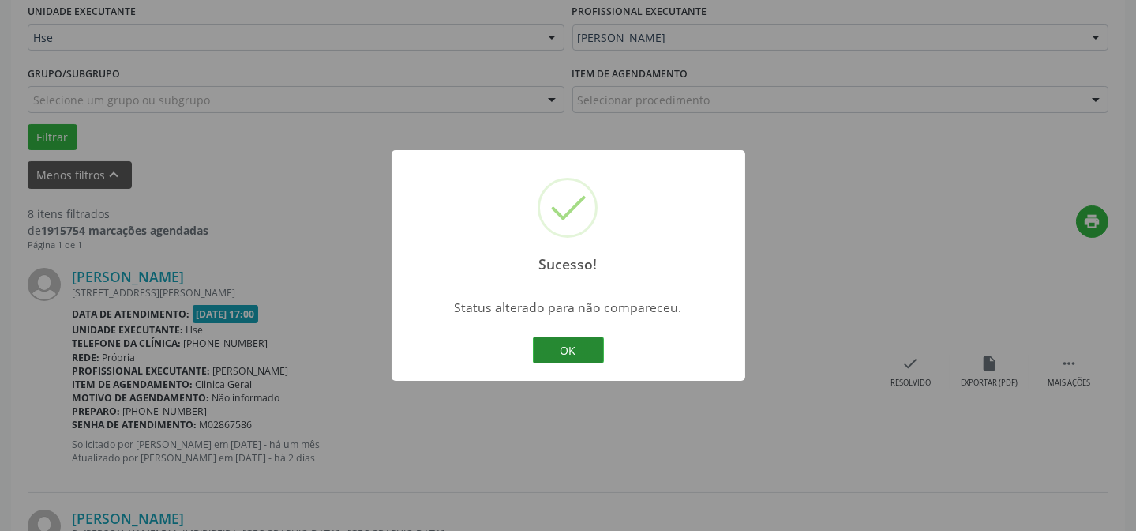
click at [562, 348] on button "OK" at bounding box center [568, 349] width 71 height 27
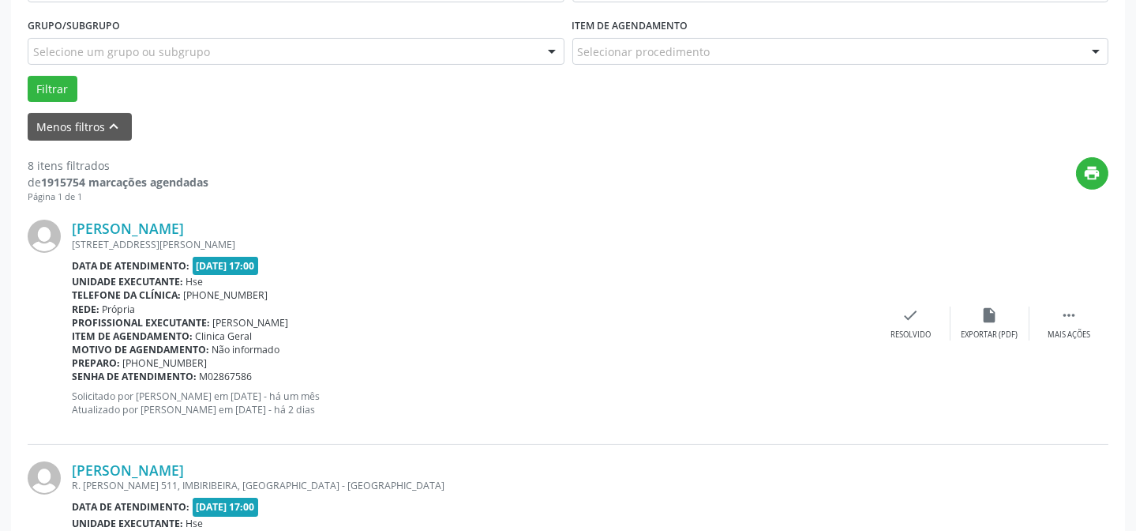
scroll to position [516, 0]
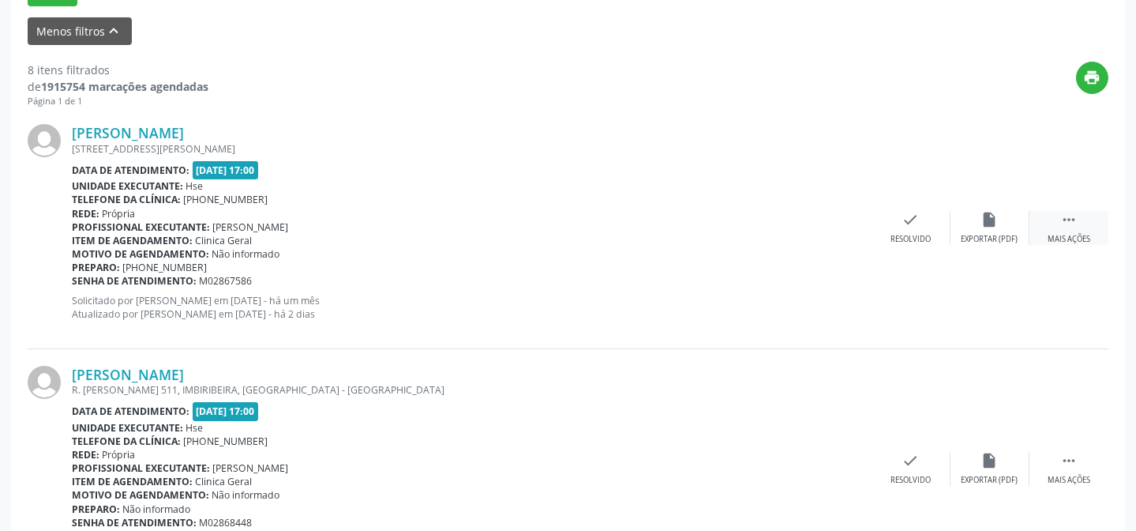
click at [1067, 217] on icon "" at bounding box center [1068, 219] width 17 height 17
click at [972, 234] on div "Não compareceu" at bounding box center [989, 239] width 67 height 11
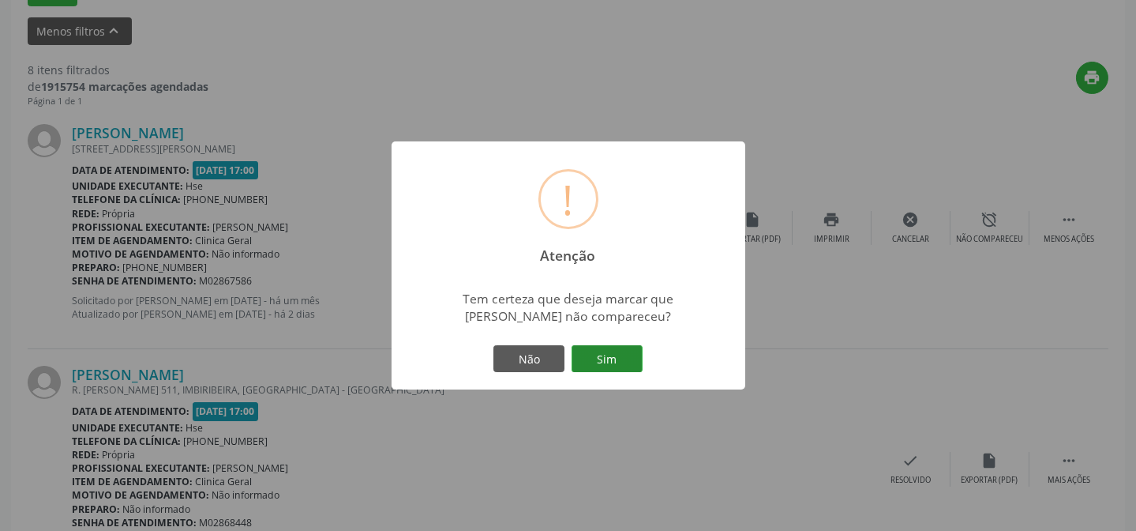
click at [623, 356] on button "Sim" at bounding box center [607, 358] width 71 height 27
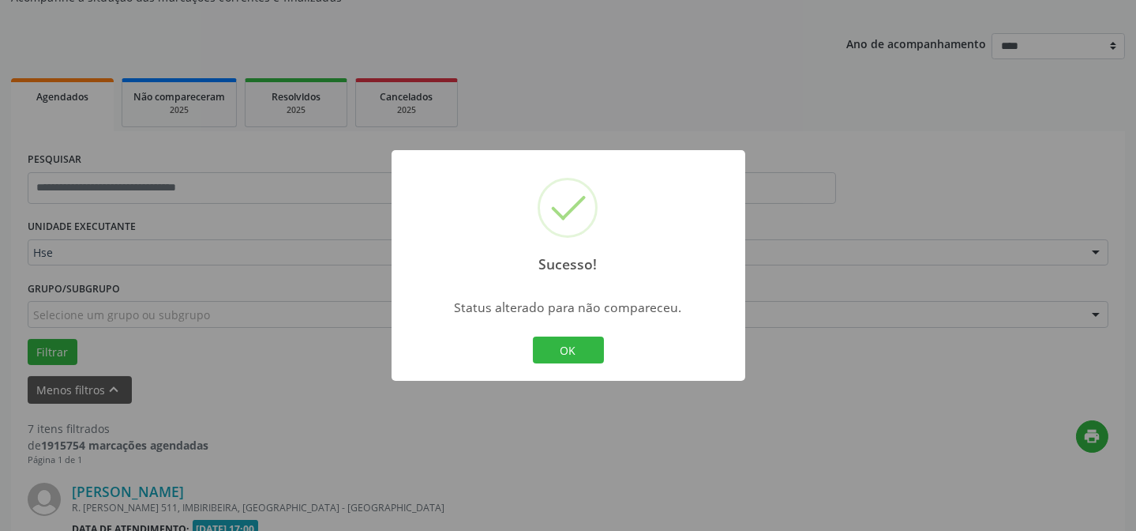
scroll to position [516, 0]
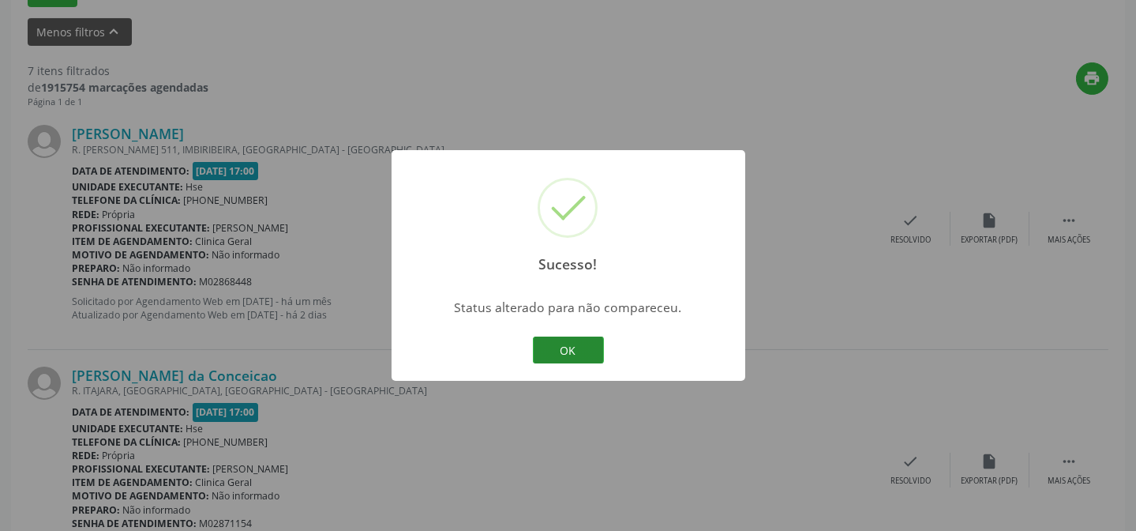
click at [592, 344] on button "OK" at bounding box center [568, 349] width 71 height 27
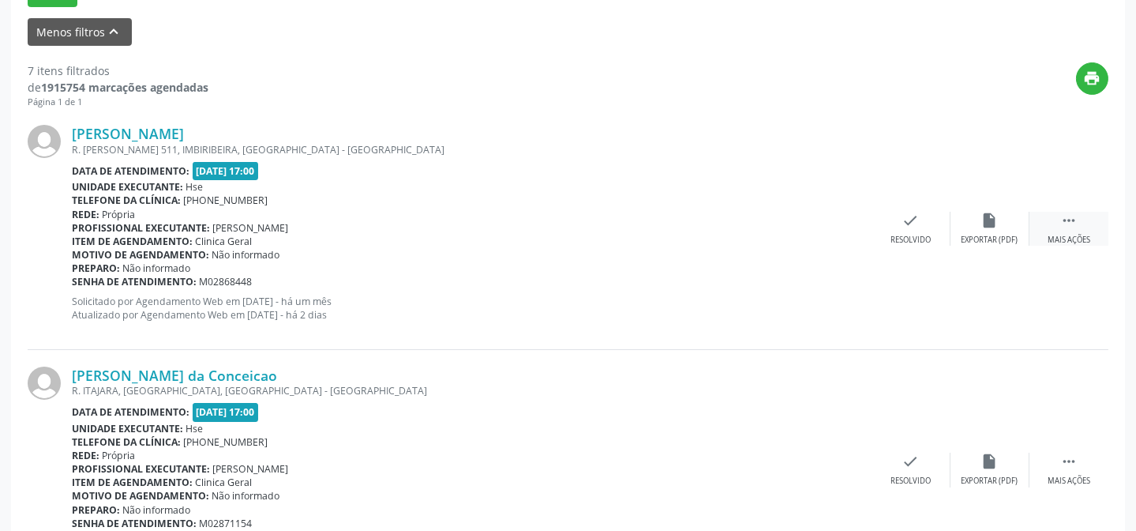
click at [1051, 229] on div " Mais ações" at bounding box center [1069, 229] width 79 height 34
click at [981, 218] on icon "alarm_off" at bounding box center [989, 220] width 17 height 17
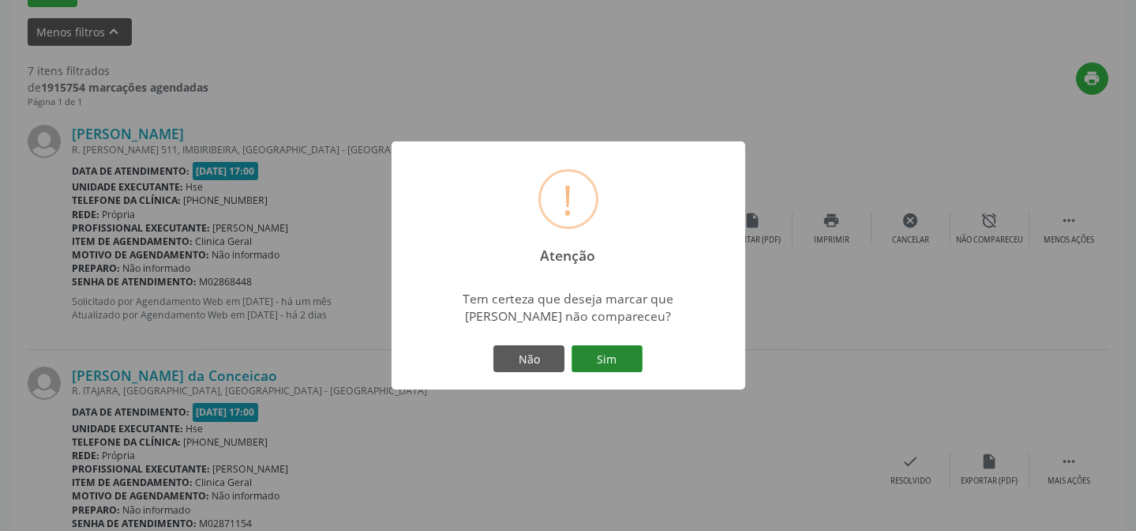
click at [634, 354] on button "Sim" at bounding box center [607, 358] width 71 height 27
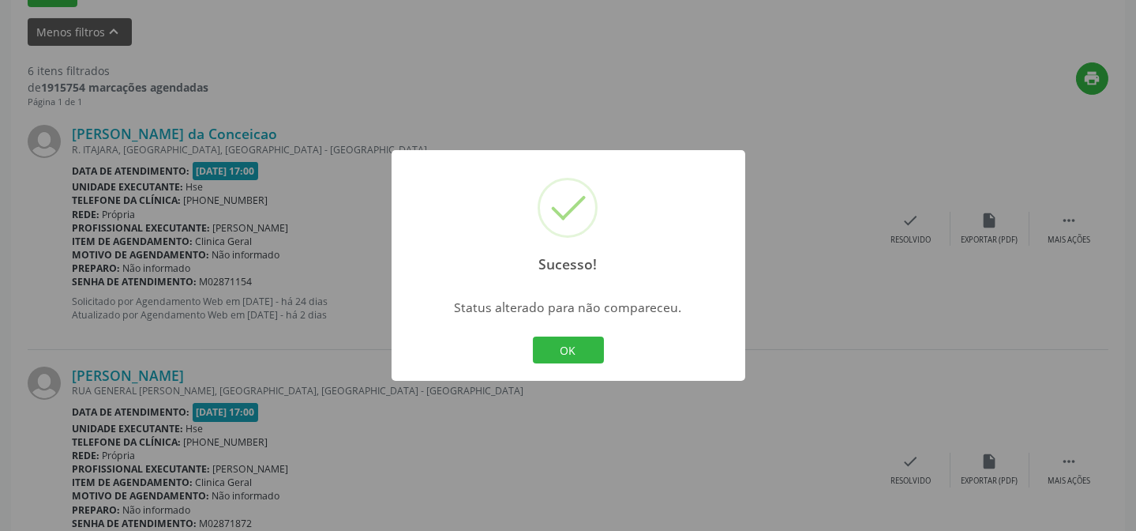
click at [527, 351] on div "Sucesso! × Status alterado para não compareceu. OK Cancel" at bounding box center [569, 265] width 354 height 231
click at [547, 341] on button "OK" at bounding box center [568, 349] width 71 height 27
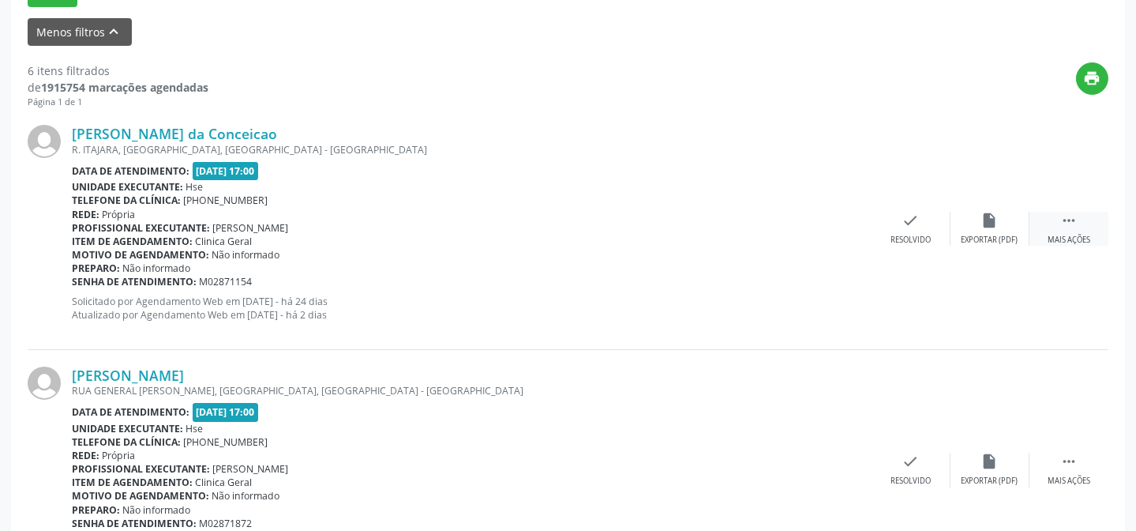
click at [1052, 227] on div " Mais ações" at bounding box center [1069, 229] width 79 height 34
click at [980, 229] on div "alarm_off Não compareceu" at bounding box center [990, 229] width 79 height 34
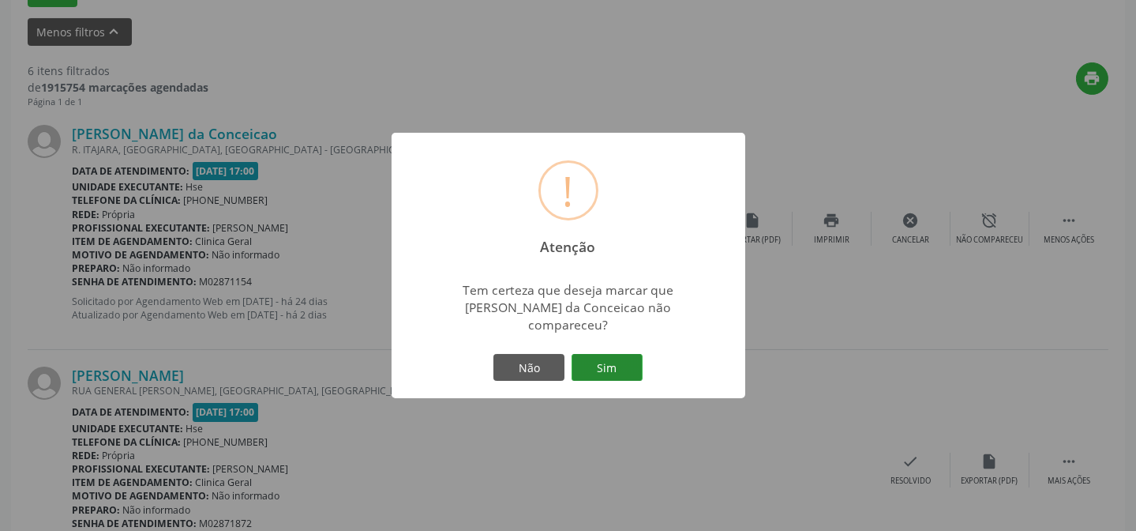
click at [609, 354] on button "Sim" at bounding box center [607, 367] width 71 height 27
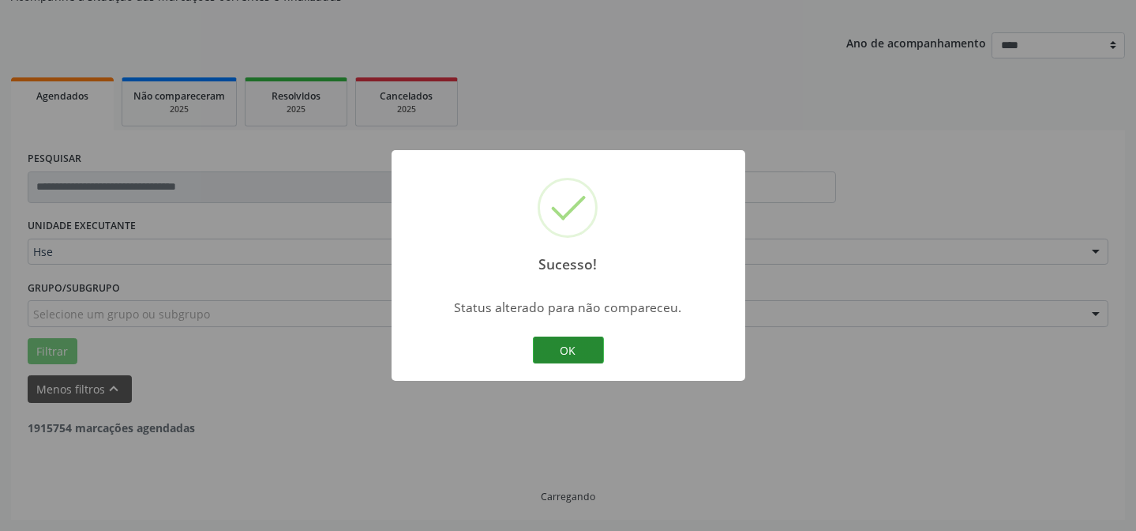
click at [563, 343] on button "OK" at bounding box center [568, 349] width 71 height 27
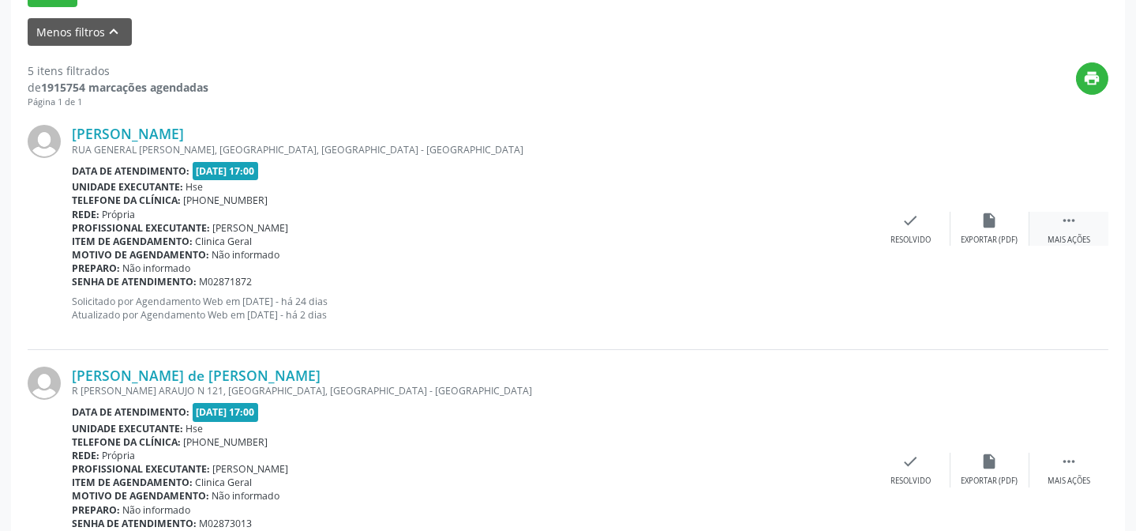
click at [1070, 223] on icon "" at bounding box center [1068, 220] width 17 height 17
click at [975, 220] on div "alarm_off Não compareceu" at bounding box center [990, 229] width 79 height 34
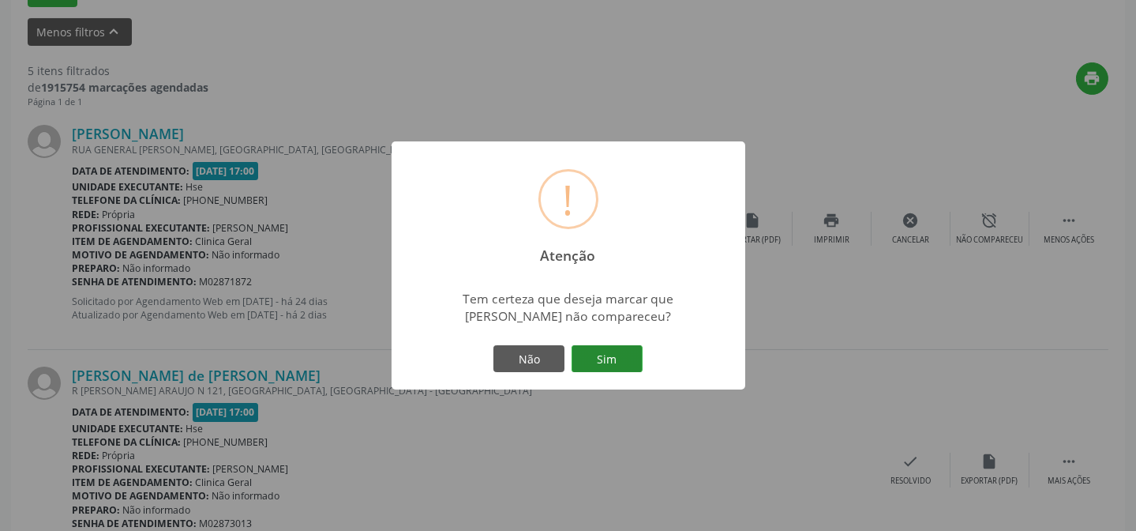
click at [586, 361] on button "Sim" at bounding box center [607, 358] width 71 height 27
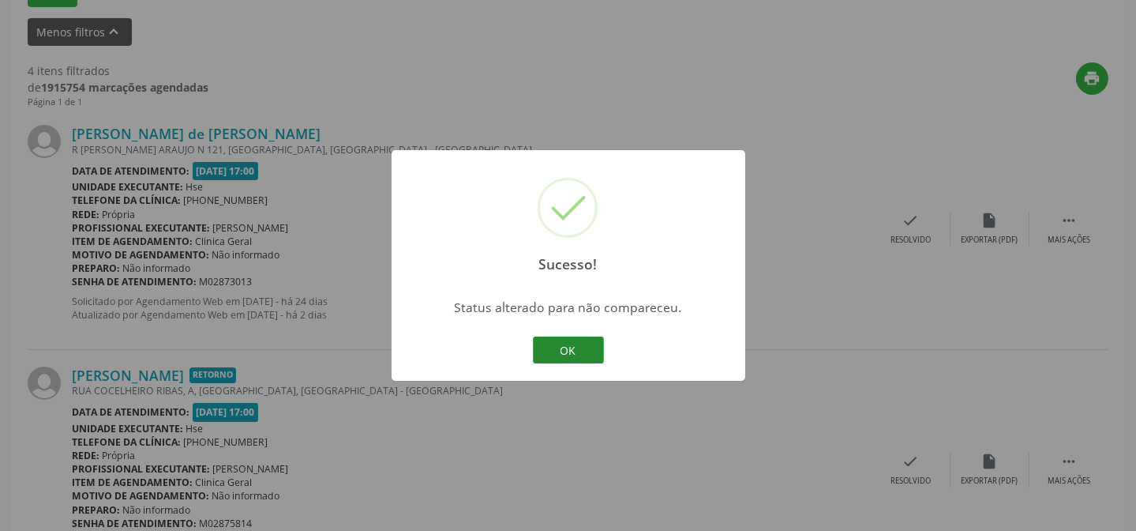
click at [587, 348] on button "OK" at bounding box center [568, 349] width 71 height 27
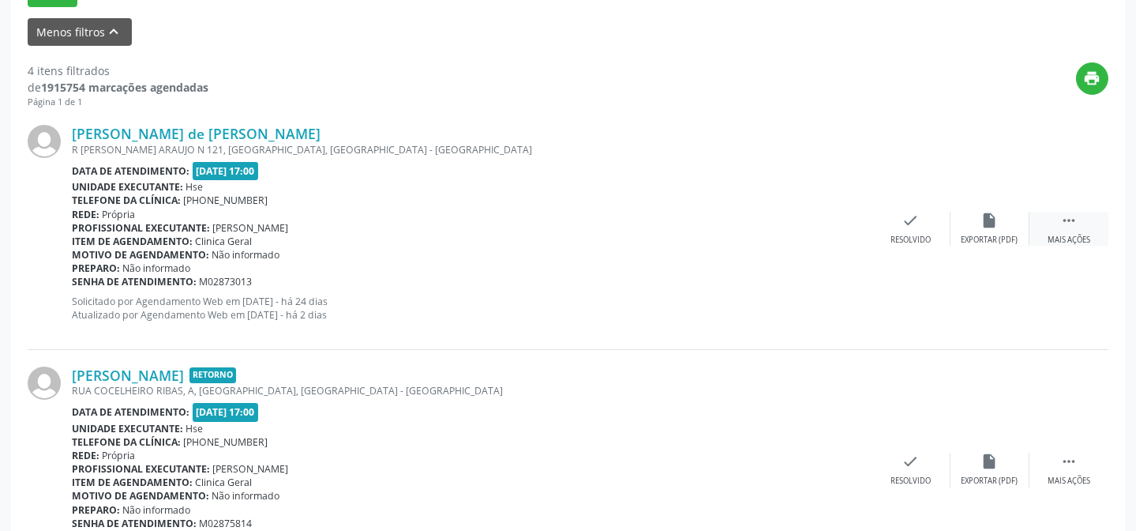
click at [1066, 234] on div "Mais ações" at bounding box center [1069, 239] width 43 height 11
click at [981, 231] on div "alarm_off Não compareceu" at bounding box center [990, 229] width 79 height 34
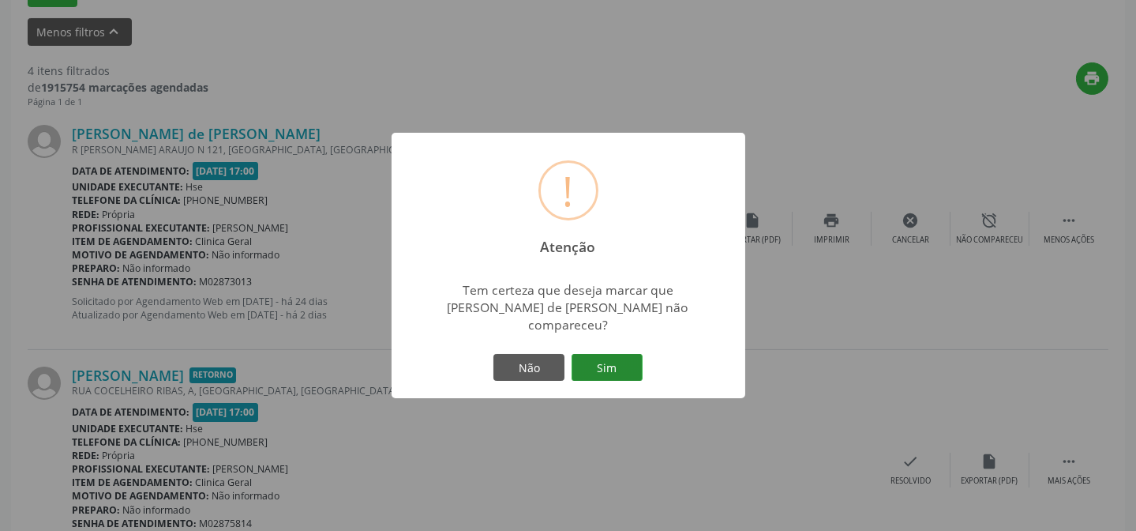
click at [627, 359] on button "Sim" at bounding box center [607, 367] width 71 height 27
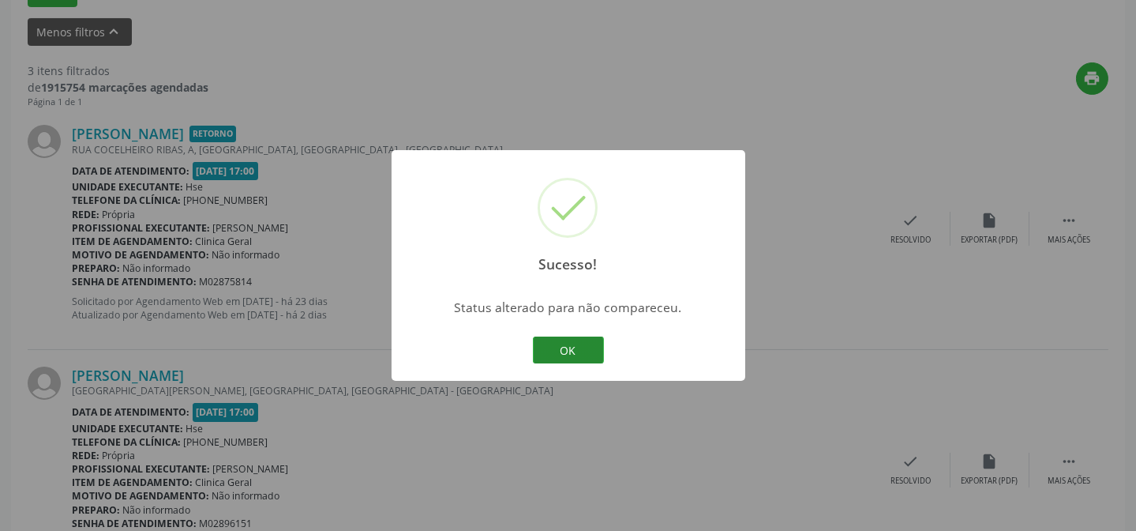
click at [585, 341] on button "OK" at bounding box center [568, 349] width 71 height 27
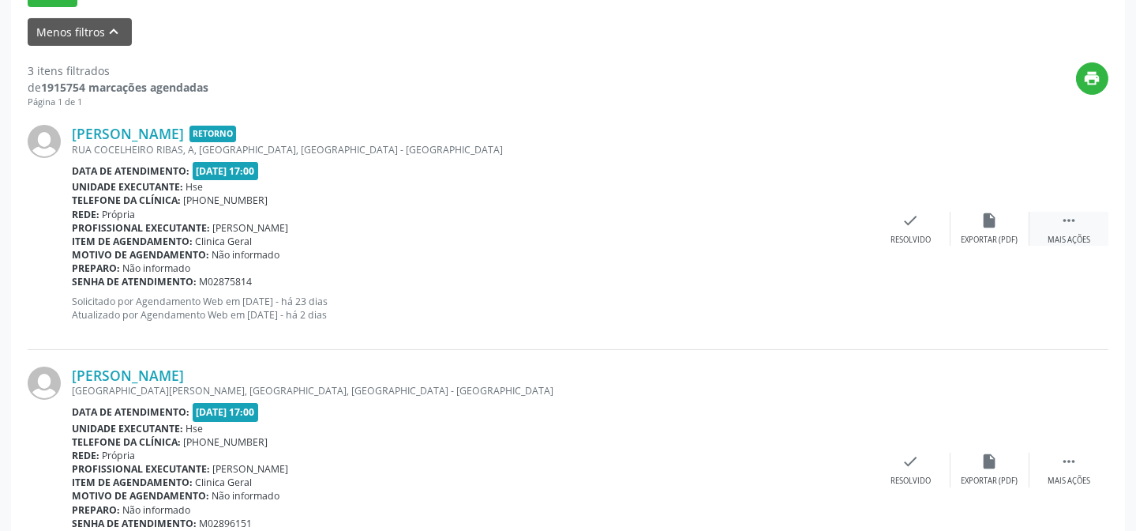
click at [1082, 223] on div " Mais ações" at bounding box center [1069, 229] width 79 height 34
click at [994, 225] on icon "alarm_off" at bounding box center [989, 220] width 17 height 17
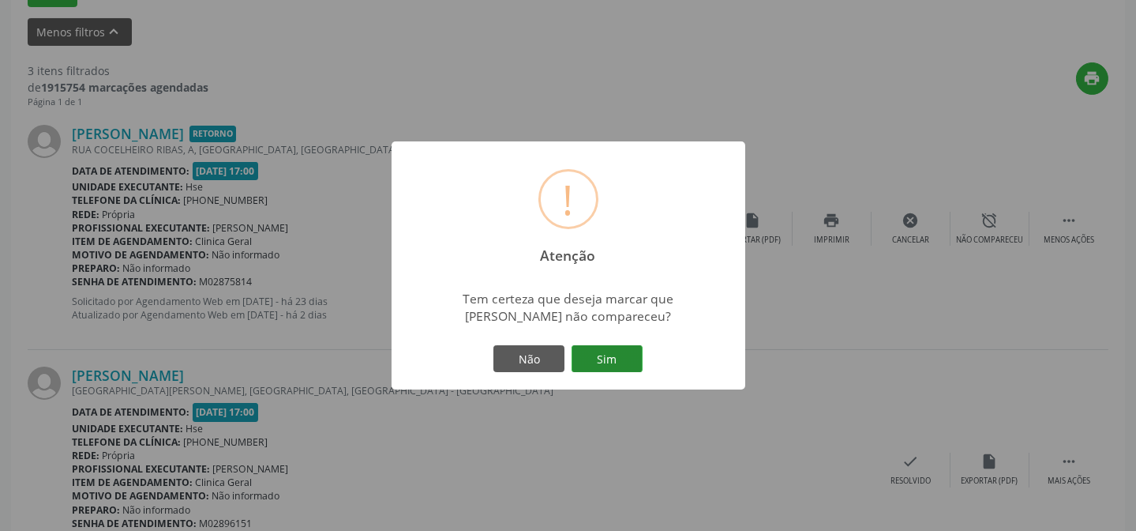
click at [617, 354] on button "Sim" at bounding box center [607, 358] width 71 height 27
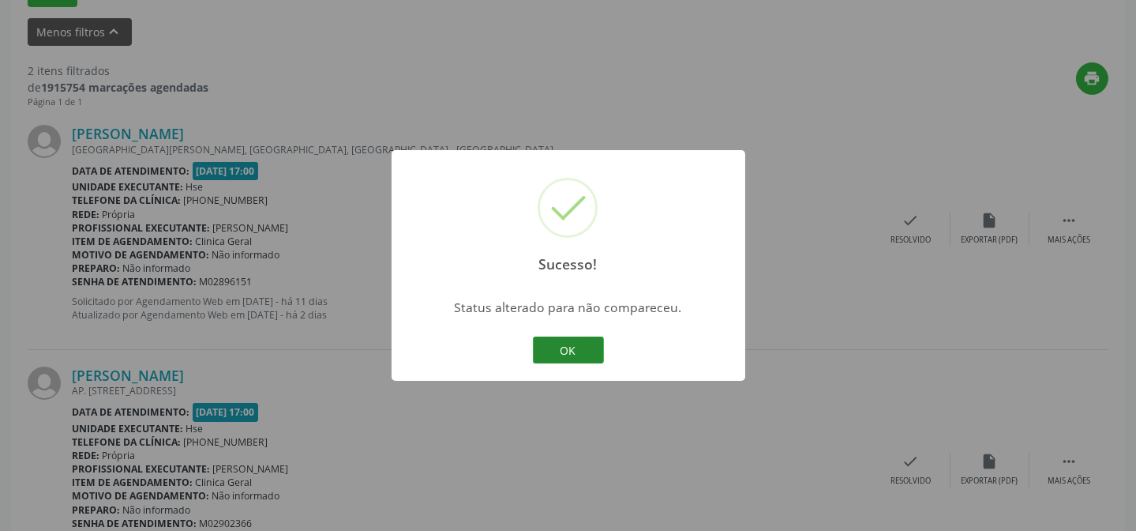
click at [538, 337] on button "OK" at bounding box center [568, 349] width 71 height 27
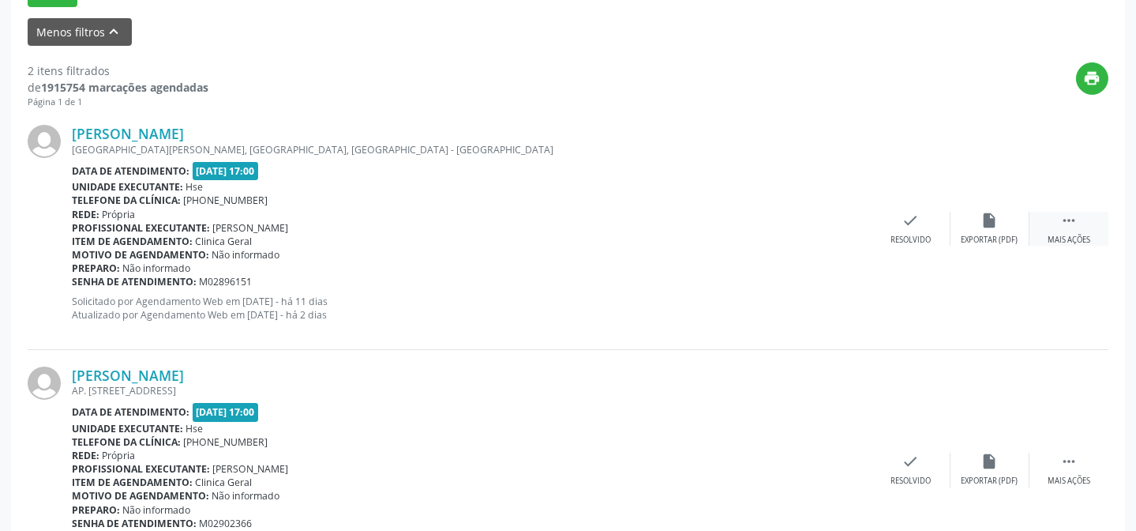
click at [1067, 224] on icon "" at bounding box center [1068, 220] width 17 height 17
click at [1001, 224] on div "alarm_off Não compareceu" at bounding box center [990, 229] width 79 height 34
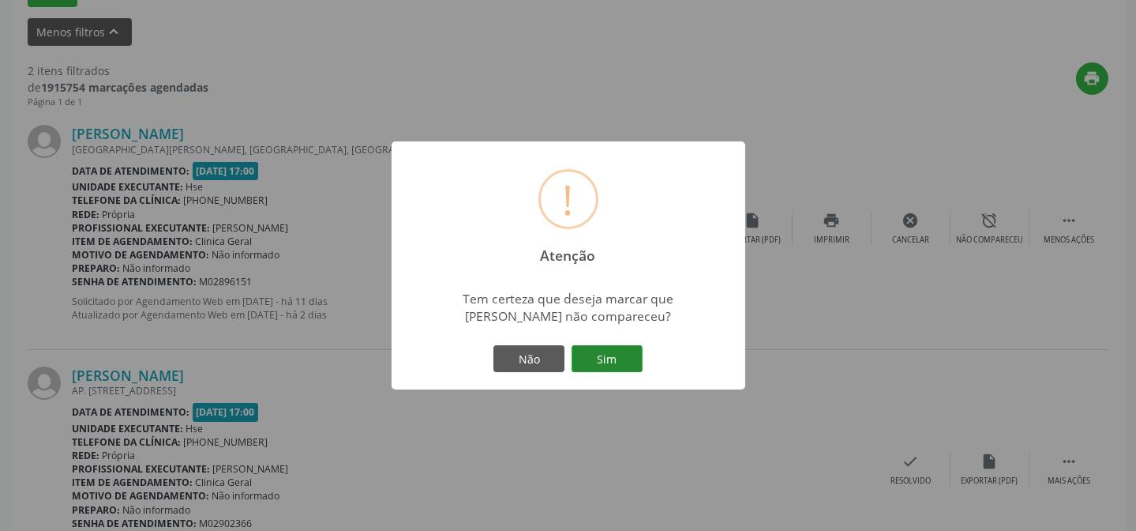
click at [602, 352] on button "Sim" at bounding box center [607, 358] width 71 height 27
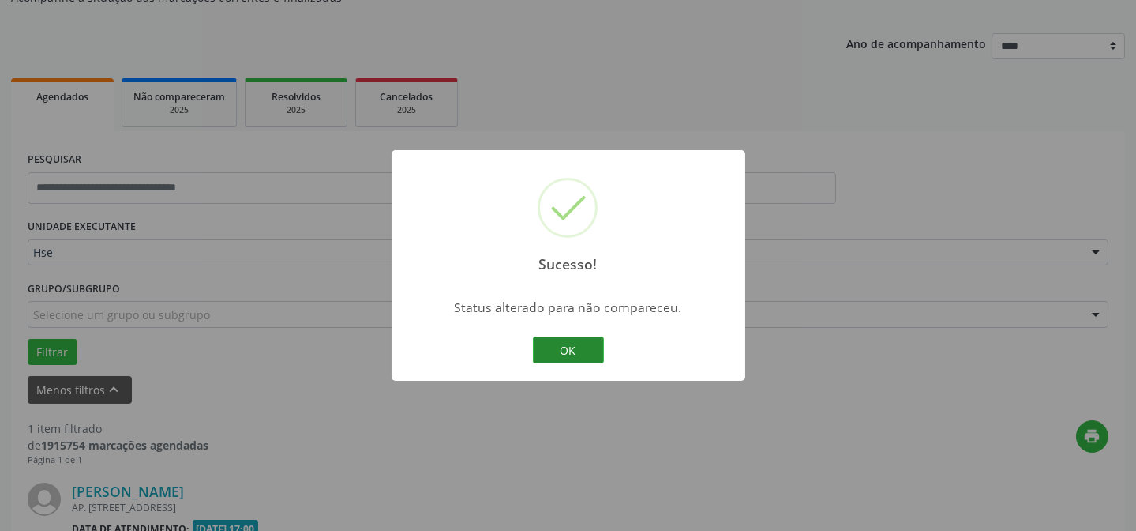
scroll to position [361, 0]
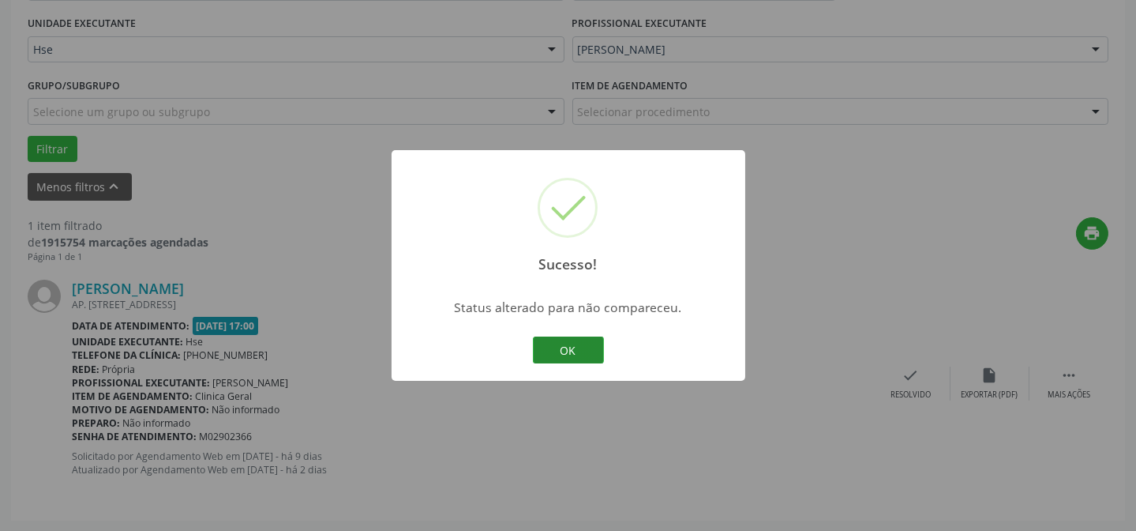
click at [592, 352] on button "OK" at bounding box center [568, 349] width 71 height 27
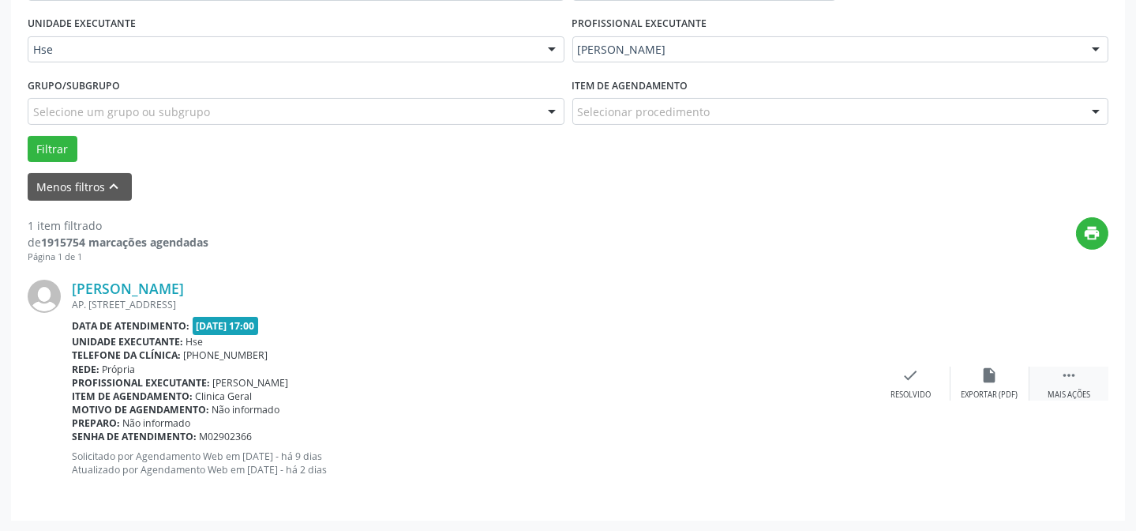
click at [1078, 373] on div " Mais ações" at bounding box center [1069, 383] width 79 height 34
click at [960, 371] on div "alarm_off Não compareceu" at bounding box center [990, 383] width 79 height 34
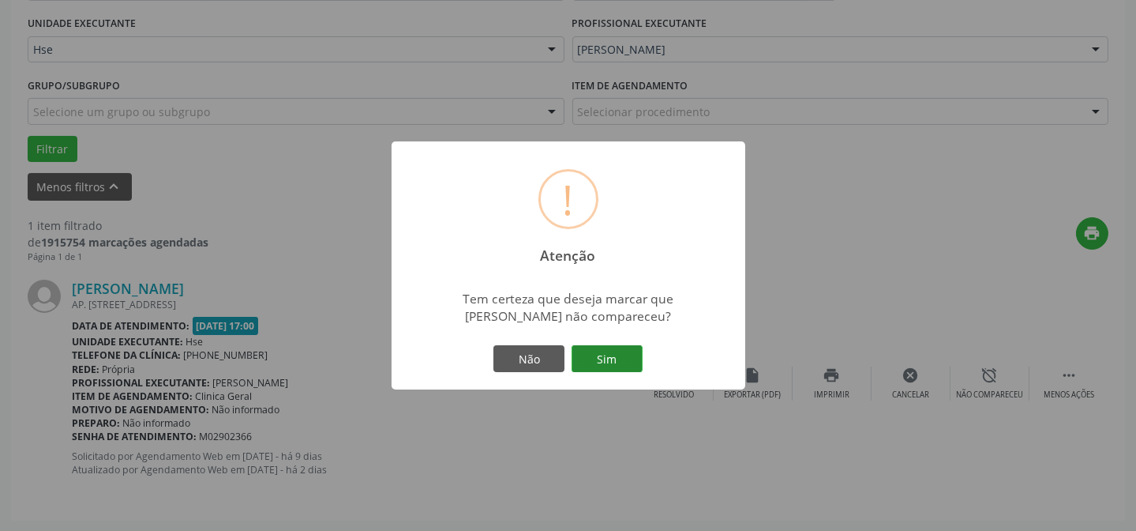
click at [615, 358] on button "Sim" at bounding box center [607, 358] width 71 height 27
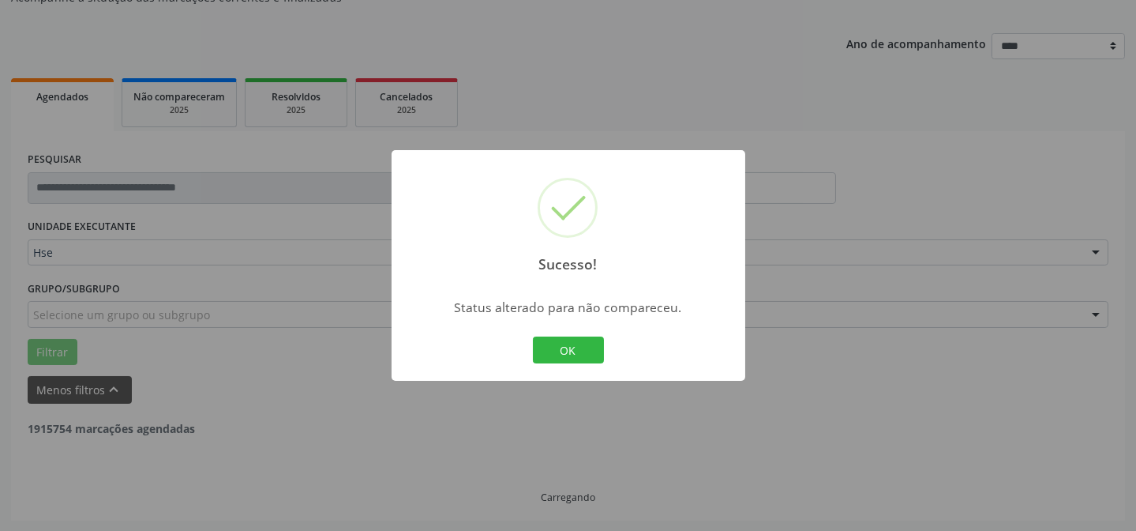
scroll to position [107, 0]
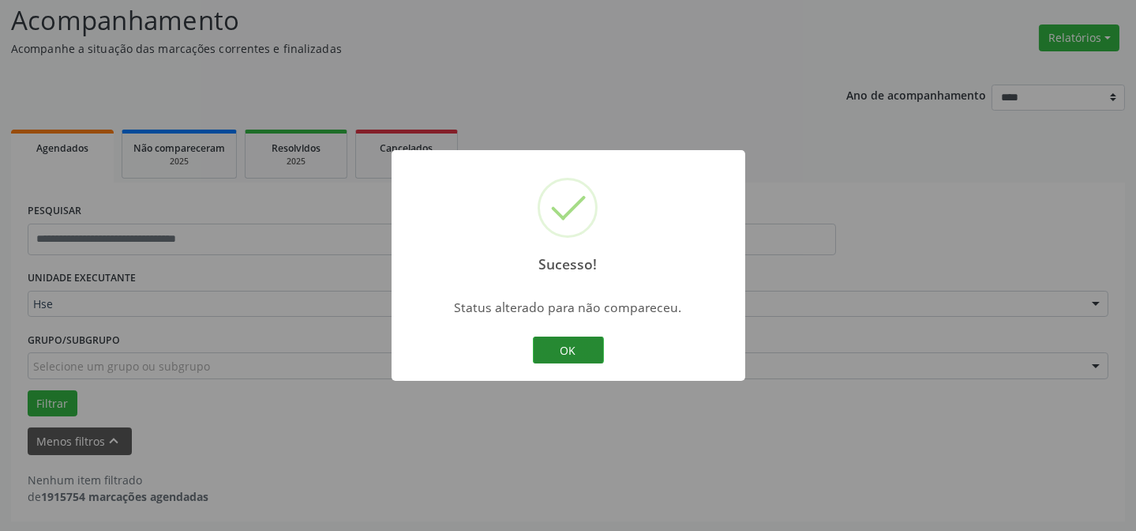
click at [587, 339] on button "OK" at bounding box center [568, 349] width 71 height 27
